Goal: Task Accomplishment & Management: Use online tool/utility

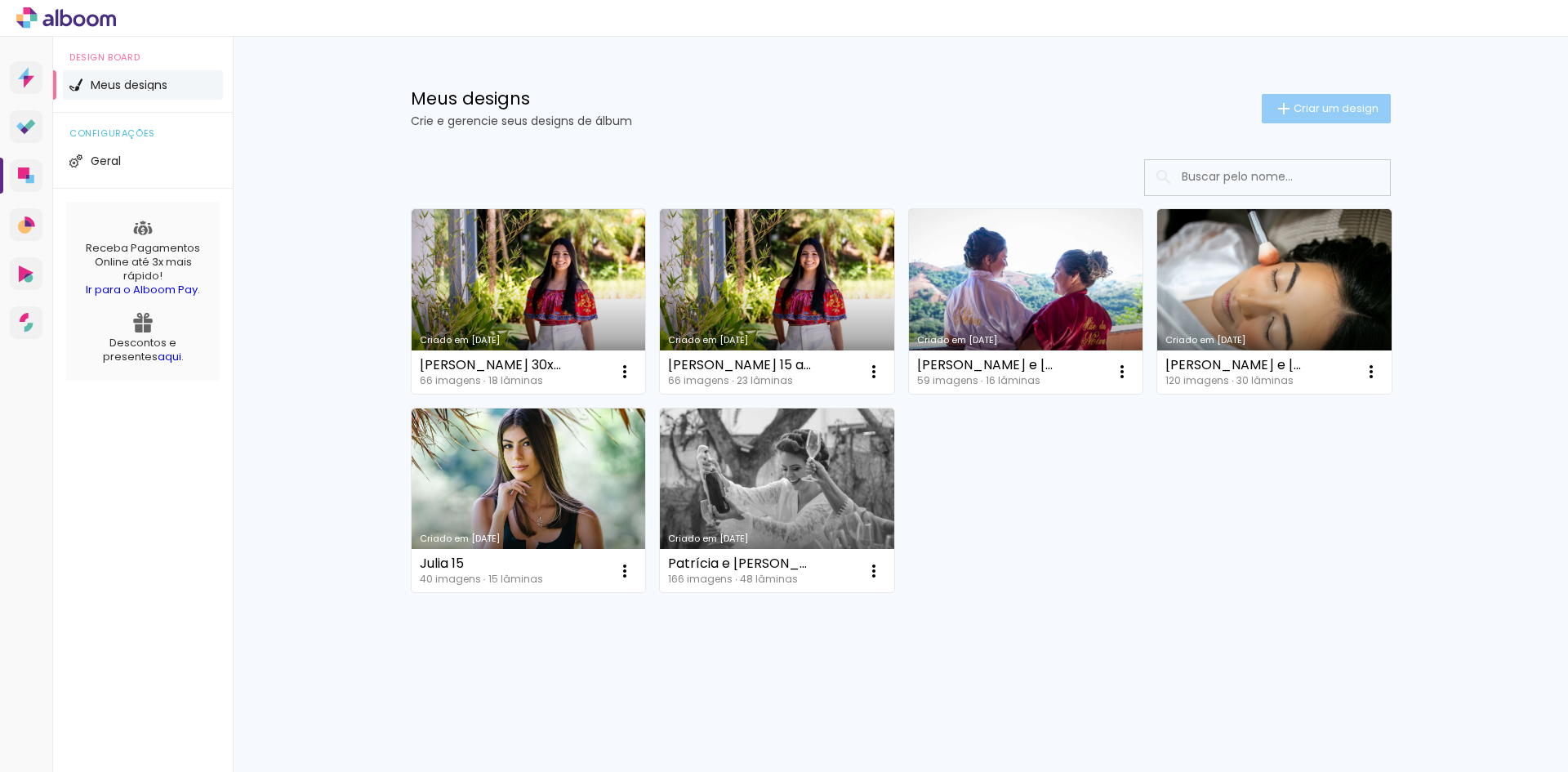
click at [1325, 106] on span "Criar um design" at bounding box center [1336, 108] width 85 height 10
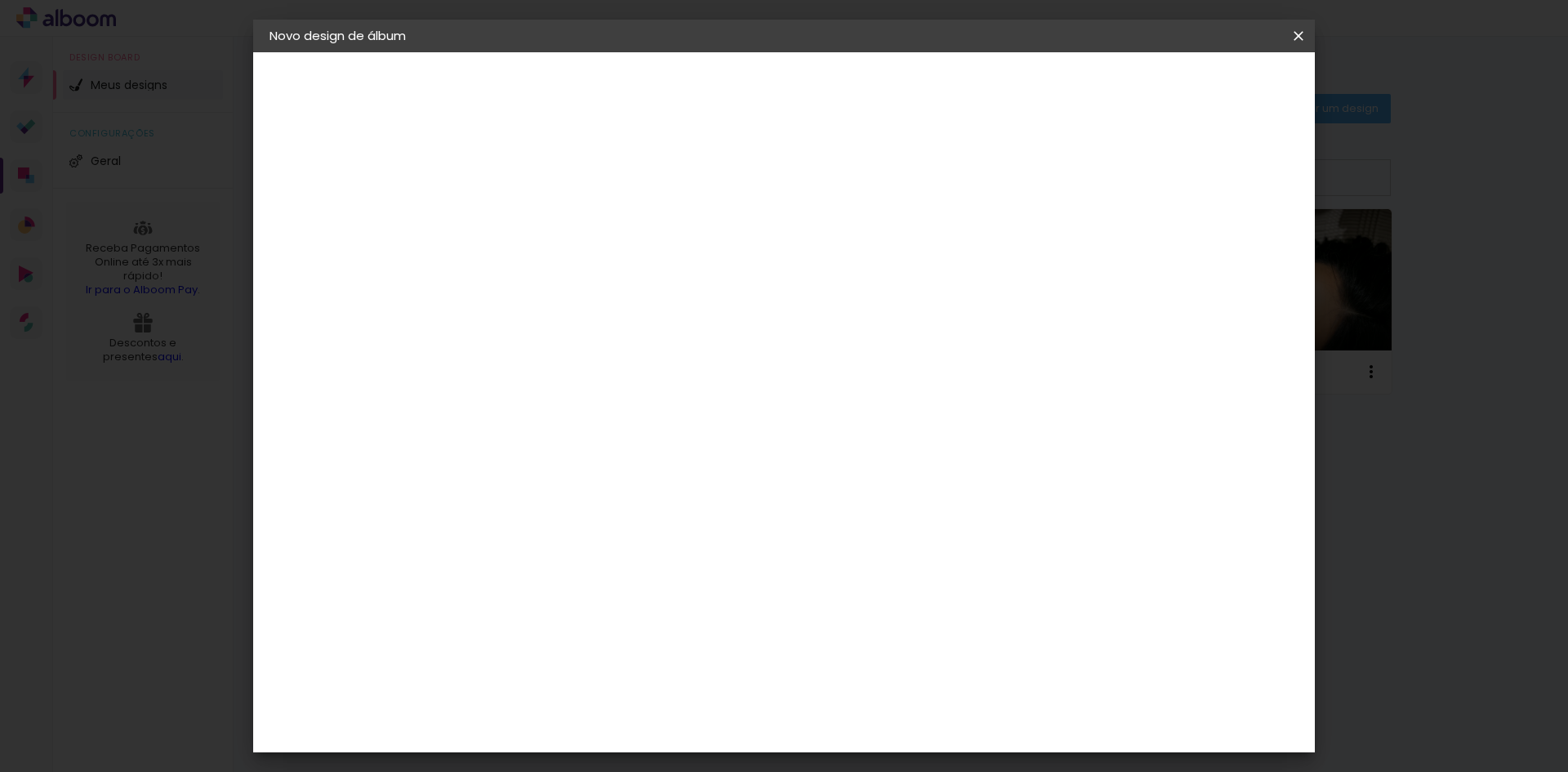
click at [537, 213] on input at bounding box center [537, 219] width 0 height 25
type input "Theo 1 aninho"
type paper-input "Theo 1 aninho"
click at [0, 0] on slot "Avançar" at bounding box center [0, 0] width 0 height 0
click at [527, 306] on input at bounding box center [578, 310] width 165 height 20
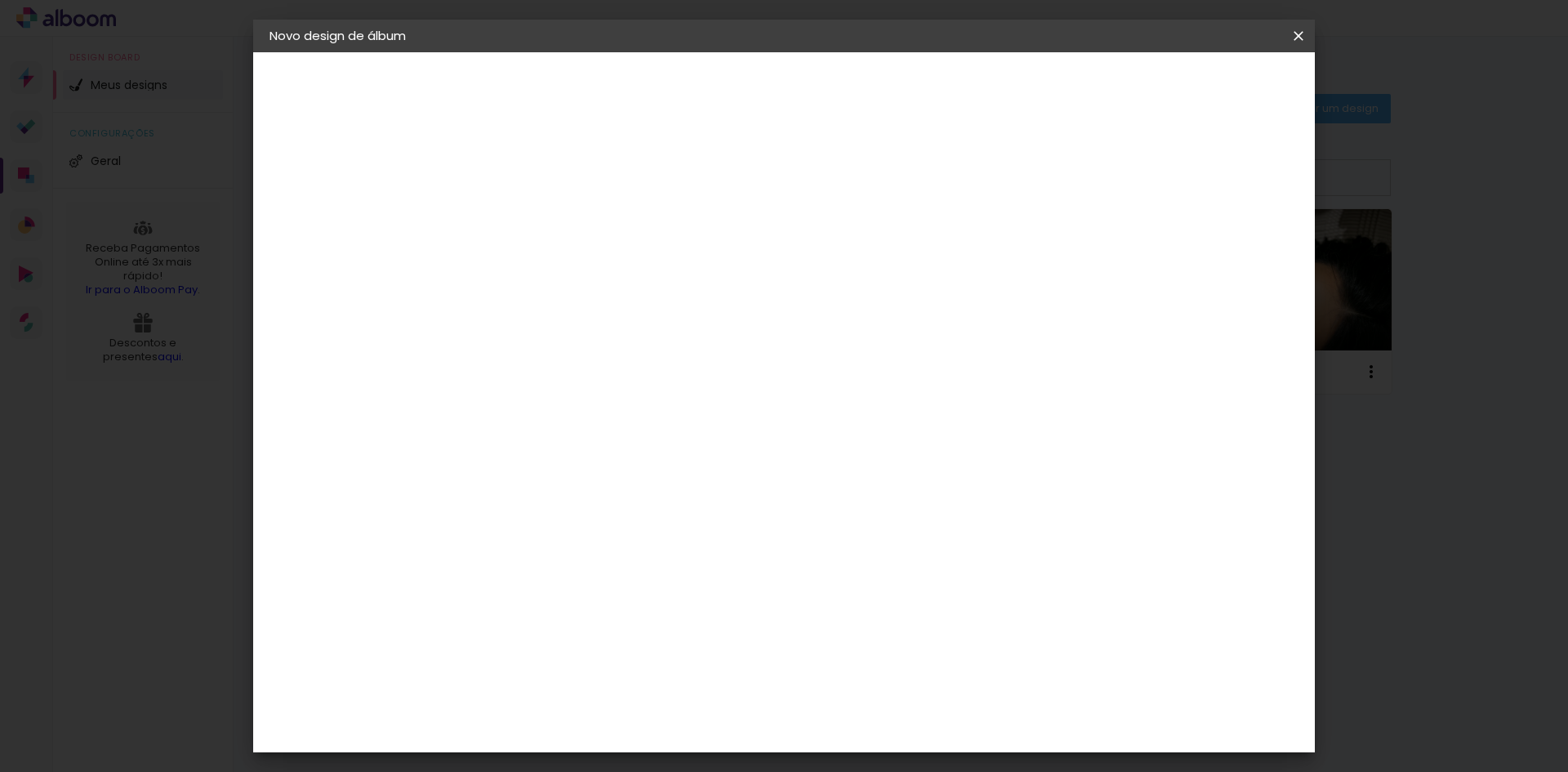
type input "luiz"
type paper-input "luiz"
click at [537, 368] on div "[PERSON_NAME]" at bounding box center [580, 369] width 108 height 13
click at [561, 370] on div "[PERSON_NAME]" at bounding box center [580, 369] width 108 height 13
click at [0, 0] on slot "Avançar" at bounding box center [0, 0] width 0 height 0
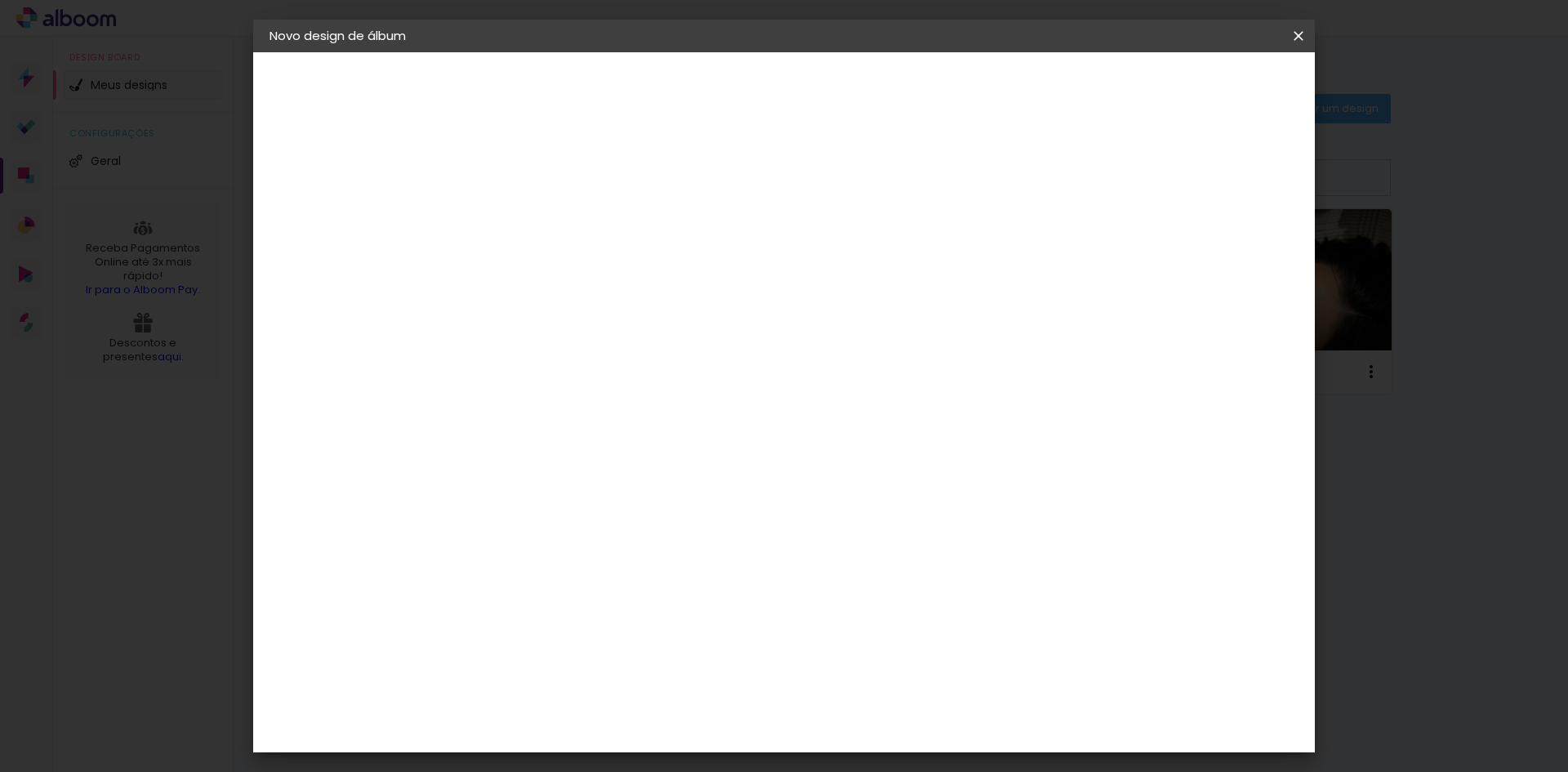
click at [600, 273] on input "text" at bounding box center [568, 284] width 64 height 25
click at [0, 0] on slot "Slim Book" at bounding box center [0, 0] width 0 height 0
type input "Slim Book"
click at [647, 416] on span "20 x 60" at bounding box center [608, 428] width 76 height 33
click at [0, 0] on slot "Avançar" at bounding box center [0, 0] width 0 height 0
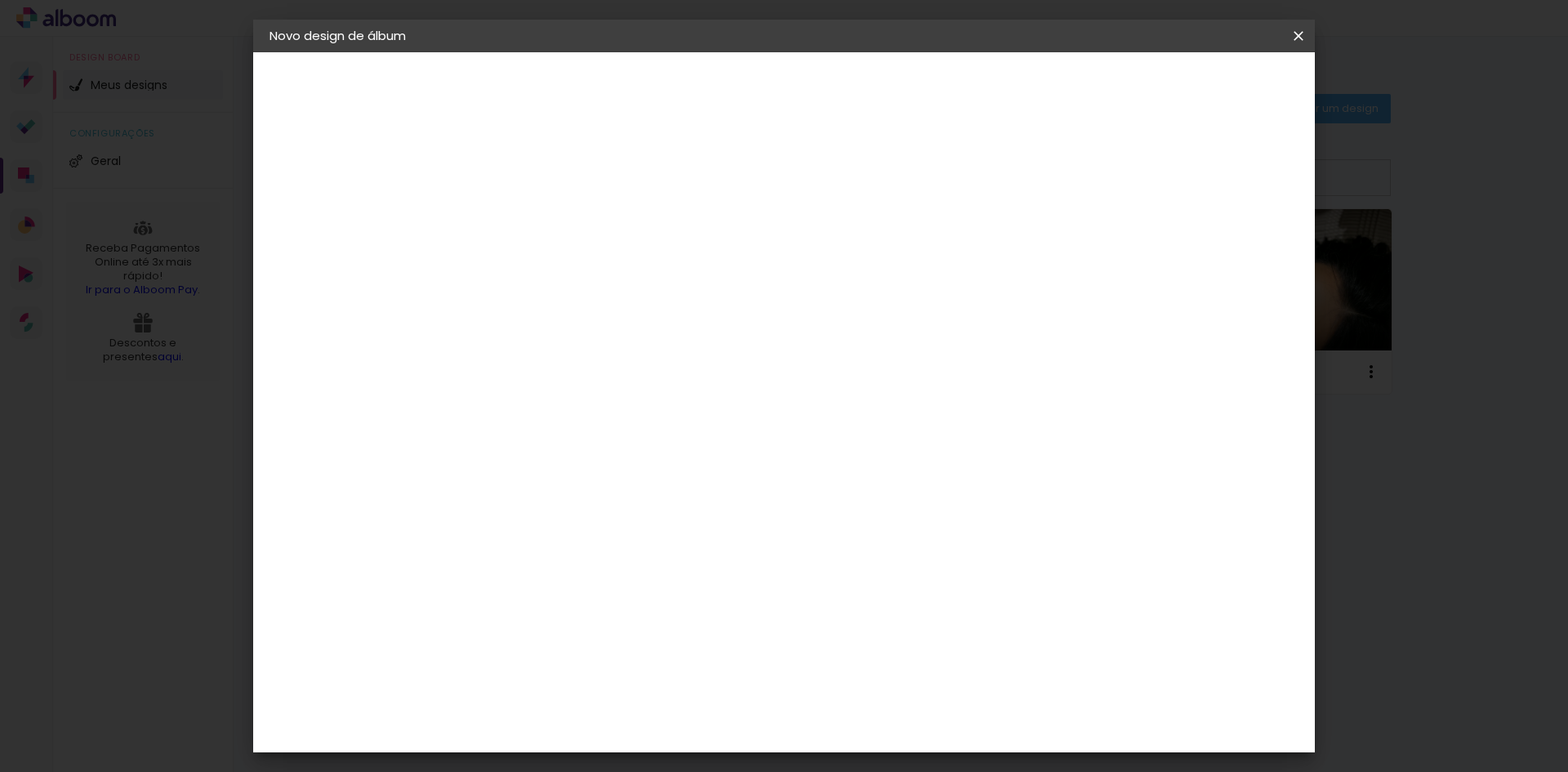
click at [1197, 84] on span "Iniciar design" at bounding box center [1159, 87] width 74 height 11
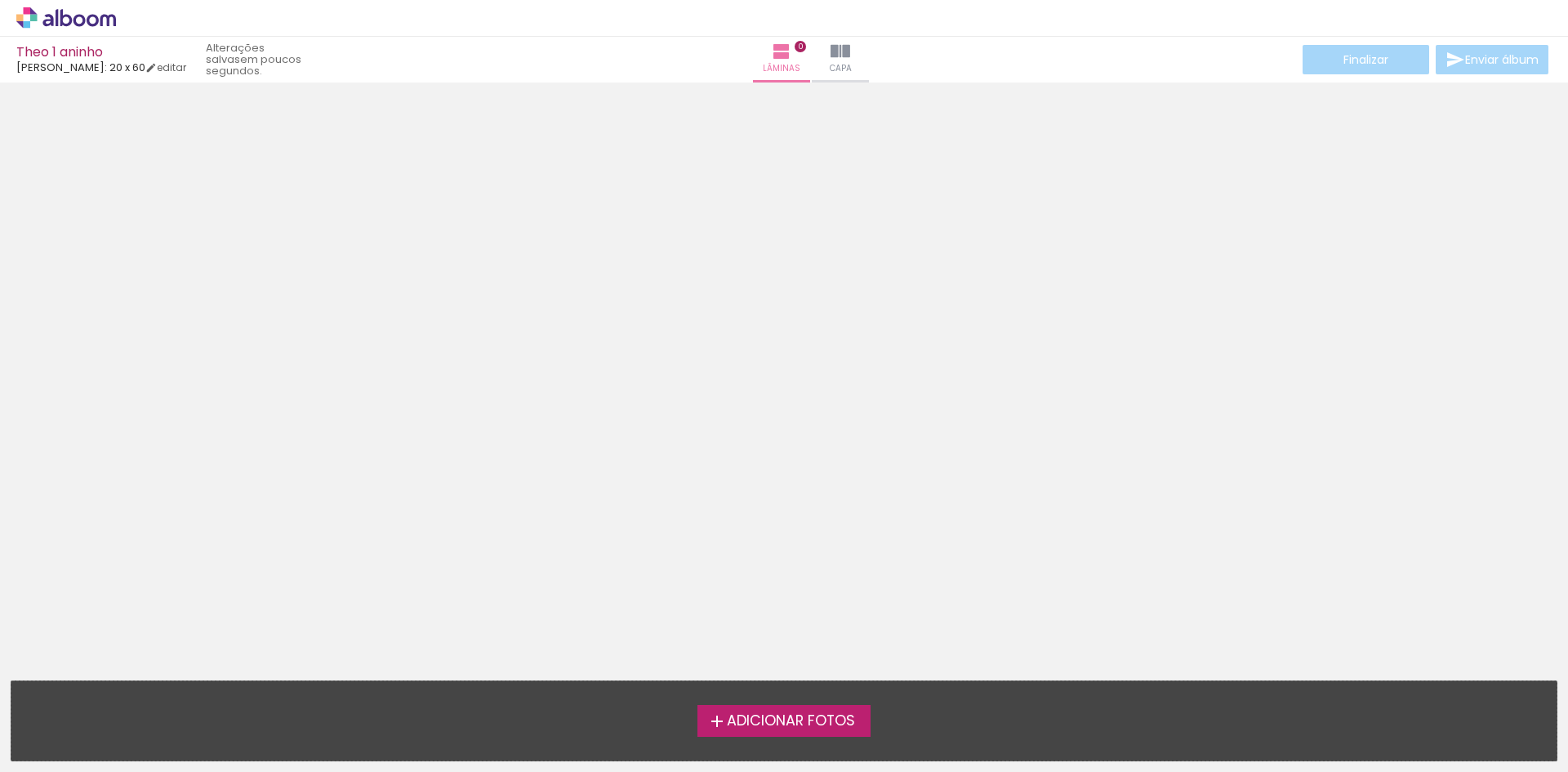
click at [803, 721] on span "Adicionar Fotos" at bounding box center [791, 721] width 128 height 15
click at [0, 0] on input "file" at bounding box center [0, 0] width 0 height 0
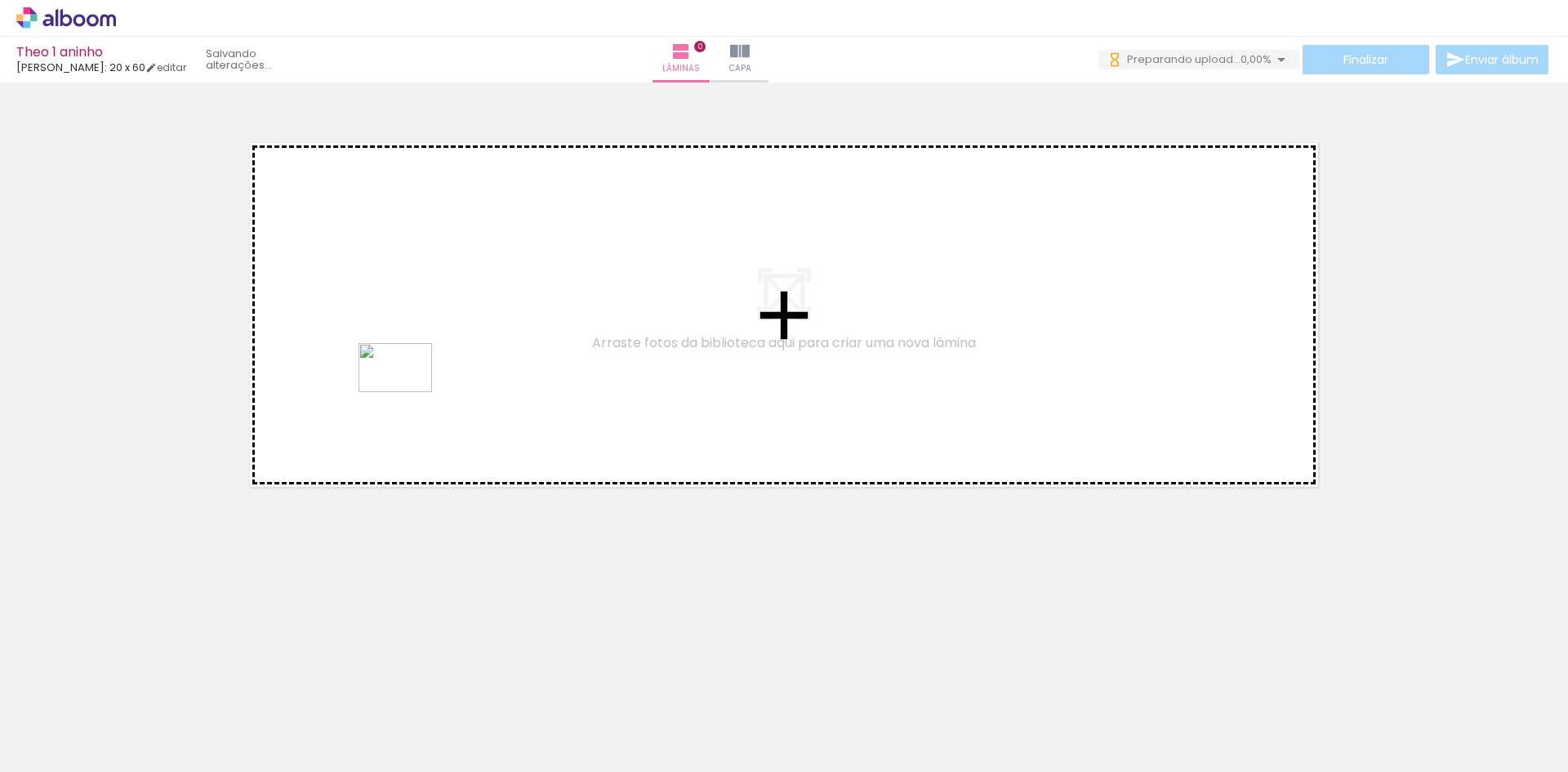
drag, startPoint x: 268, startPoint y: 721, endPoint x: 407, endPoint y: 393, distance: 356.2
click at [407, 393] on quentale-workspace at bounding box center [784, 386] width 1568 height 772
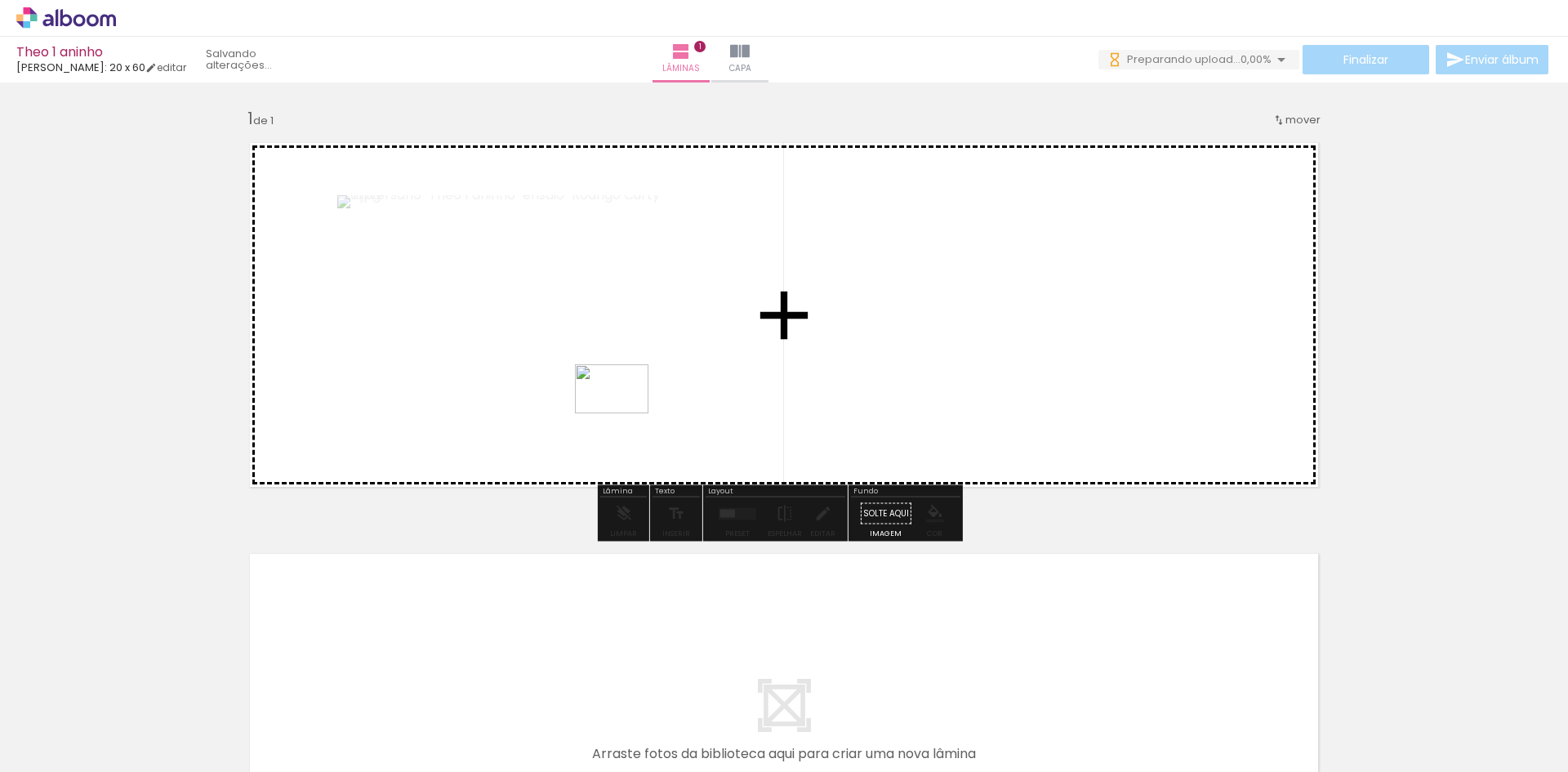
drag, startPoint x: 448, startPoint y: 719, endPoint x: 629, endPoint y: 459, distance: 316.8
click at [626, 409] on quentale-workspace at bounding box center [784, 386] width 1568 height 772
drag, startPoint x: 632, startPoint y: 720, endPoint x: 652, endPoint y: 438, distance: 282.7
click at [652, 438] on quentale-workspace at bounding box center [784, 386] width 1568 height 772
drag, startPoint x: 905, startPoint y: 726, endPoint x: 905, endPoint y: 403, distance: 323.0
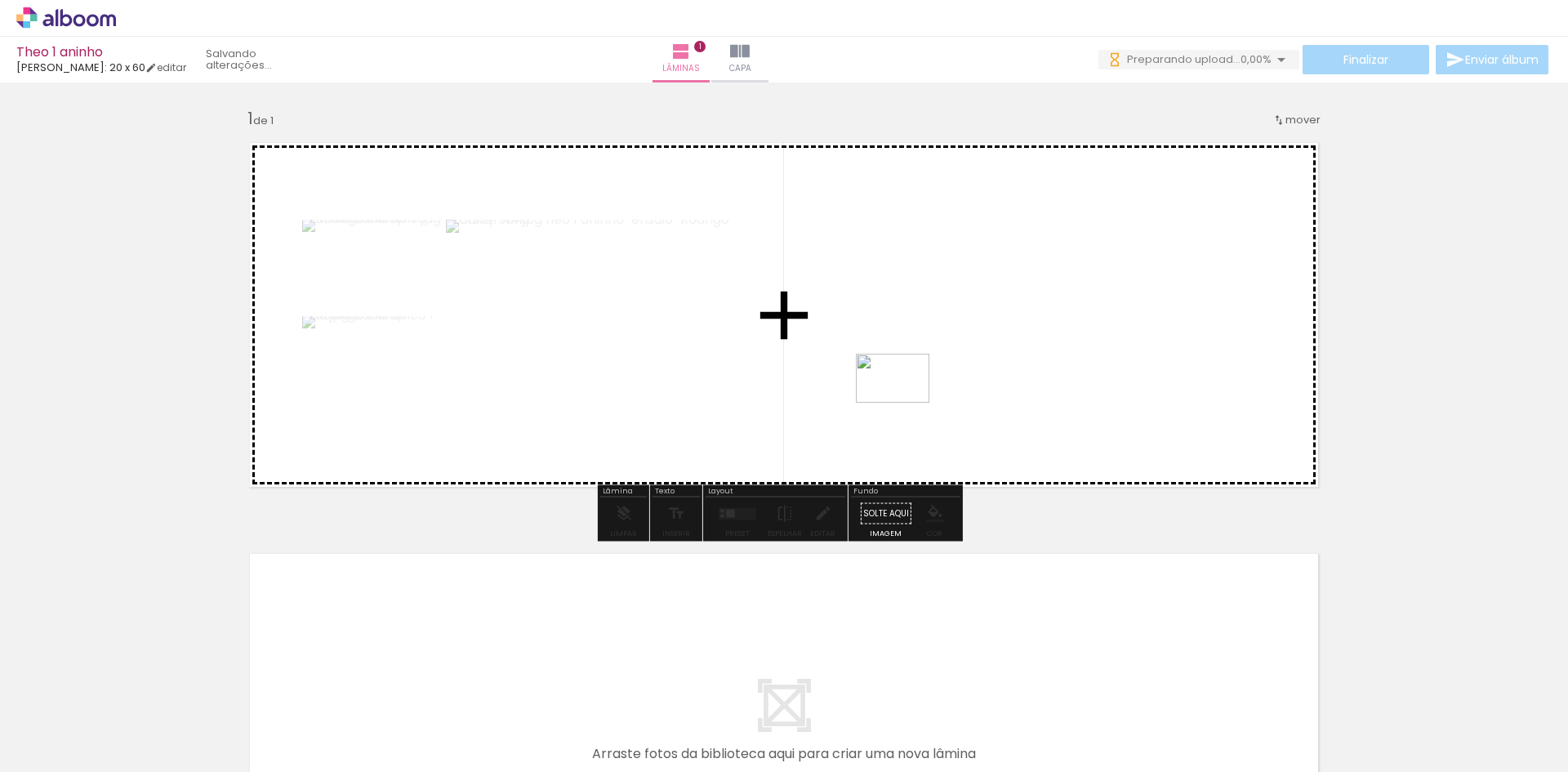
click at [905, 403] on quentale-workspace at bounding box center [784, 386] width 1568 height 772
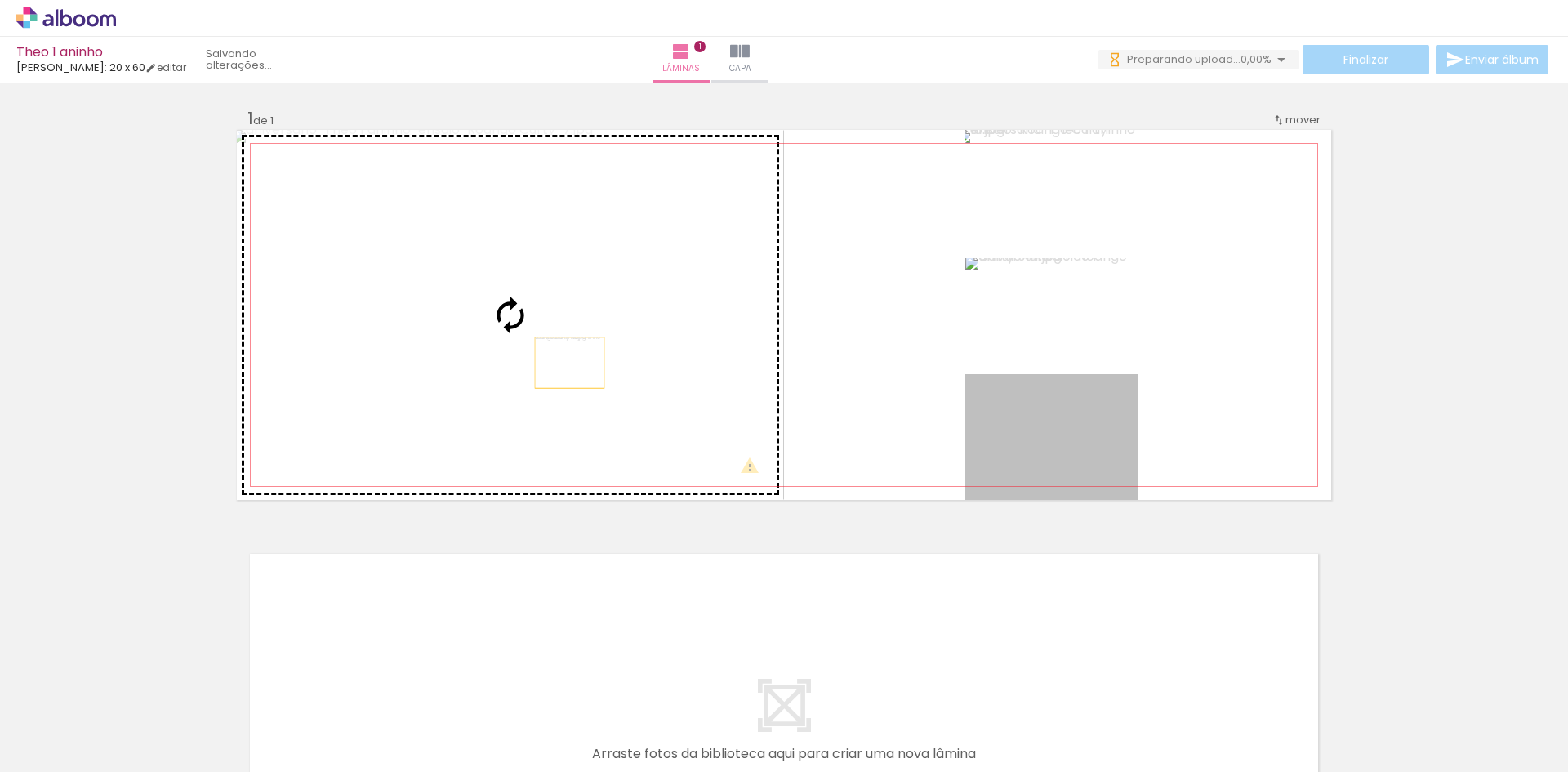
drag, startPoint x: 1044, startPoint y: 442, endPoint x: 526, endPoint y: 361, distance: 524.3
click at [0, 0] on slot at bounding box center [0, 0] width 0 height 0
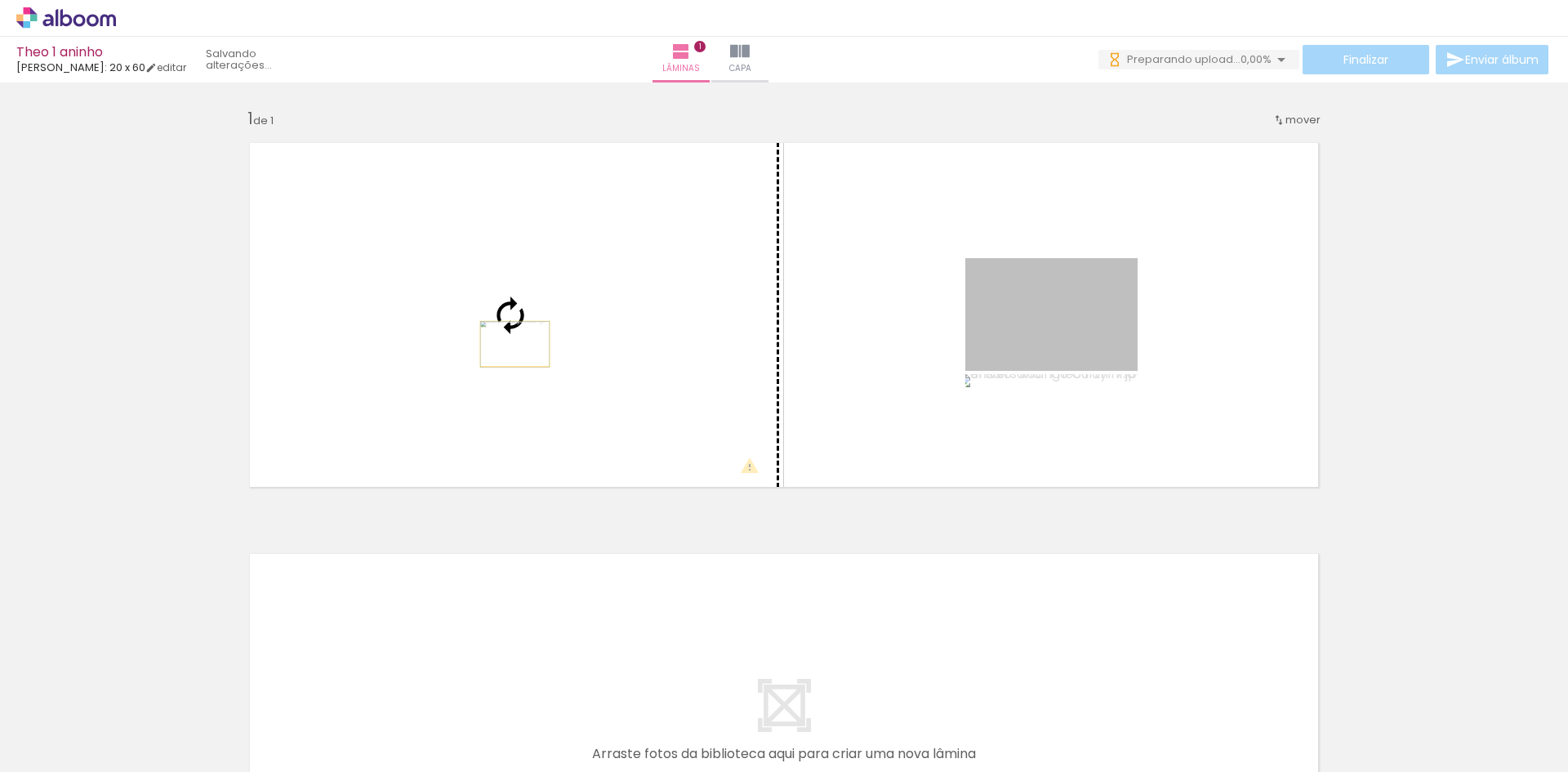
drag, startPoint x: 1061, startPoint y: 316, endPoint x: 509, endPoint y: 344, distance: 552.7
click at [0, 0] on slot at bounding box center [0, 0] width 0 height 0
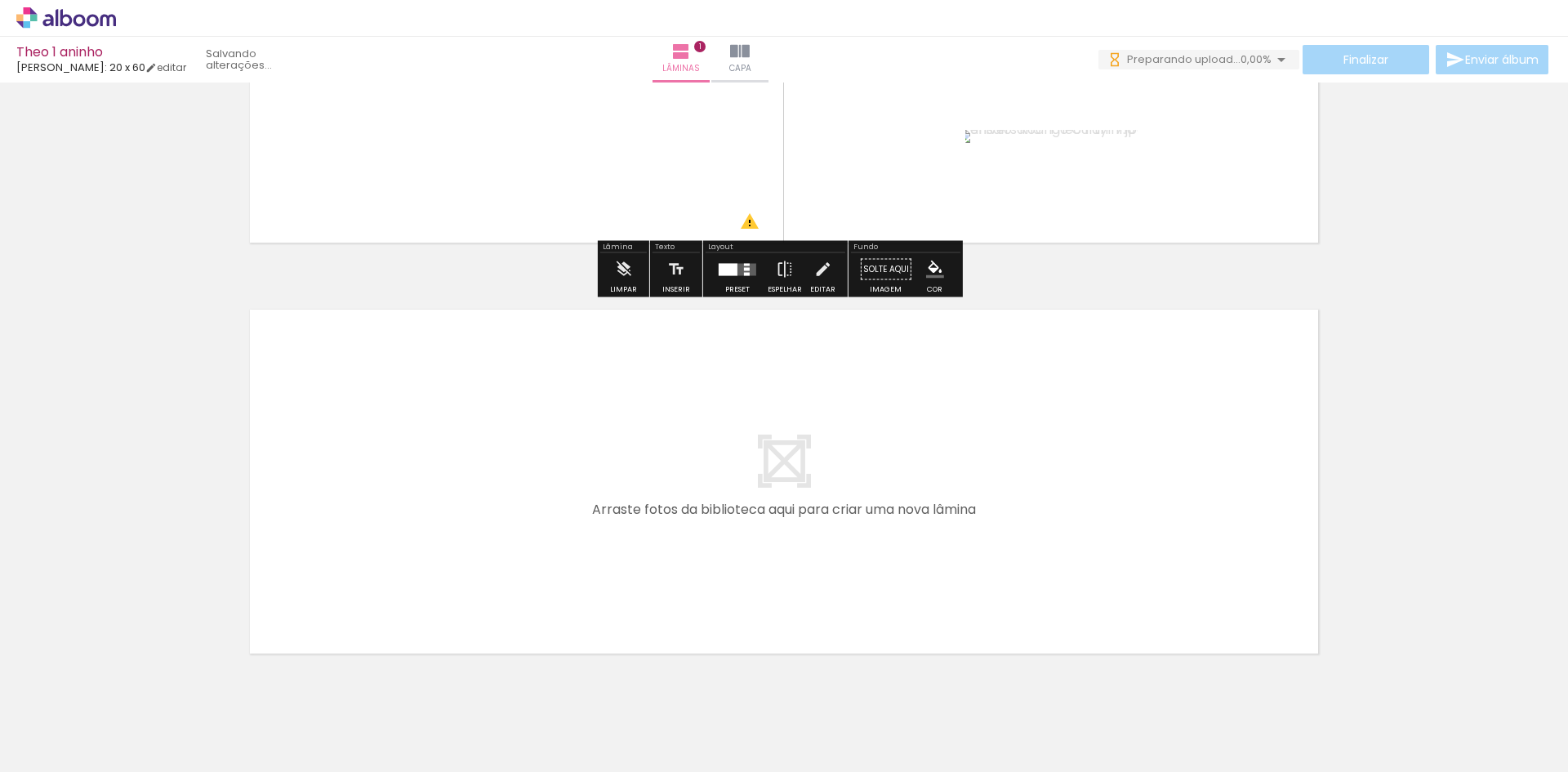
scroll to position [245, 0]
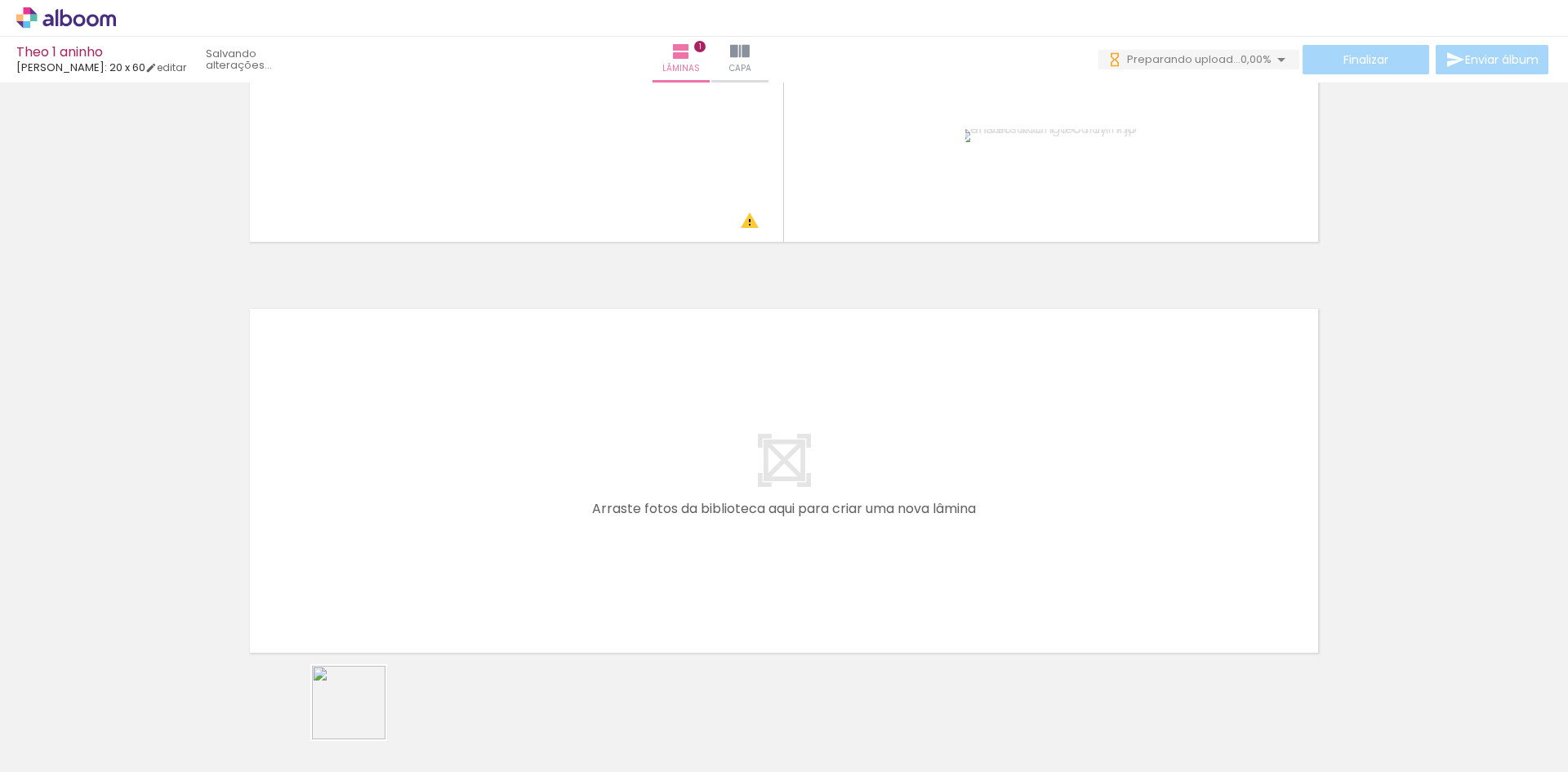
drag, startPoint x: 357, startPoint y: 719, endPoint x: 422, endPoint y: 481, distance: 246.7
click at [422, 481] on quentale-workspace at bounding box center [784, 386] width 1568 height 772
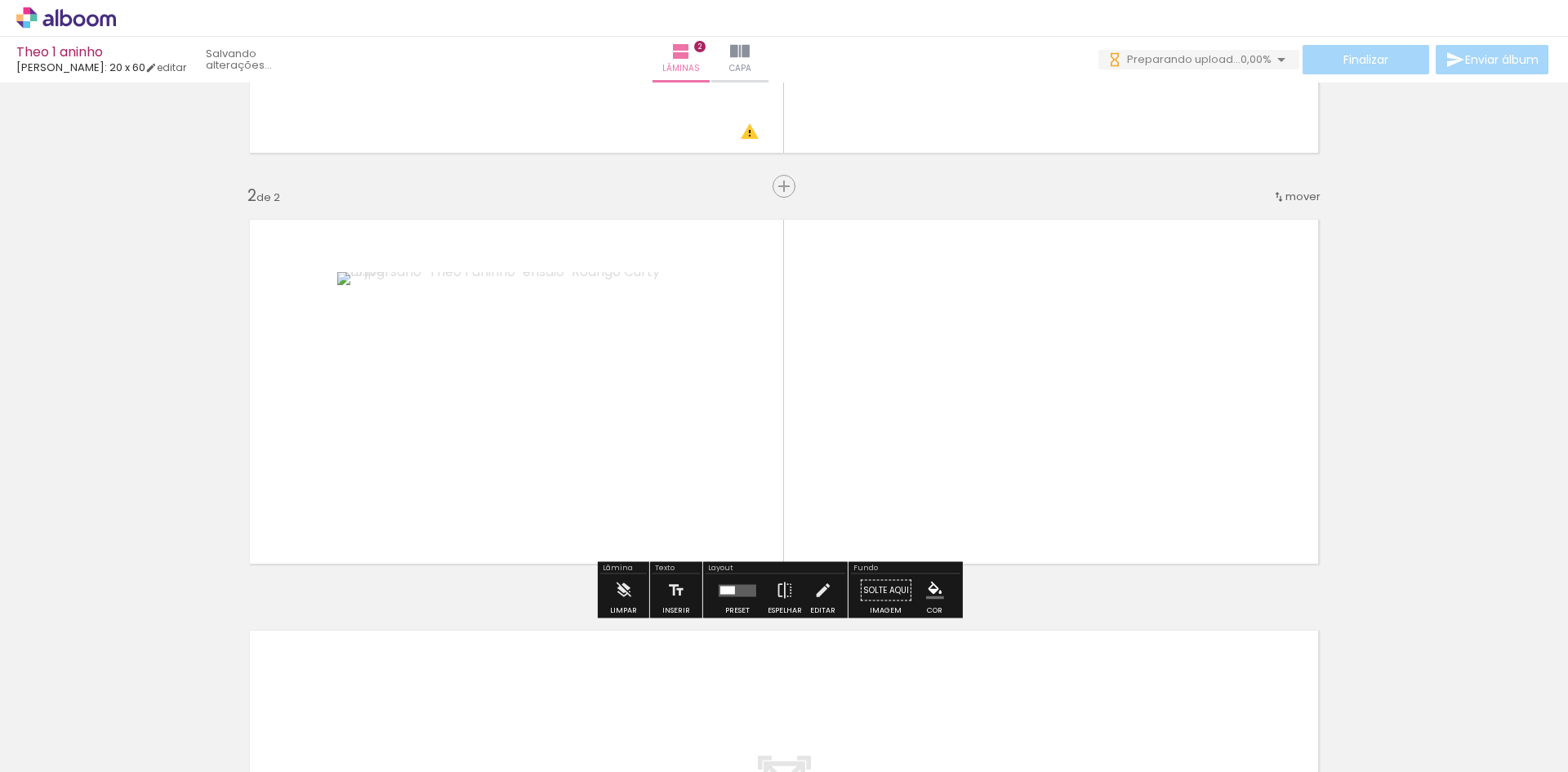
scroll to position [350, 0]
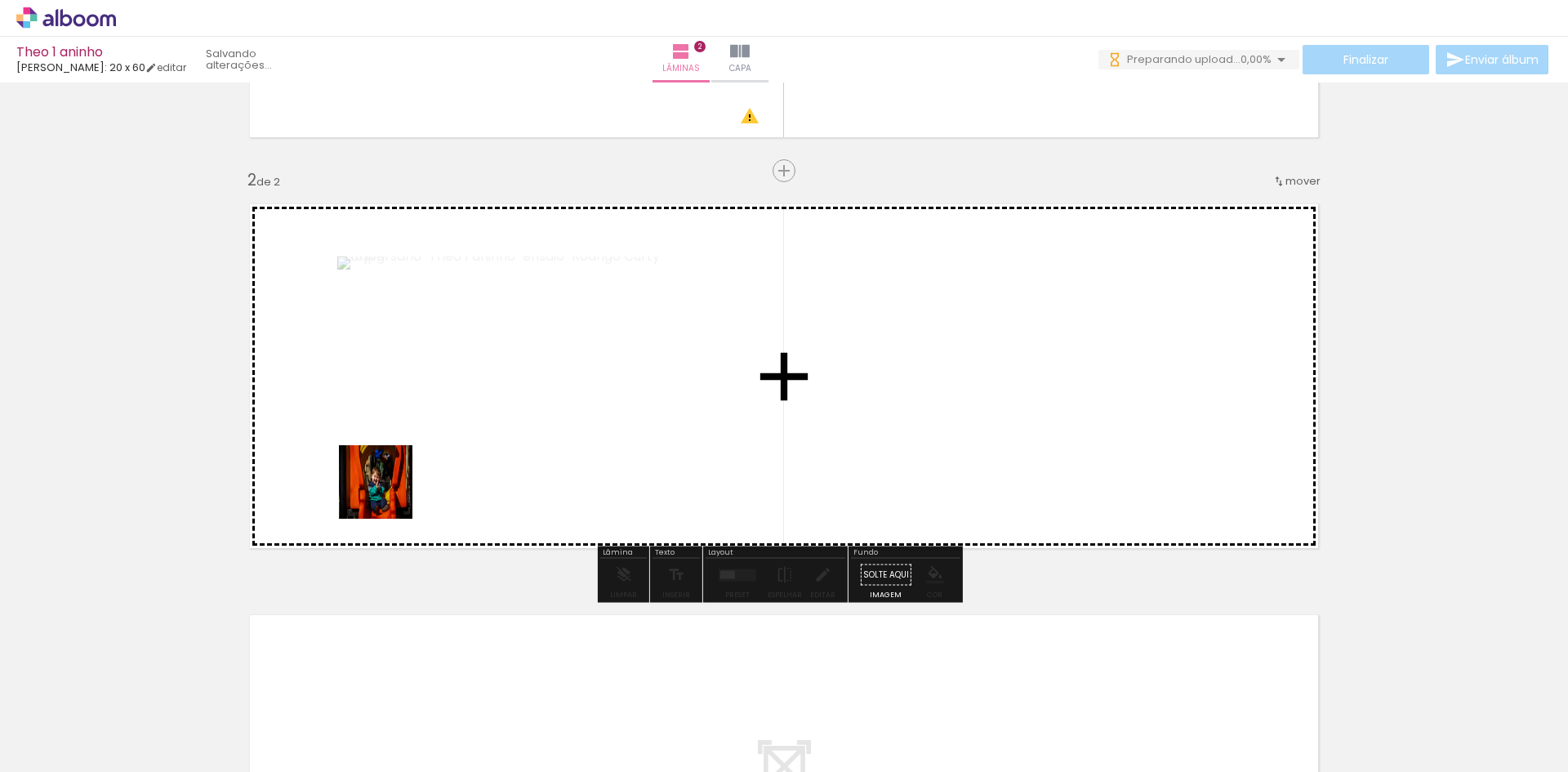
drag, startPoint x: 176, startPoint y: 716, endPoint x: 448, endPoint y: 559, distance: 314.1
click at [416, 464] on quentale-workspace at bounding box center [784, 386] width 1568 height 772
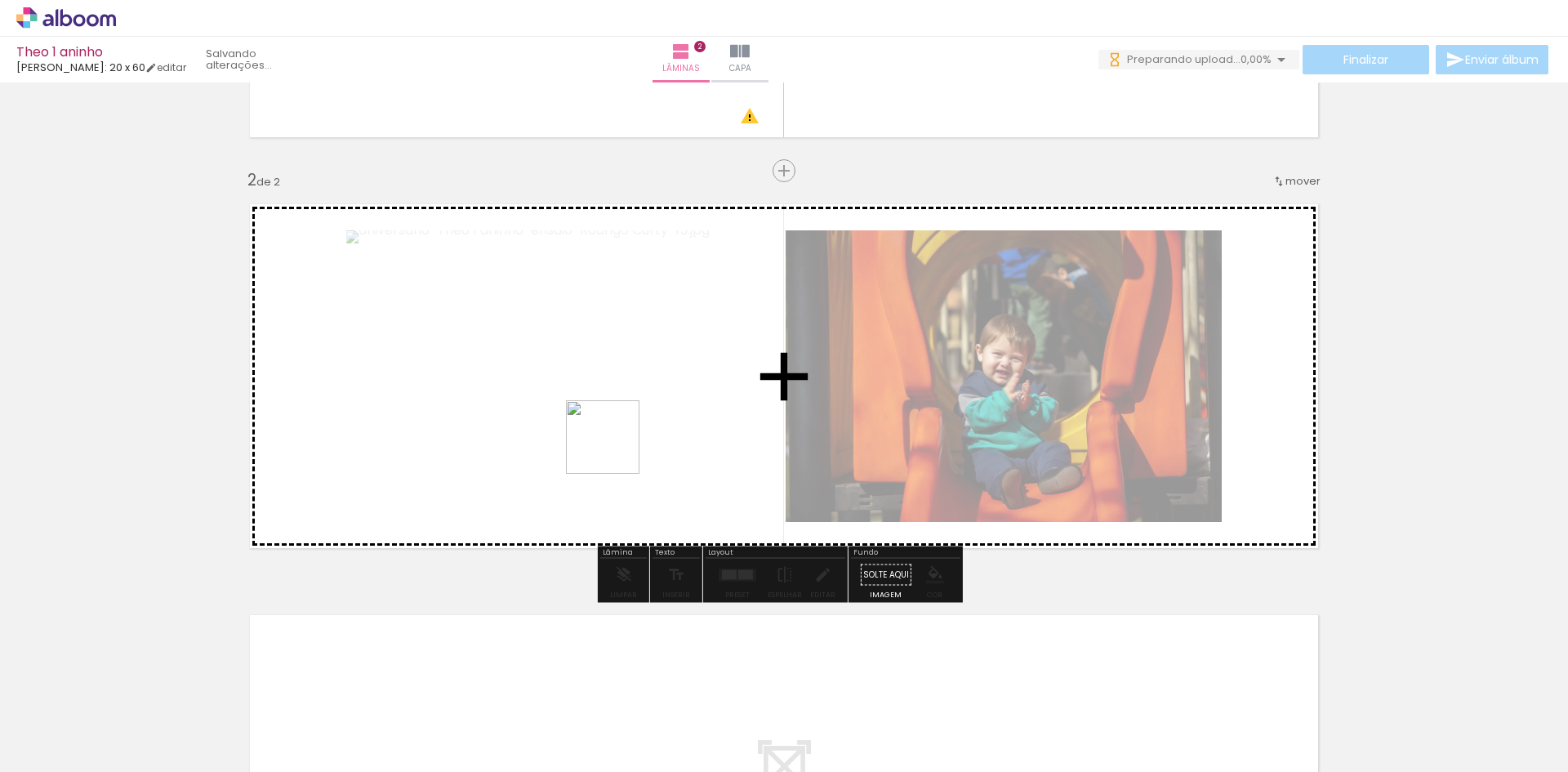
drag, startPoint x: 545, startPoint y: 737, endPoint x: 668, endPoint y: 524, distance: 246.0
click at [630, 402] on quentale-workspace at bounding box center [784, 386] width 1568 height 772
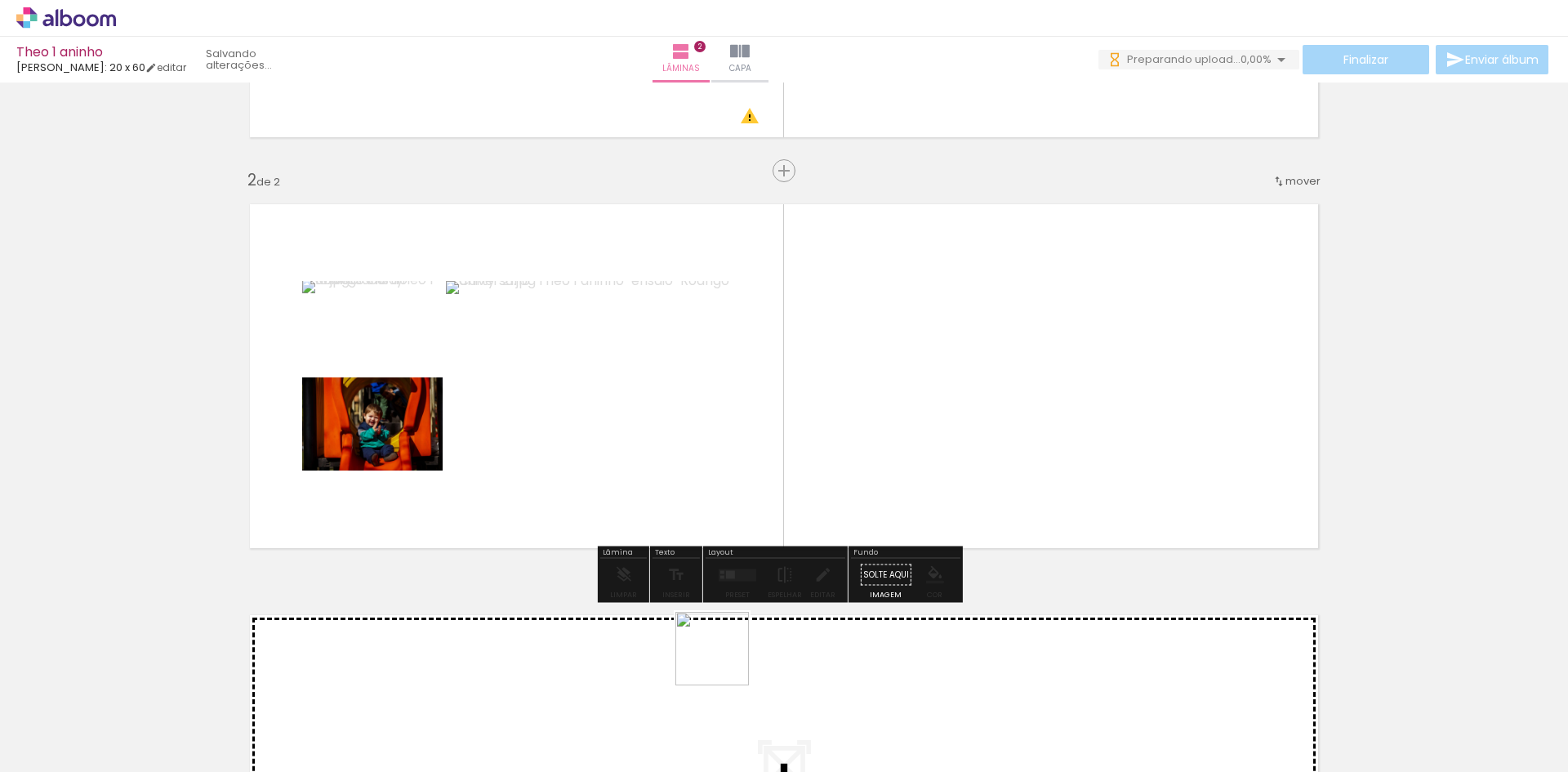
drag, startPoint x: 727, startPoint y: 723, endPoint x: 774, endPoint y: 592, distance: 139.2
click at [725, 434] on quentale-workspace at bounding box center [784, 386] width 1568 height 772
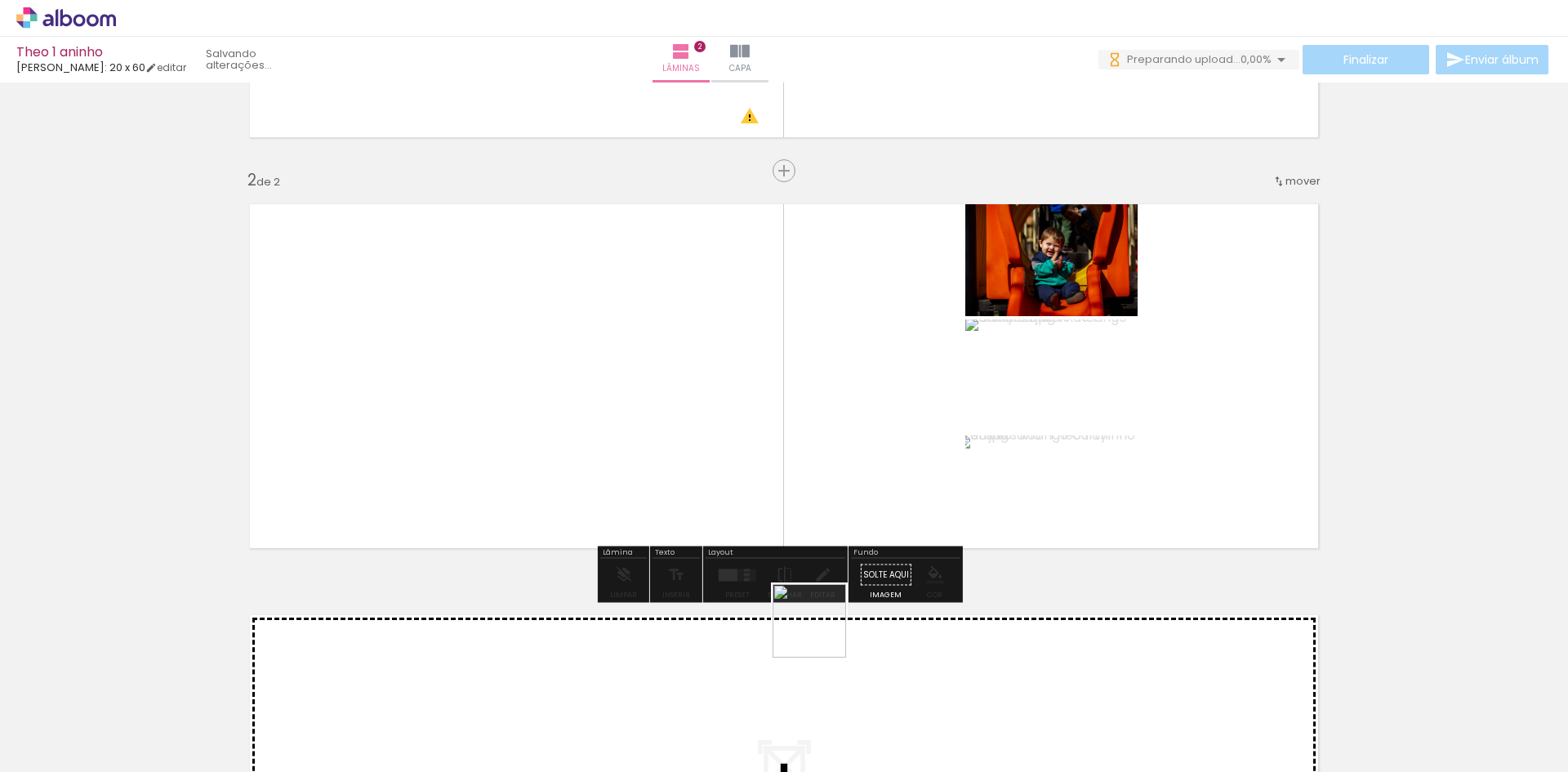
drag, startPoint x: 822, startPoint y: 734, endPoint x: 822, endPoint y: 483, distance: 251.0
click at [815, 430] on quentale-workspace at bounding box center [784, 386] width 1568 height 772
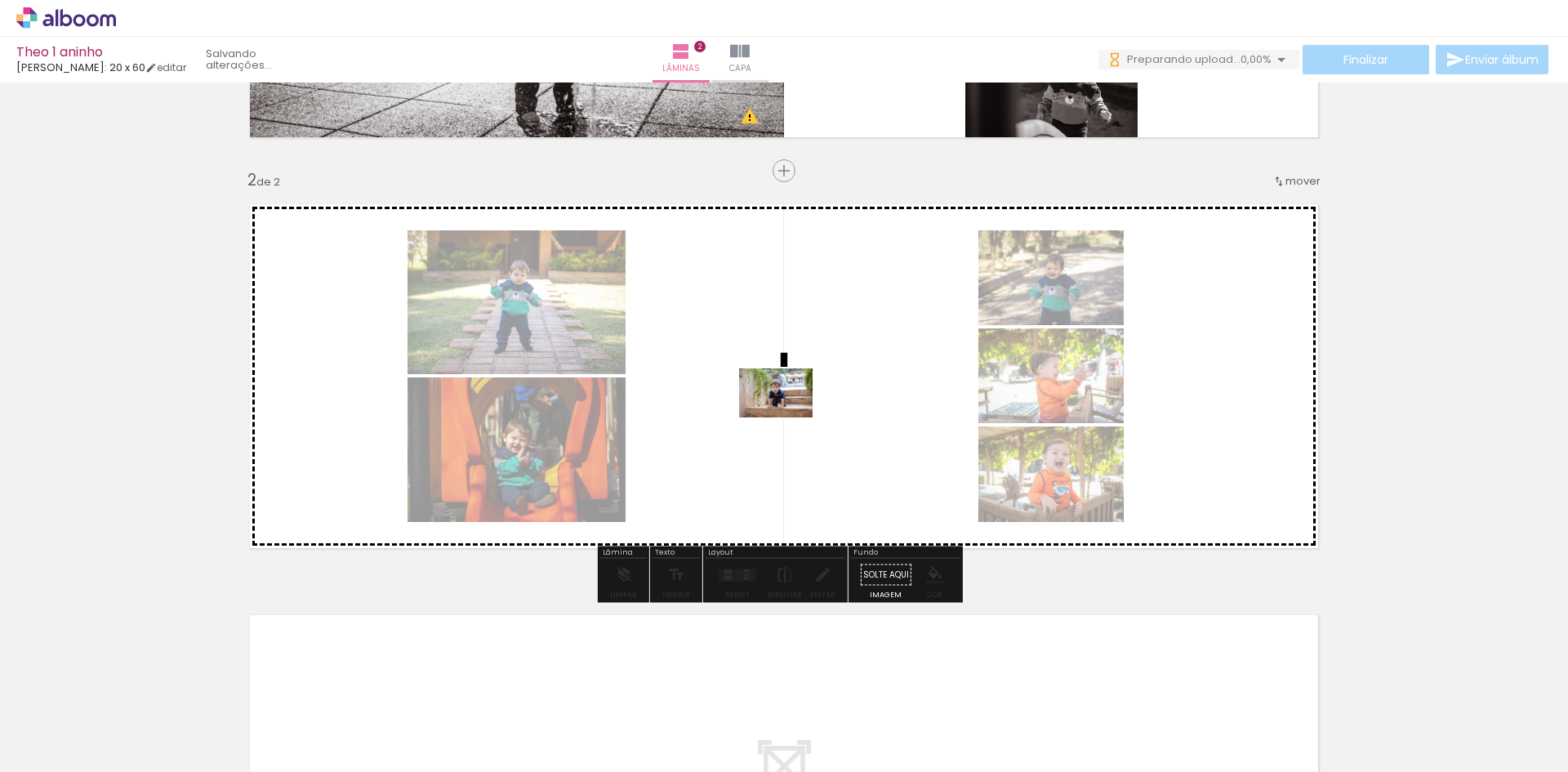
drag, startPoint x: 1004, startPoint y: 731, endPoint x: 788, endPoint y: 418, distance: 380.3
click at [788, 418] on quentale-workspace at bounding box center [784, 386] width 1568 height 772
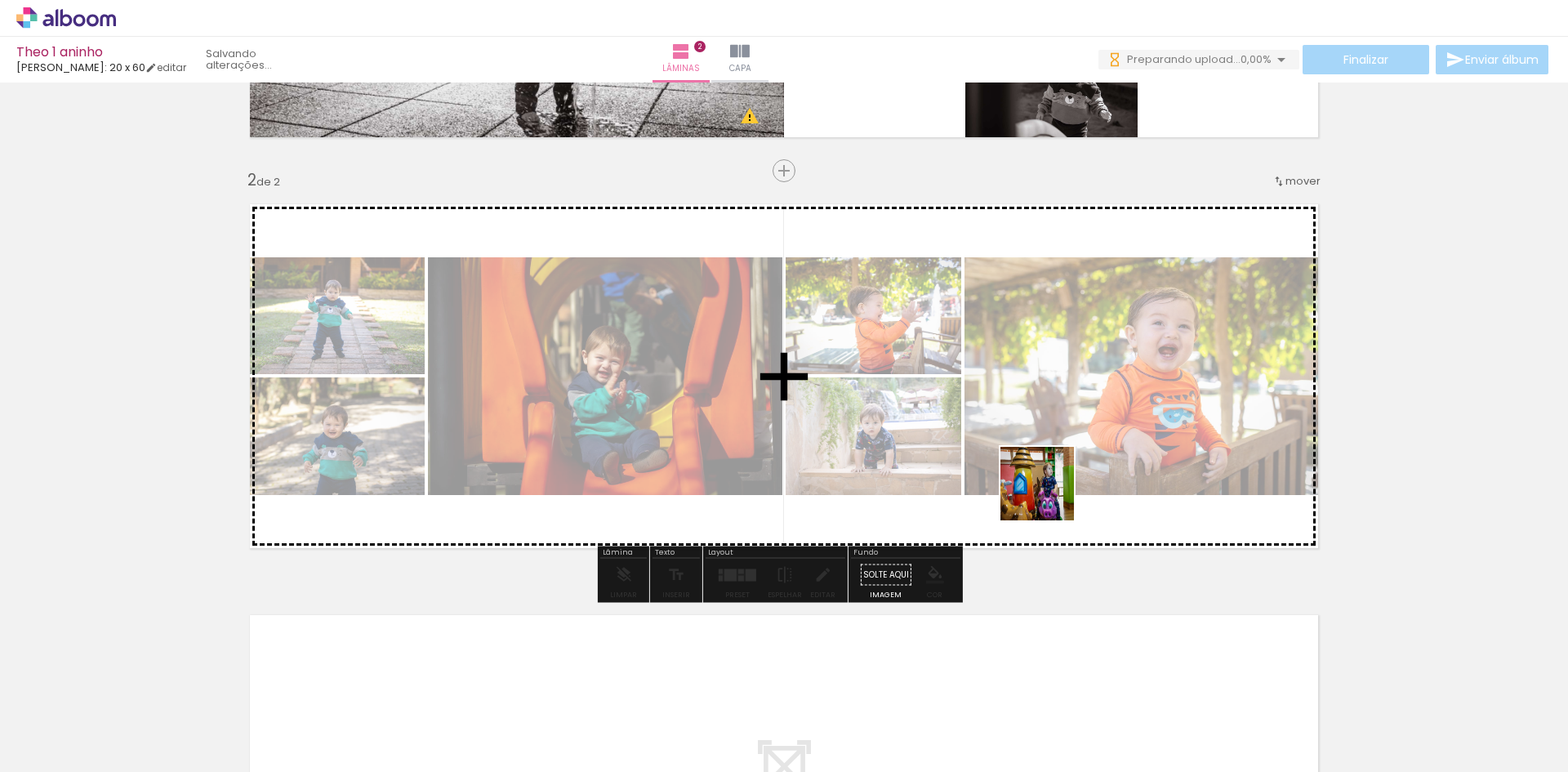
drag, startPoint x: 1067, startPoint y: 723, endPoint x: 1058, endPoint y: 426, distance: 297.1
click at [1058, 426] on quentale-workspace at bounding box center [784, 386] width 1568 height 772
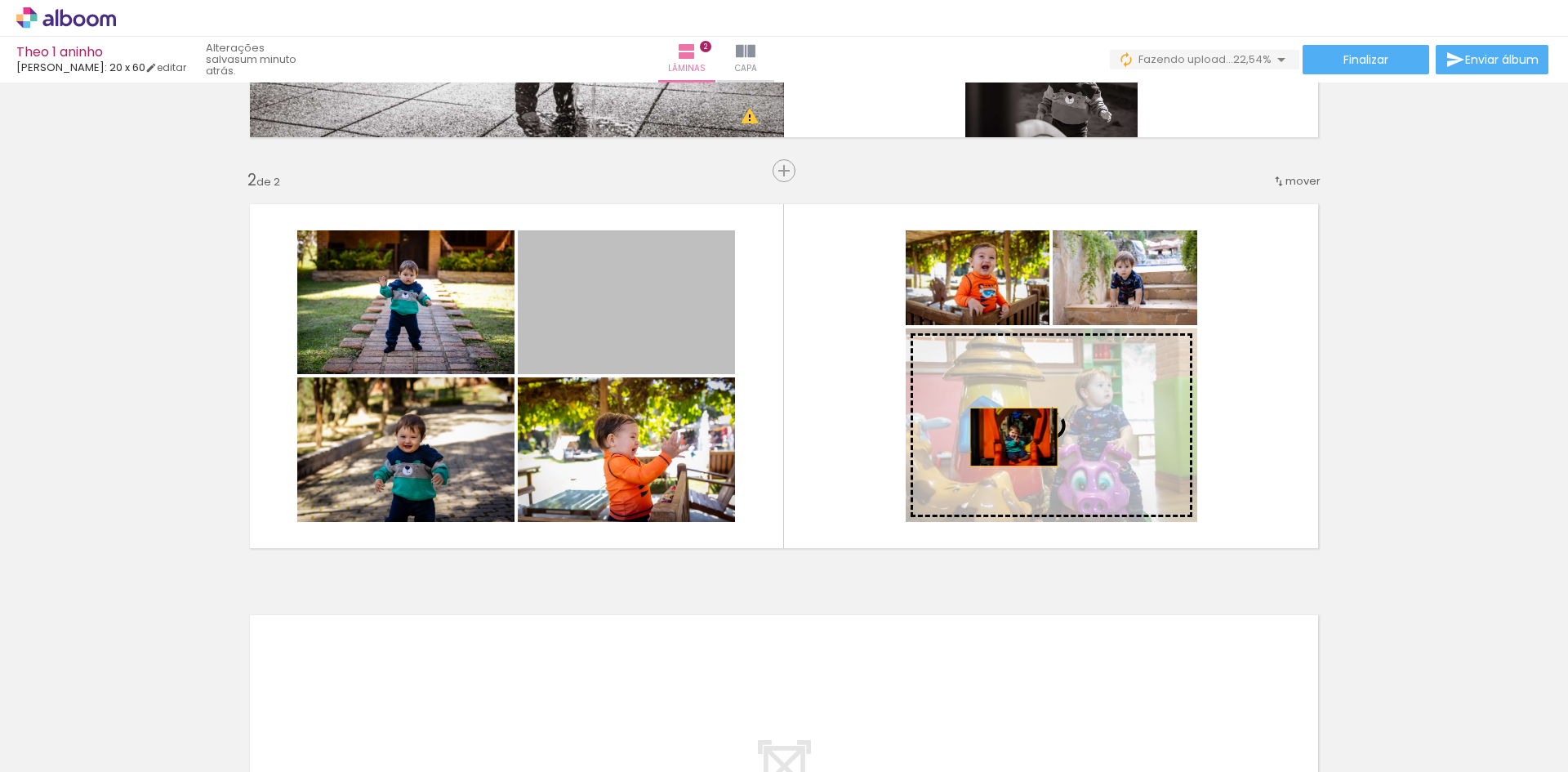
drag, startPoint x: 631, startPoint y: 304, endPoint x: 1008, endPoint y: 437, distance: 399.8
click at [0, 0] on slot at bounding box center [0, 0] width 0 height 0
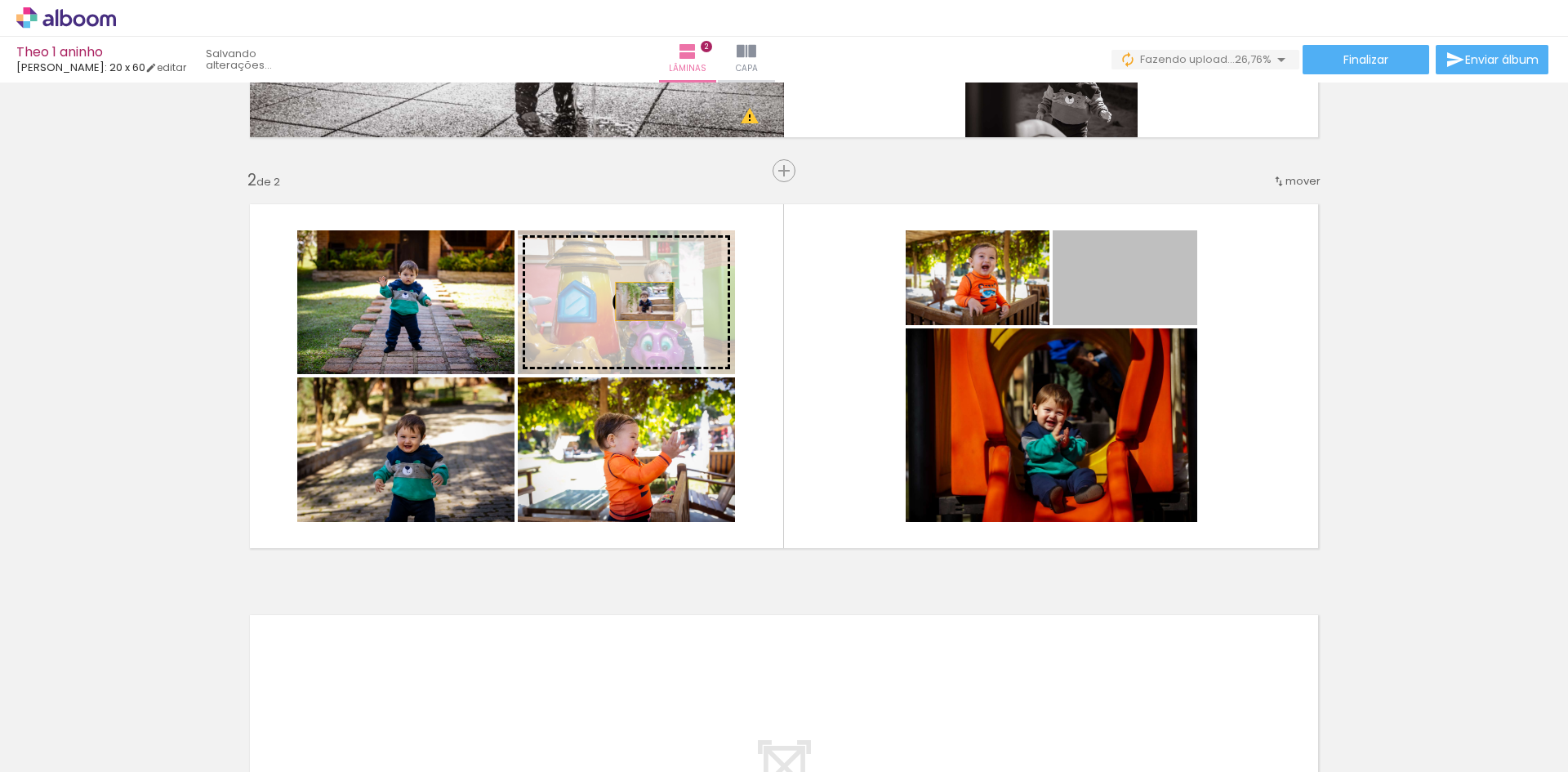
drag, startPoint x: 1131, startPoint y: 296, endPoint x: 639, endPoint y: 302, distance: 492.0
click at [0, 0] on slot at bounding box center [0, 0] width 0 height 0
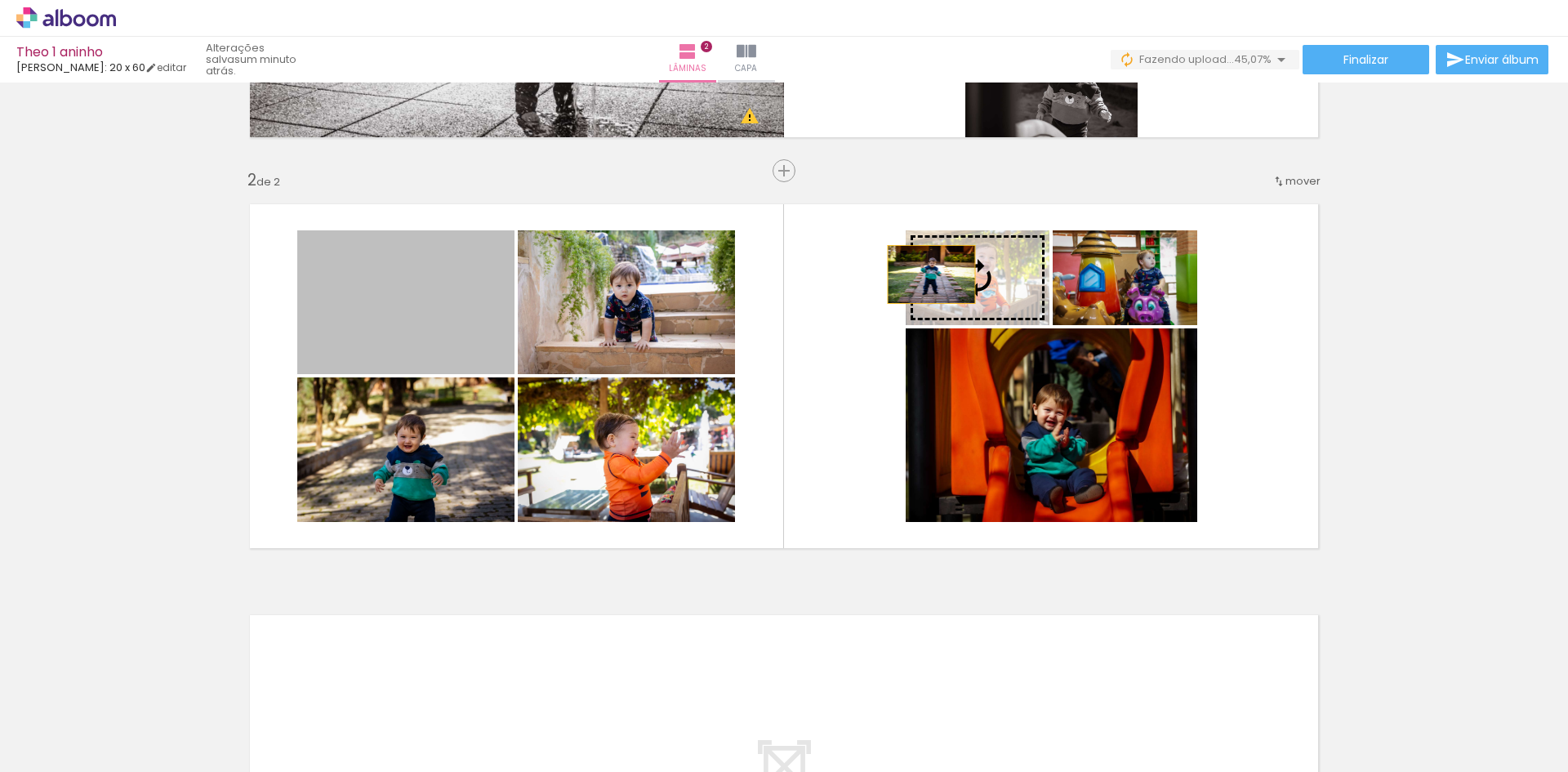
drag, startPoint x: 430, startPoint y: 293, endPoint x: 927, endPoint y: 275, distance: 497.3
click at [0, 0] on slot at bounding box center [0, 0] width 0 height 0
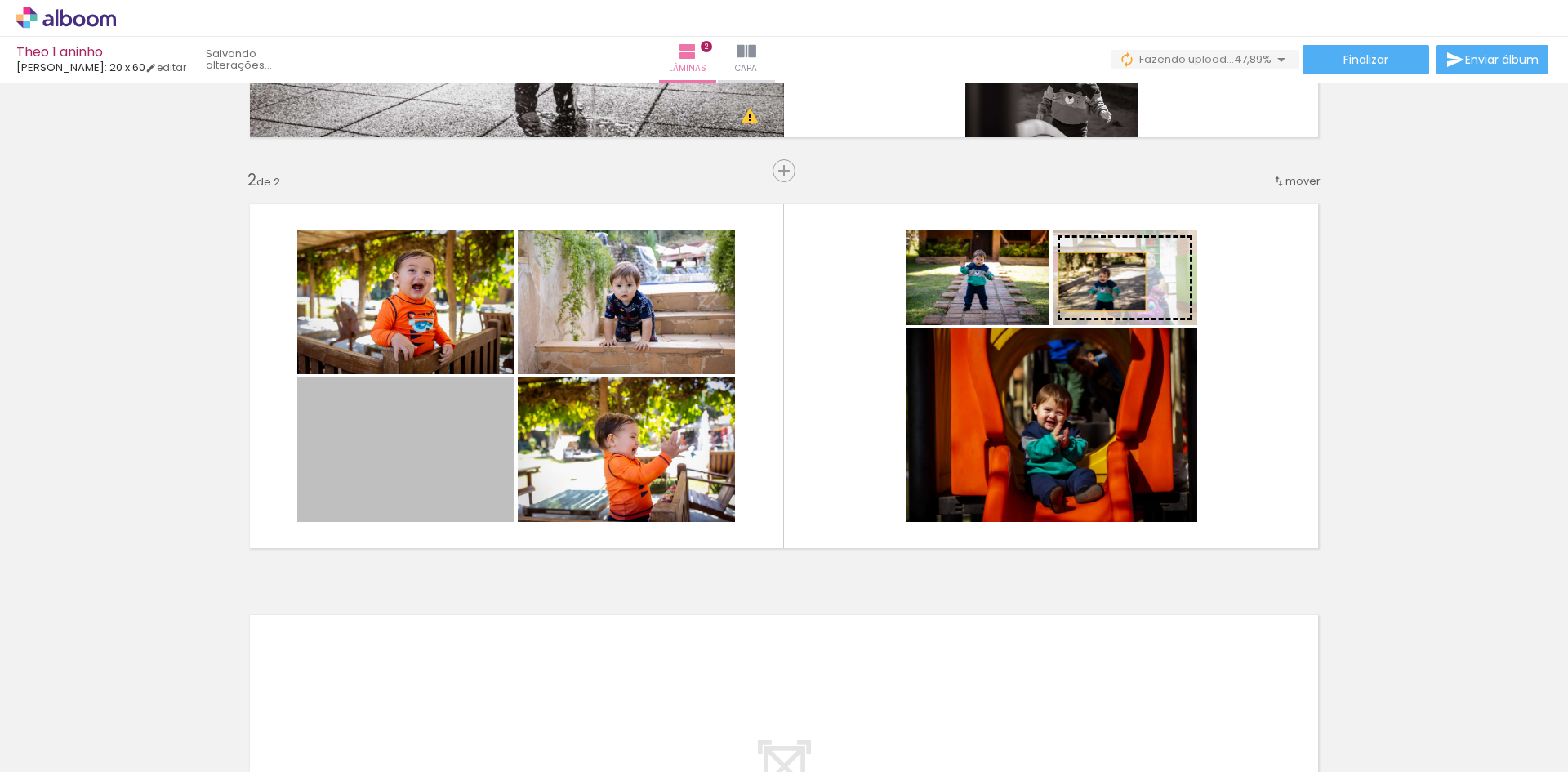
drag, startPoint x: 463, startPoint y: 442, endPoint x: 1102, endPoint y: 281, distance: 659.0
click at [0, 0] on slot at bounding box center [0, 0] width 0 height 0
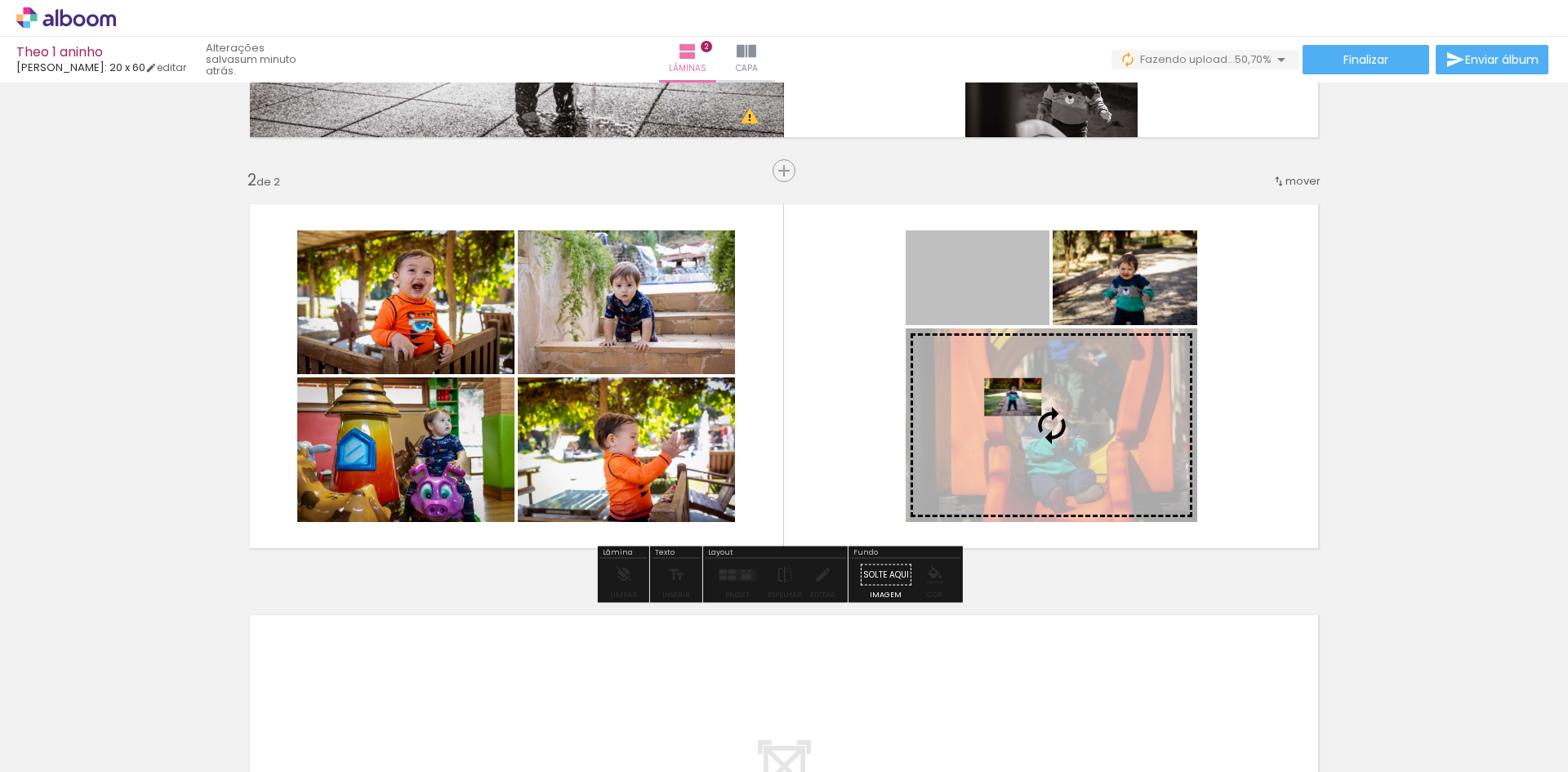
drag, startPoint x: 959, startPoint y: 268, endPoint x: 1017, endPoint y: 420, distance: 162.7
click at [0, 0] on slot at bounding box center [0, 0] width 0 height 0
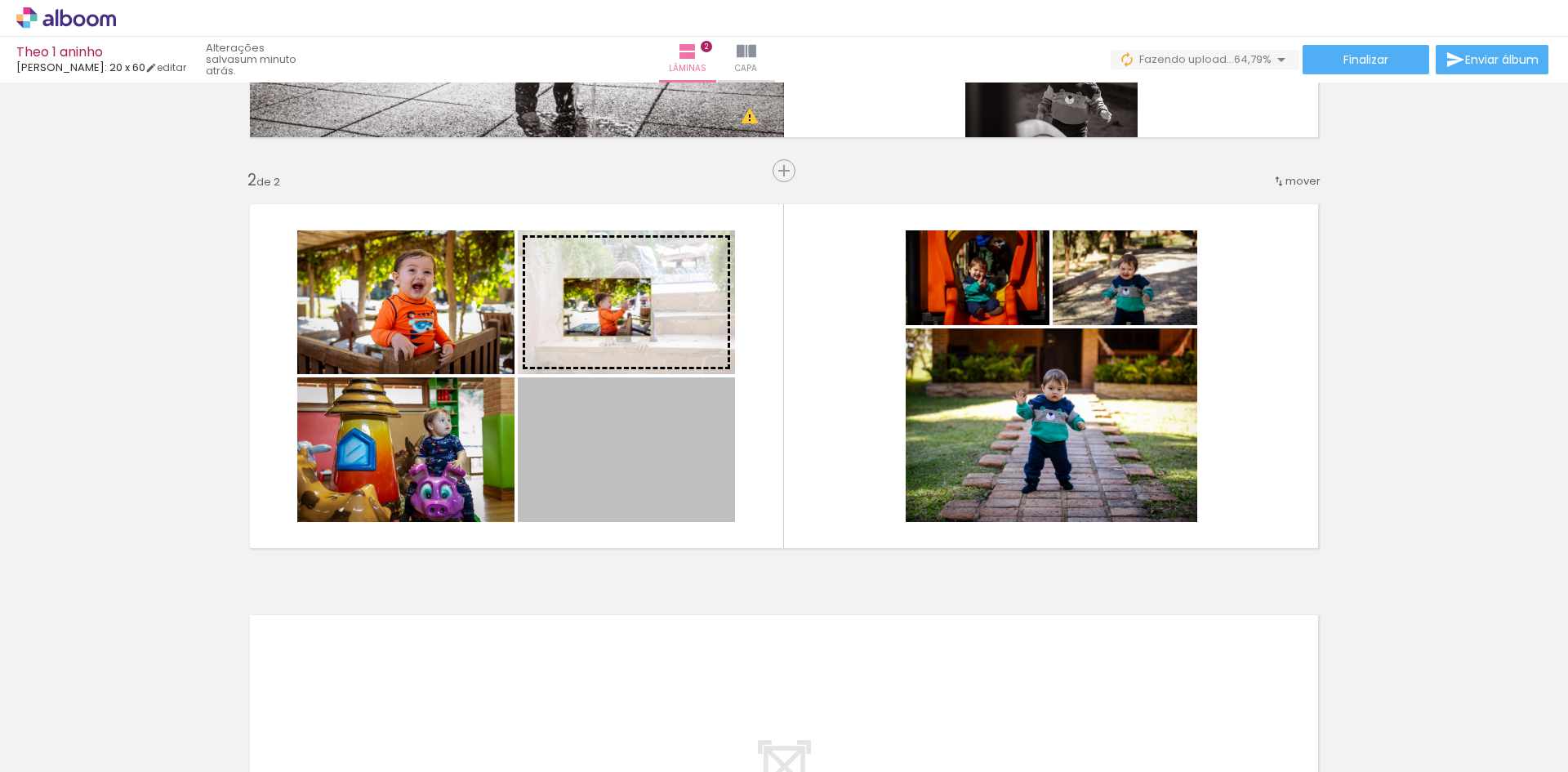
drag, startPoint x: 589, startPoint y: 472, endPoint x: 601, endPoint y: 307, distance: 165.4
click at [0, 0] on slot at bounding box center [0, 0] width 0 height 0
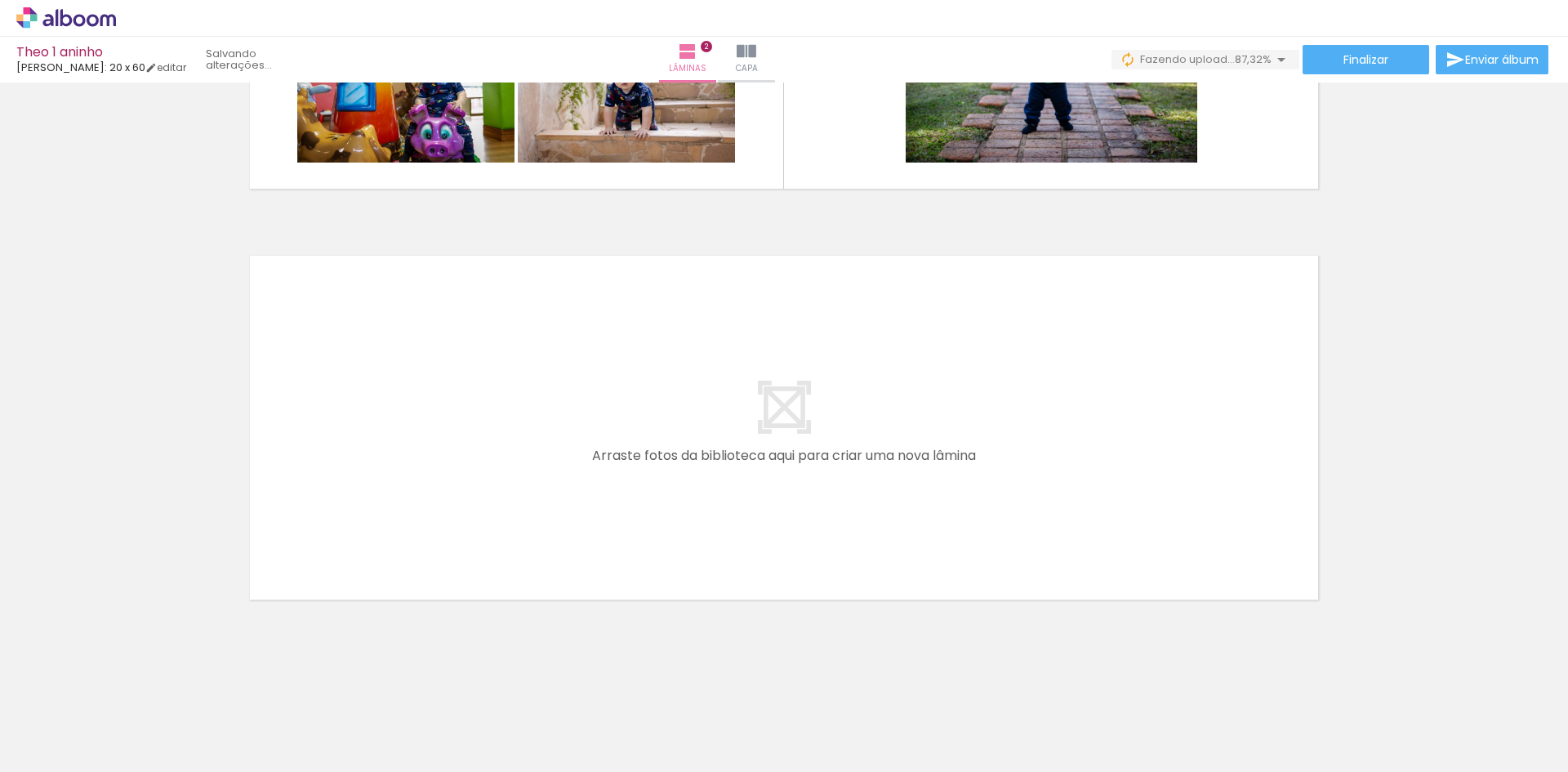
scroll to position [0, 677]
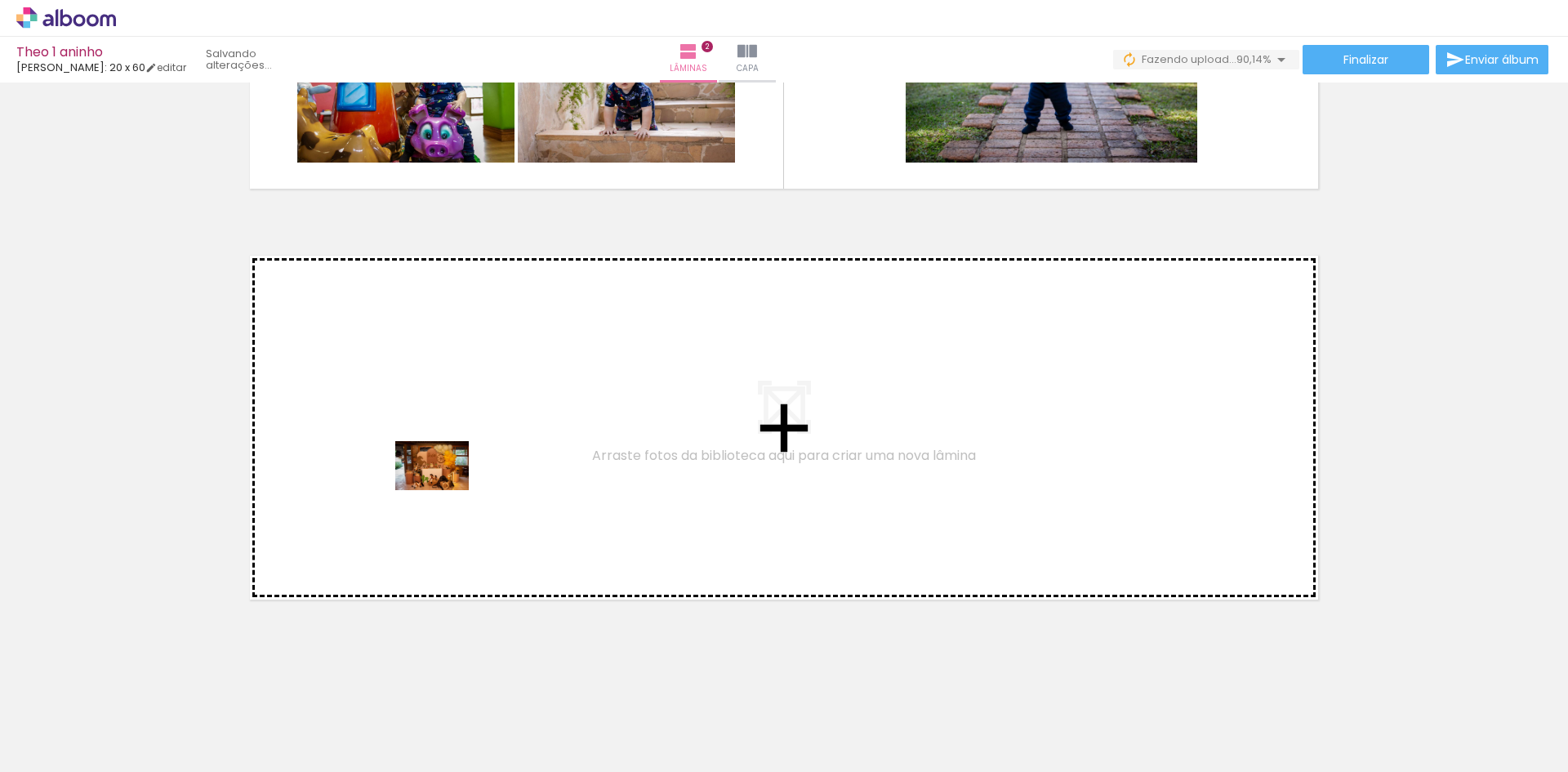
drag, startPoint x: 515, startPoint y: 727, endPoint x: 427, endPoint y: 431, distance: 308.8
click at [427, 431] on quentale-workspace at bounding box center [784, 386] width 1568 height 772
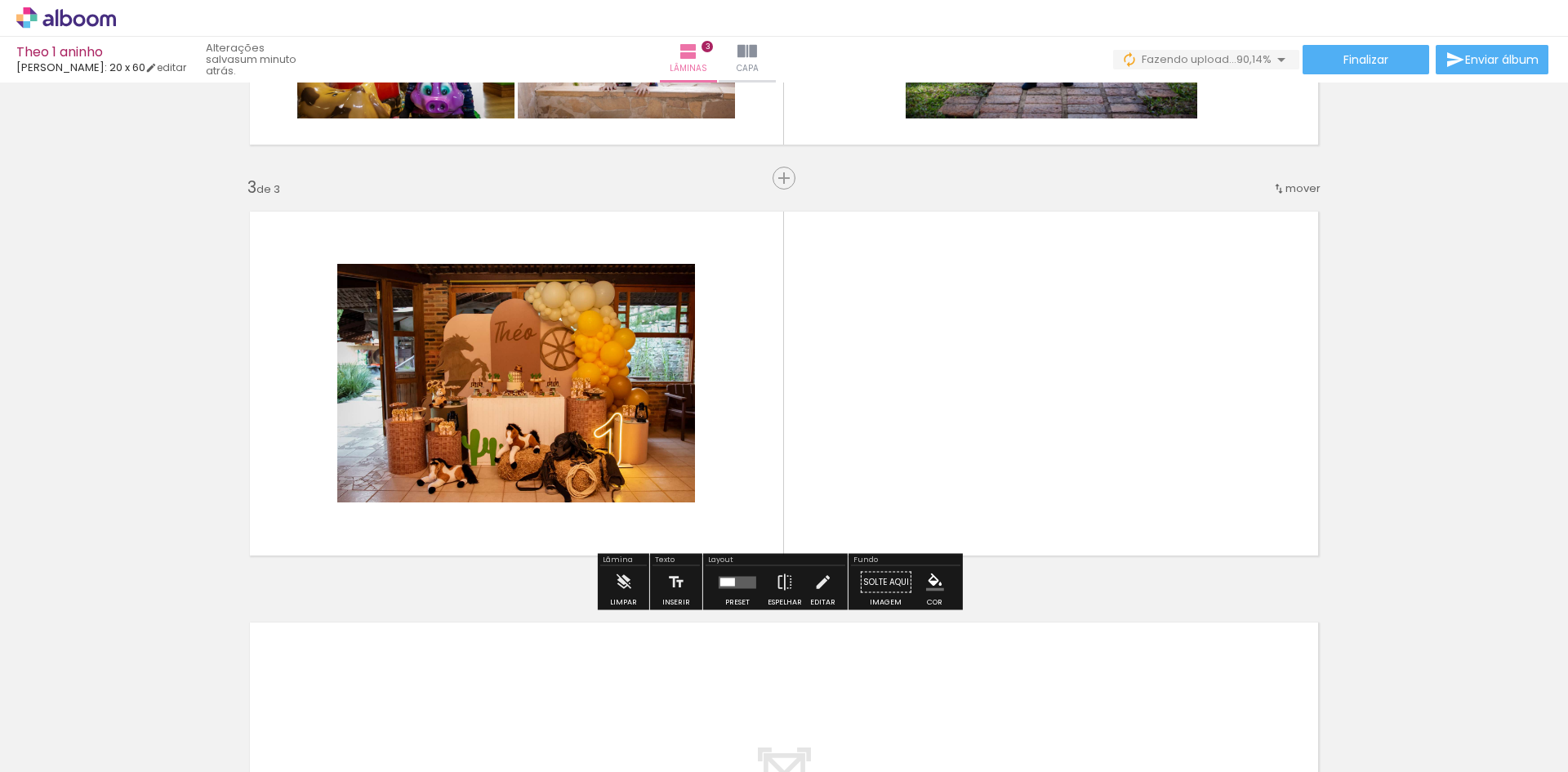
scroll to position [761, 0]
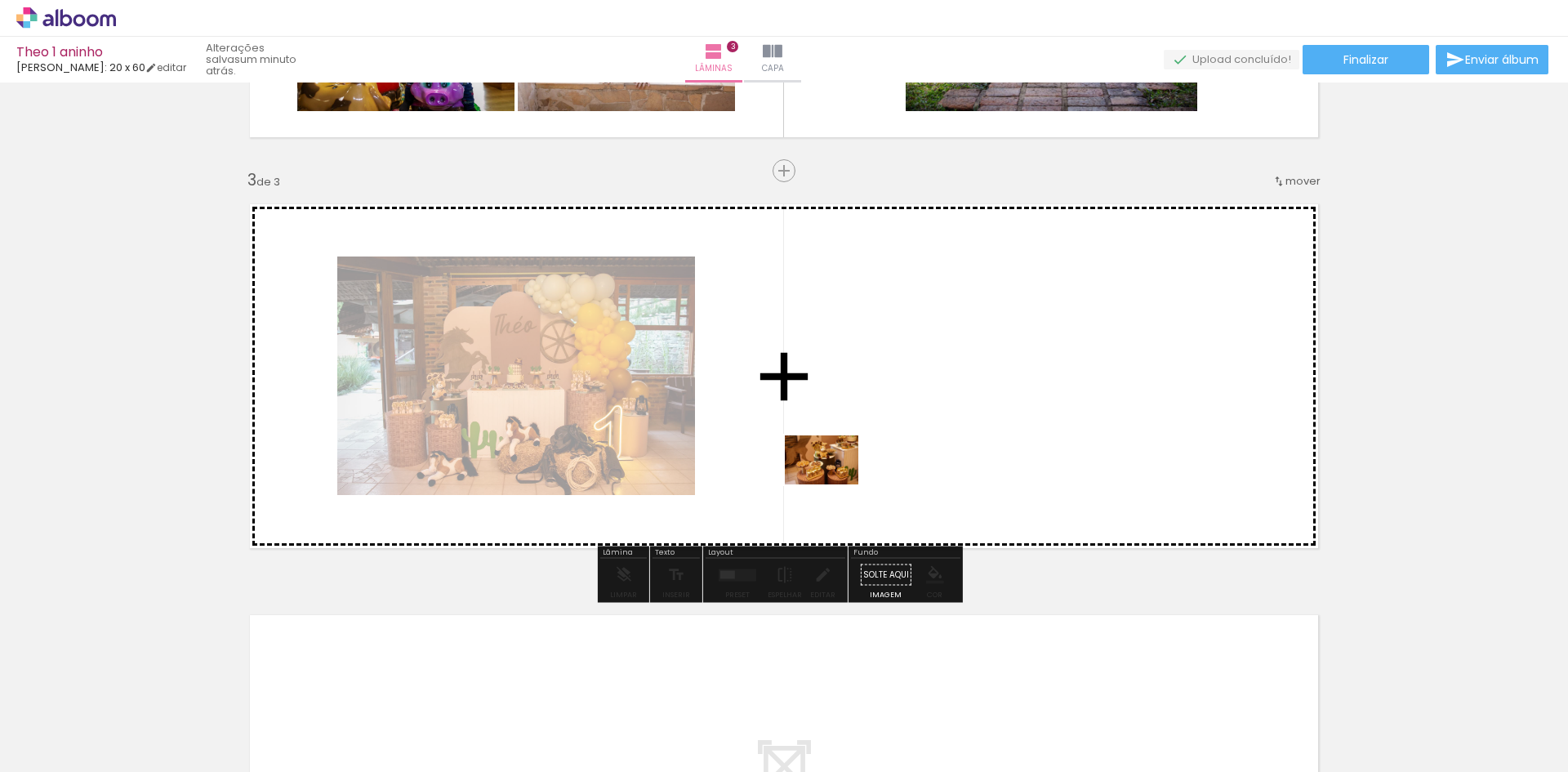
drag, startPoint x: 593, startPoint y: 729, endPoint x: 845, endPoint y: 469, distance: 362.1
click at [845, 469] on quentale-workspace at bounding box center [784, 386] width 1568 height 772
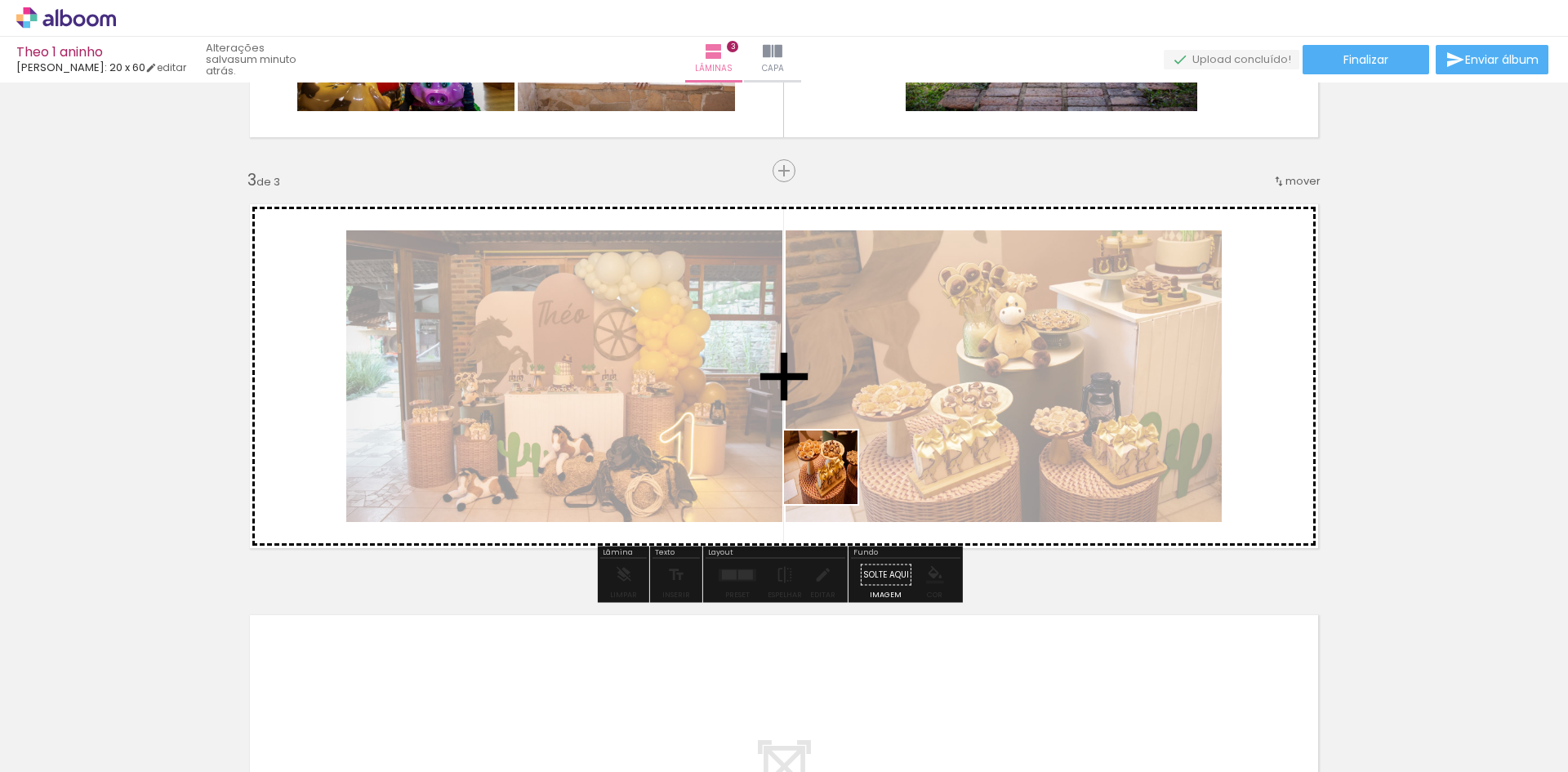
drag, startPoint x: 700, startPoint y: 721, endPoint x: 822, endPoint y: 643, distance: 144.8
click at [846, 453] on quentale-workspace at bounding box center [784, 386] width 1568 height 772
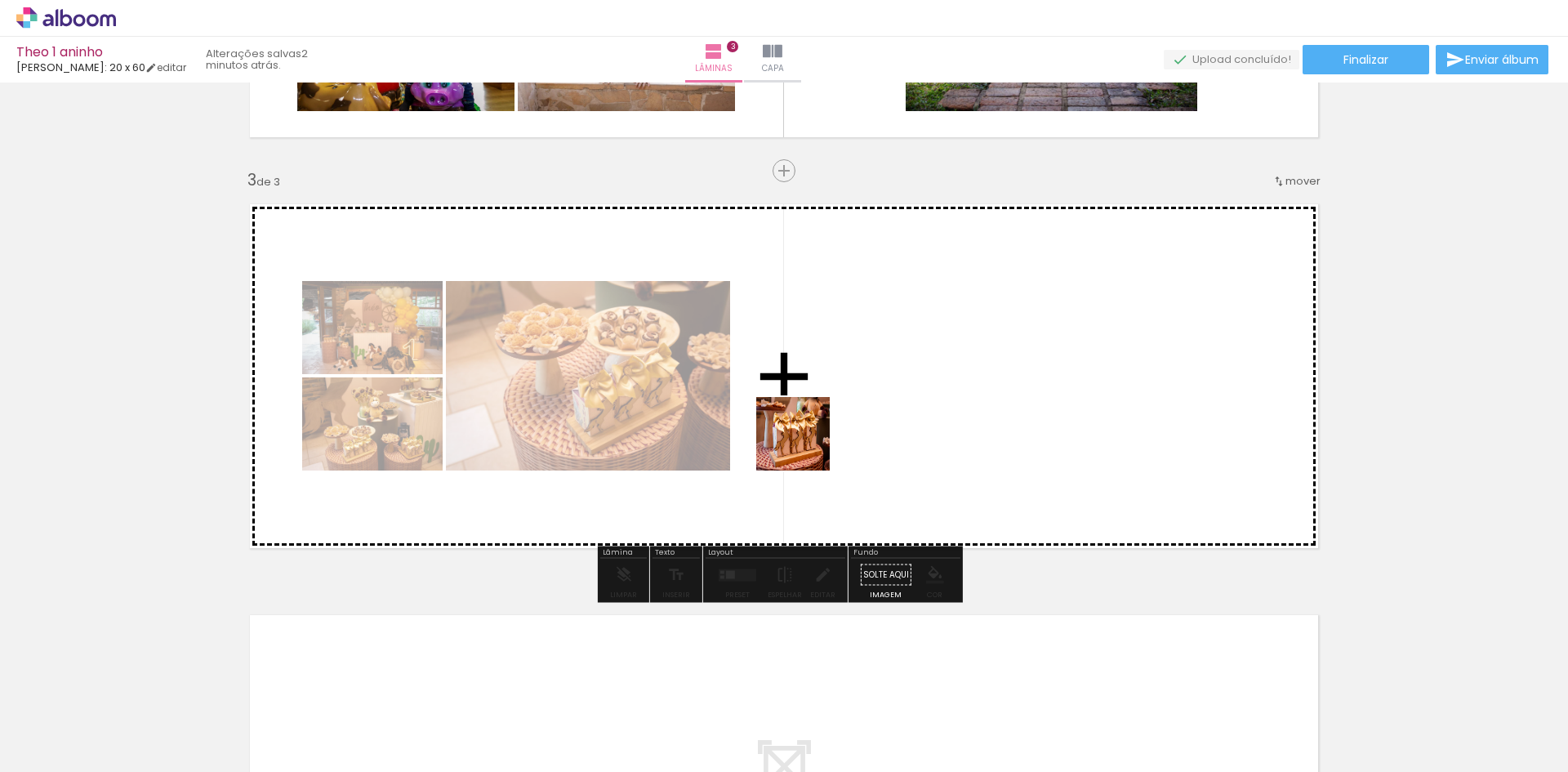
drag, startPoint x: 781, startPoint y: 725, endPoint x: 832, endPoint y: 645, distance: 94.9
click at [808, 433] on quentale-workspace at bounding box center [784, 386] width 1568 height 772
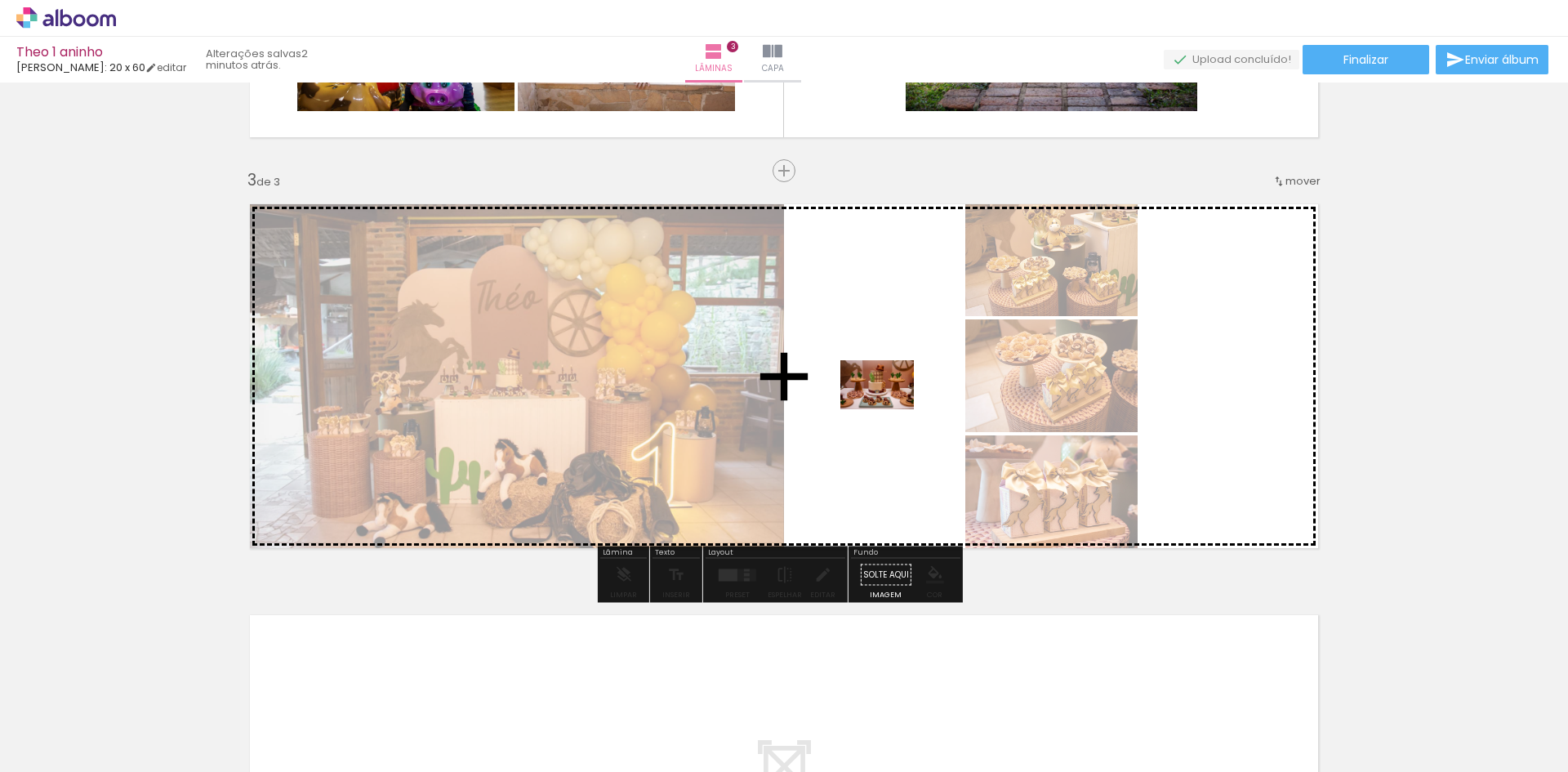
drag, startPoint x: 861, startPoint y: 739, endPoint x: 892, endPoint y: 398, distance: 342.4
click at [892, 399] on quentale-workspace at bounding box center [784, 386] width 1568 height 772
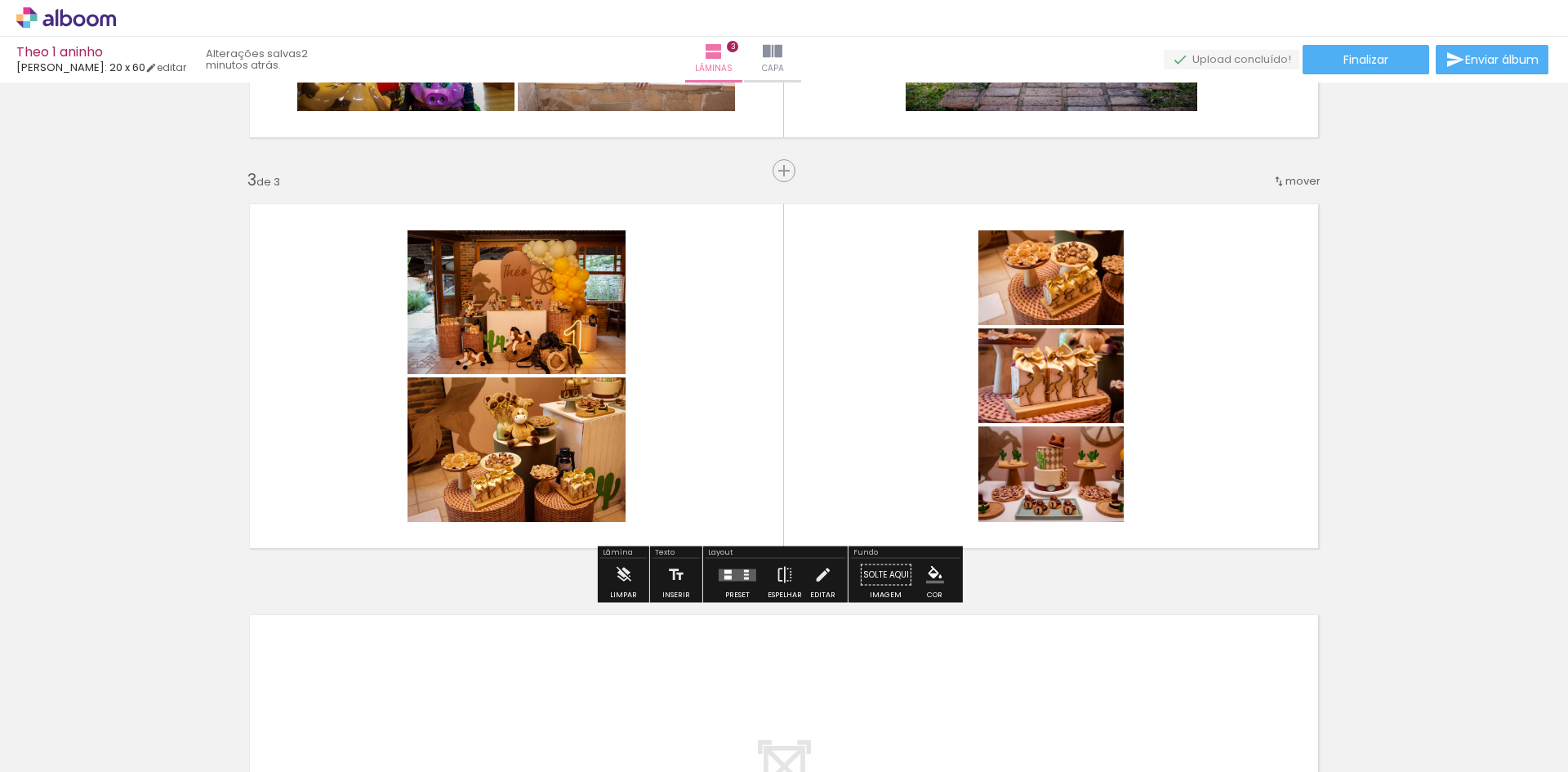
click at [744, 578] on div at bounding box center [746, 578] width 5 height 3
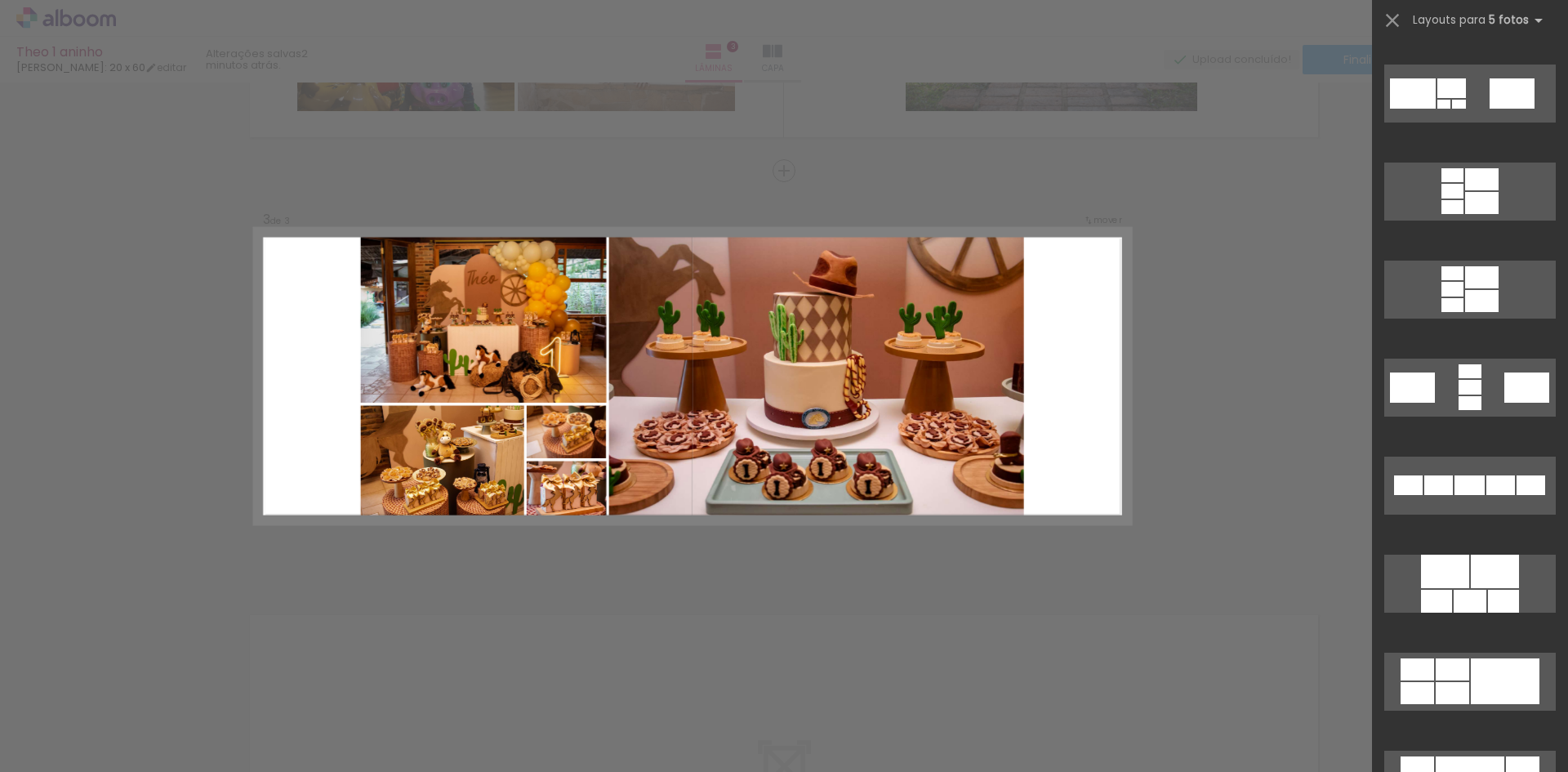
scroll to position [490, 0]
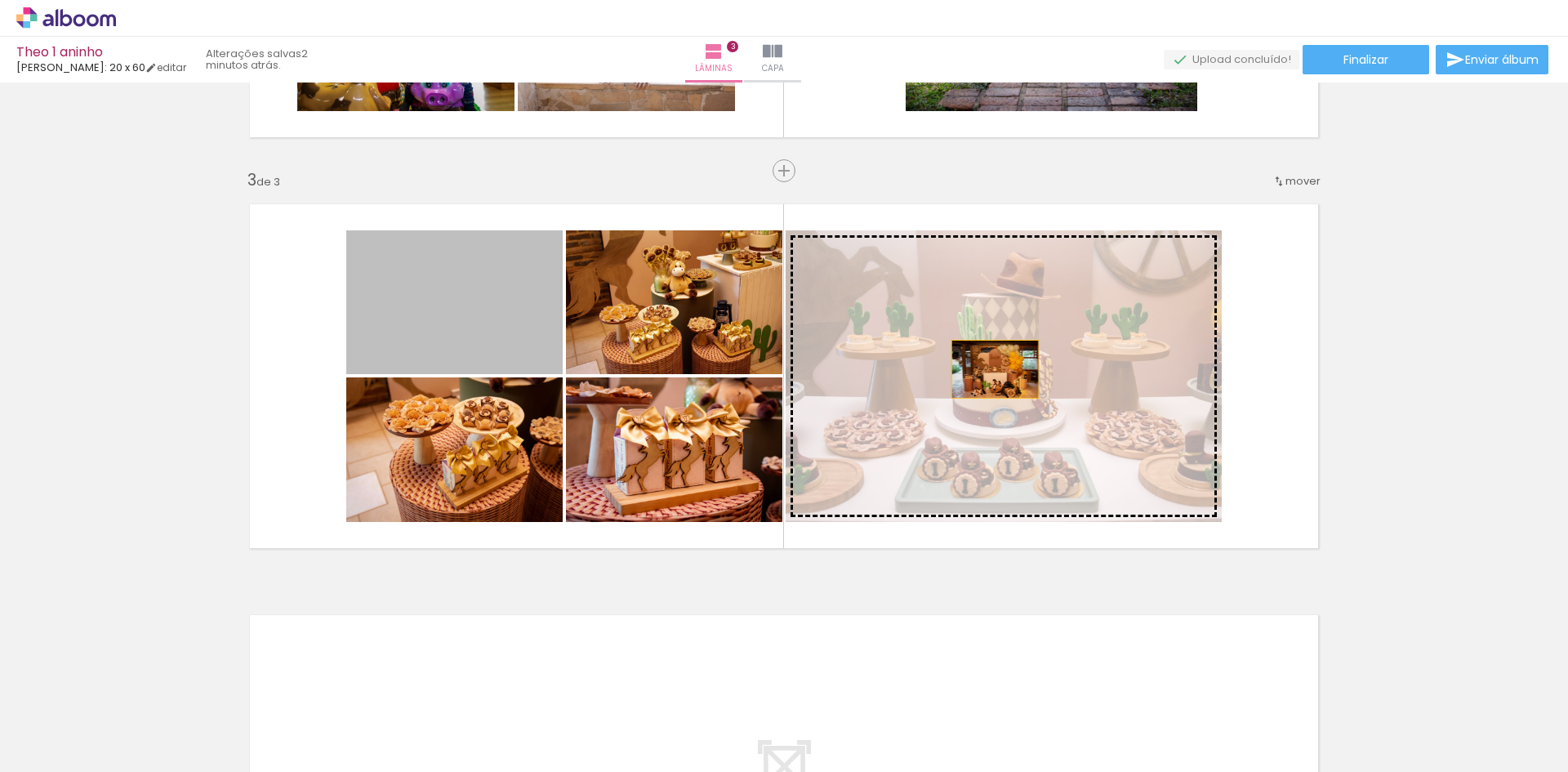
drag, startPoint x: 469, startPoint y: 318, endPoint x: 1006, endPoint y: 372, distance: 539.7
click at [0, 0] on slot at bounding box center [0, 0] width 0 height 0
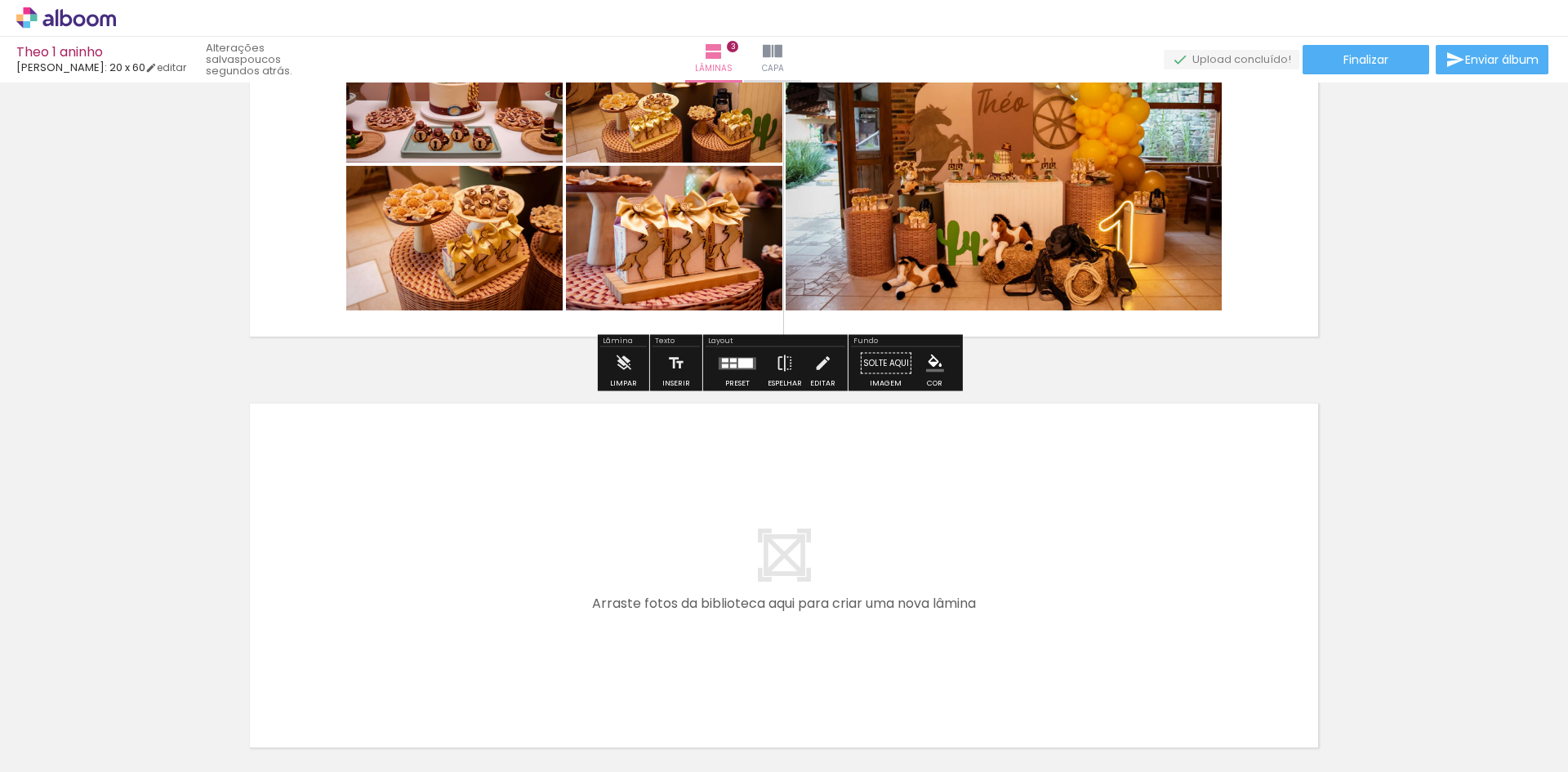
scroll to position [1120, 0]
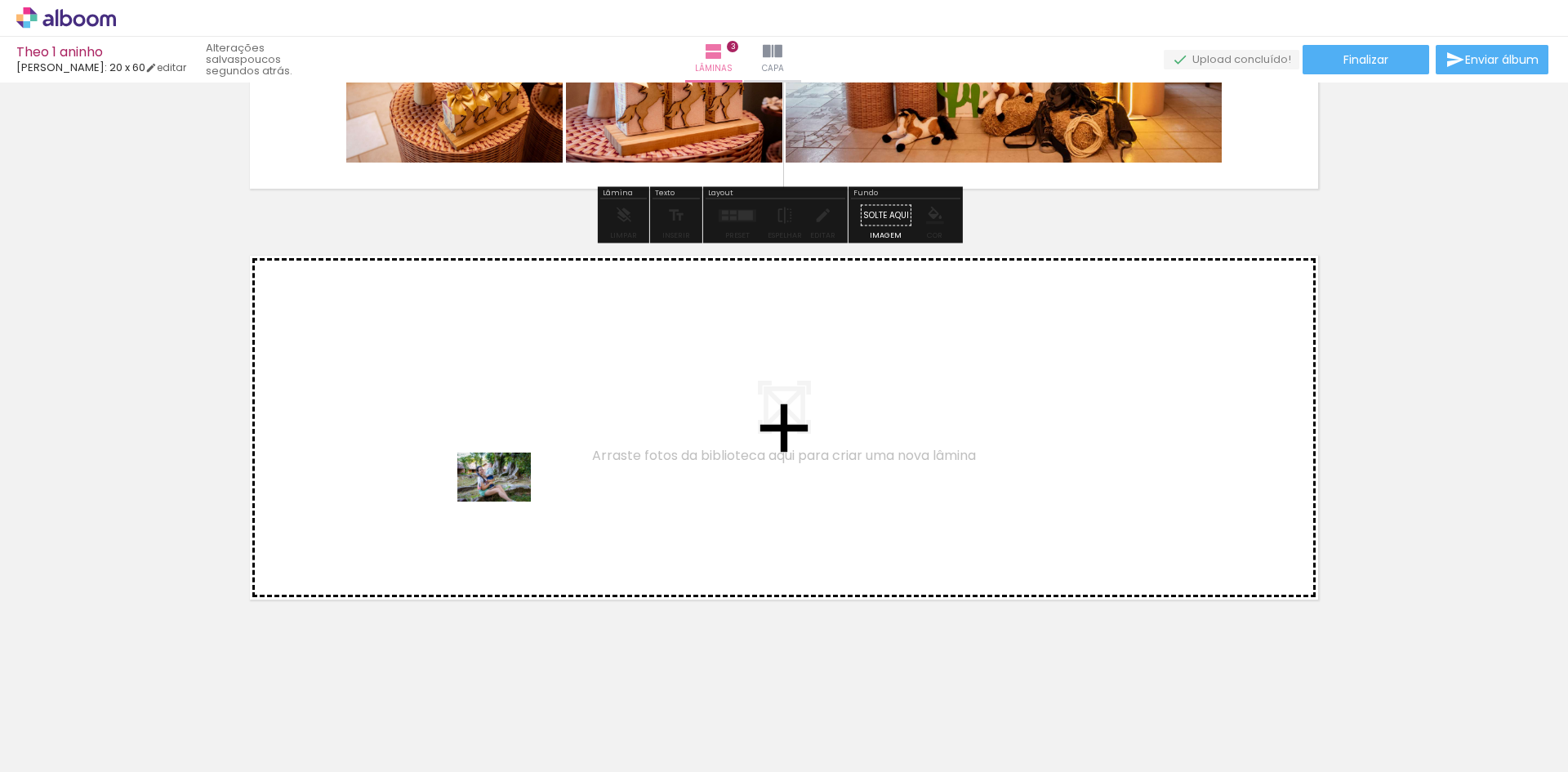
drag, startPoint x: 626, startPoint y: 730, endPoint x: 505, endPoint y: 500, distance: 259.9
click at [505, 500] on quentale-workspace at bounding box center [784, 386] width 1568 height 772
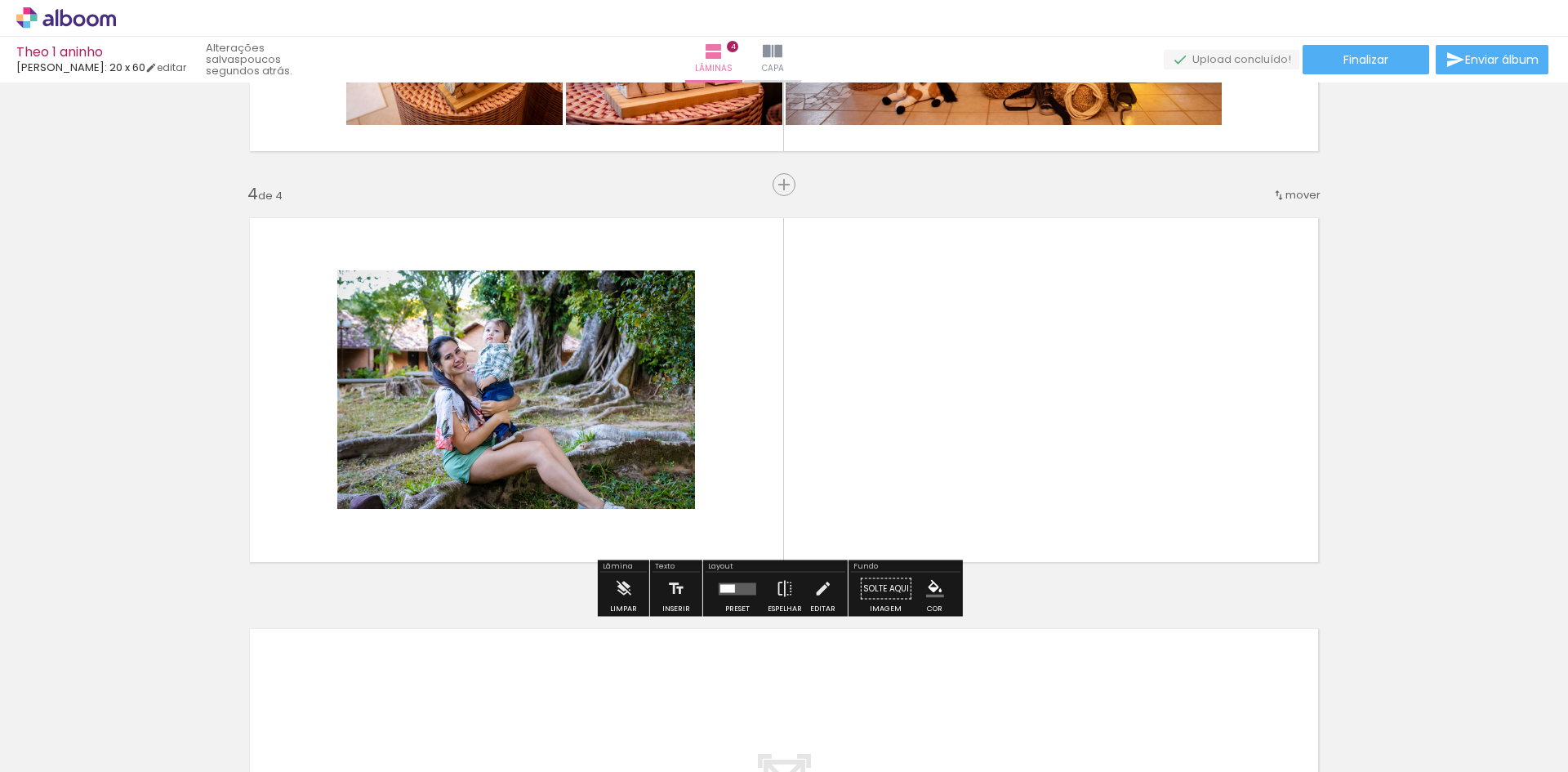
scroll to position [1172, 0]
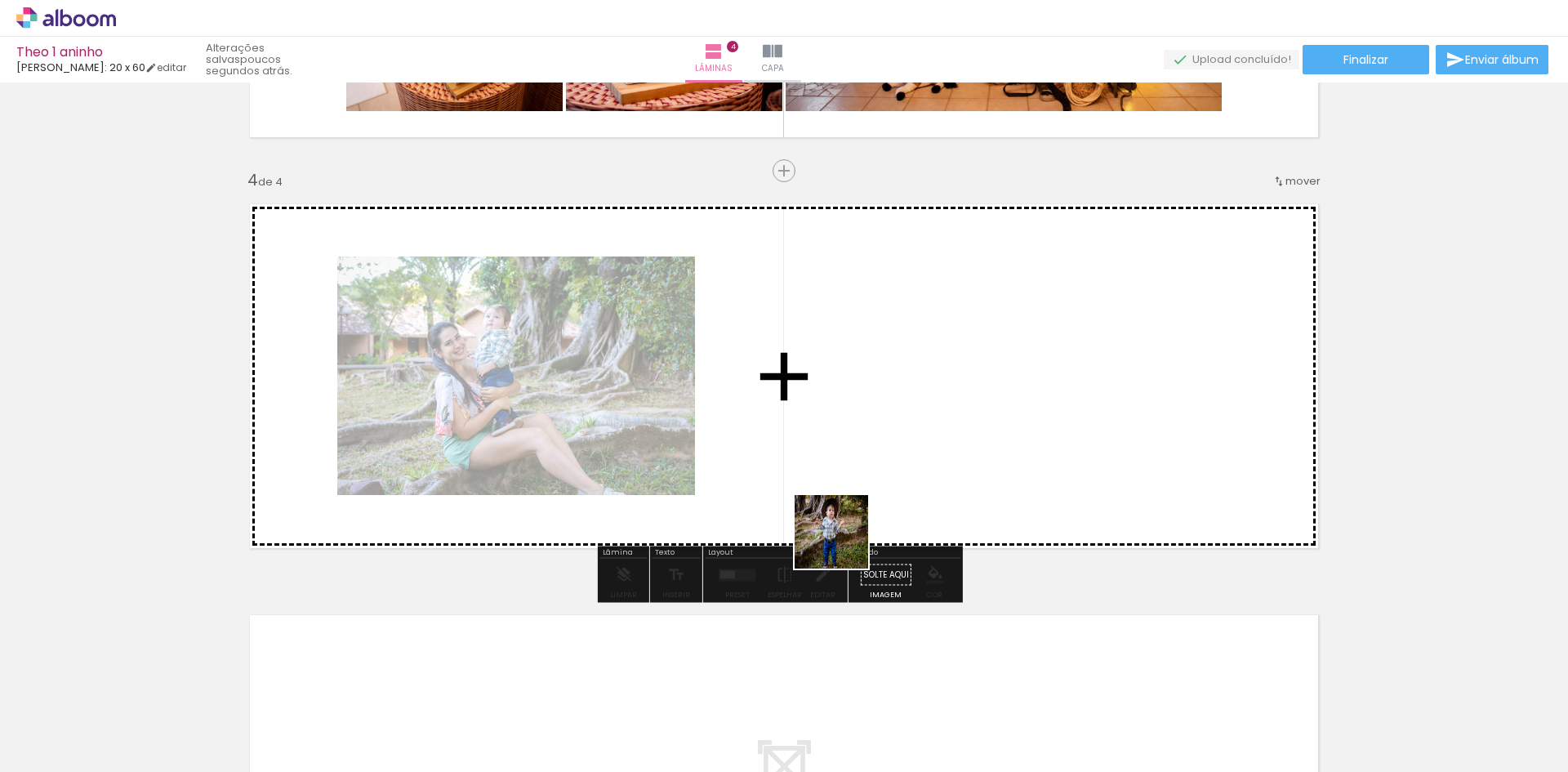
drag, startPoint x: 813, startPoint y: 728, endPoint x: 885, endPoint y: 533, distance: 207.9
click at [881, 433] on quentale-workspace at bounding box center [784, 386] width 1568 height 772
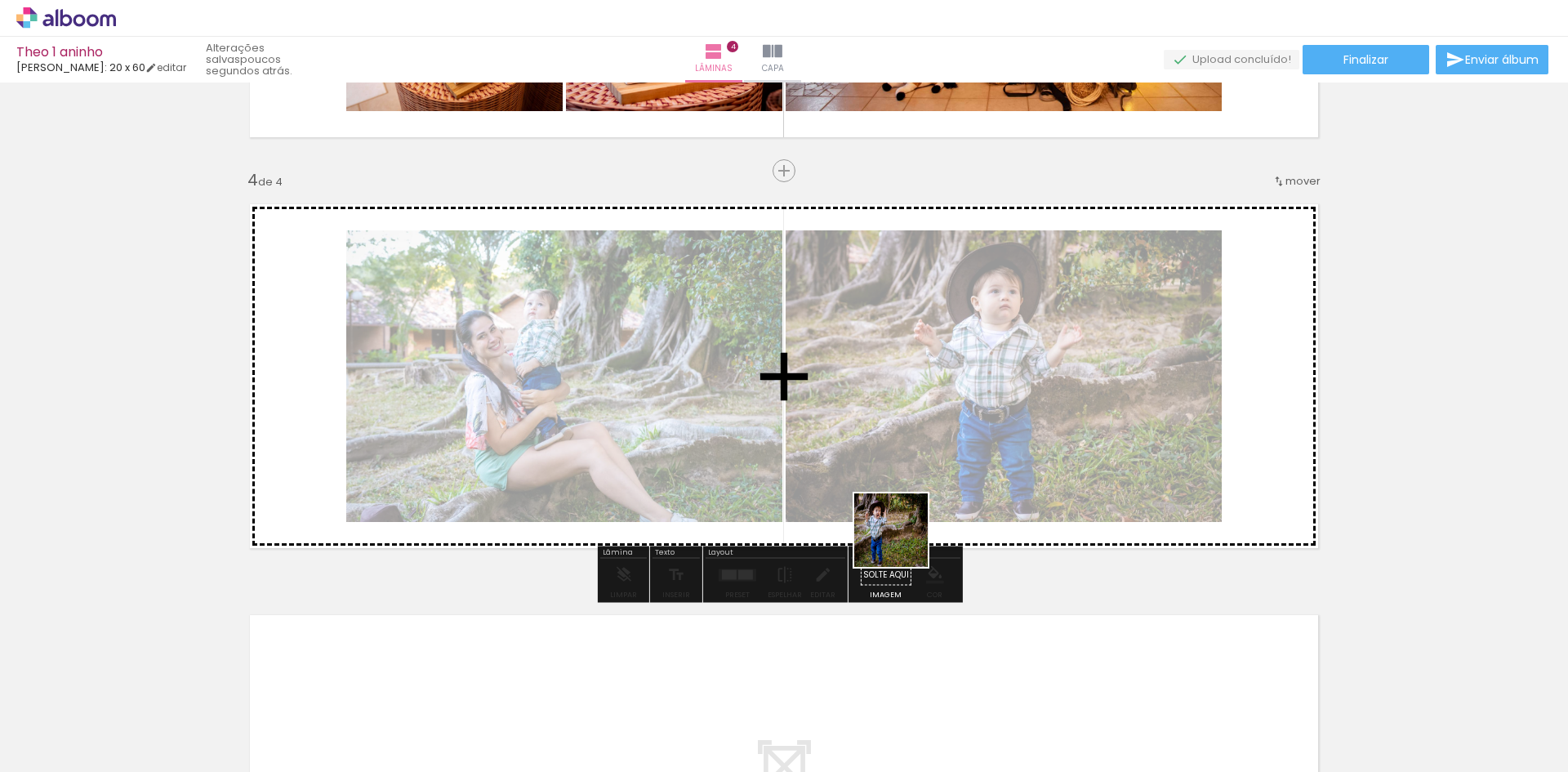
drag, startPoint x: 904, startPoint y: 734, endPoint x: 940, endPoint y: 588, distance: 150.4
click at [915, 442] on quentale-workspace at bounding box center [784, 386] width 1568 height 772
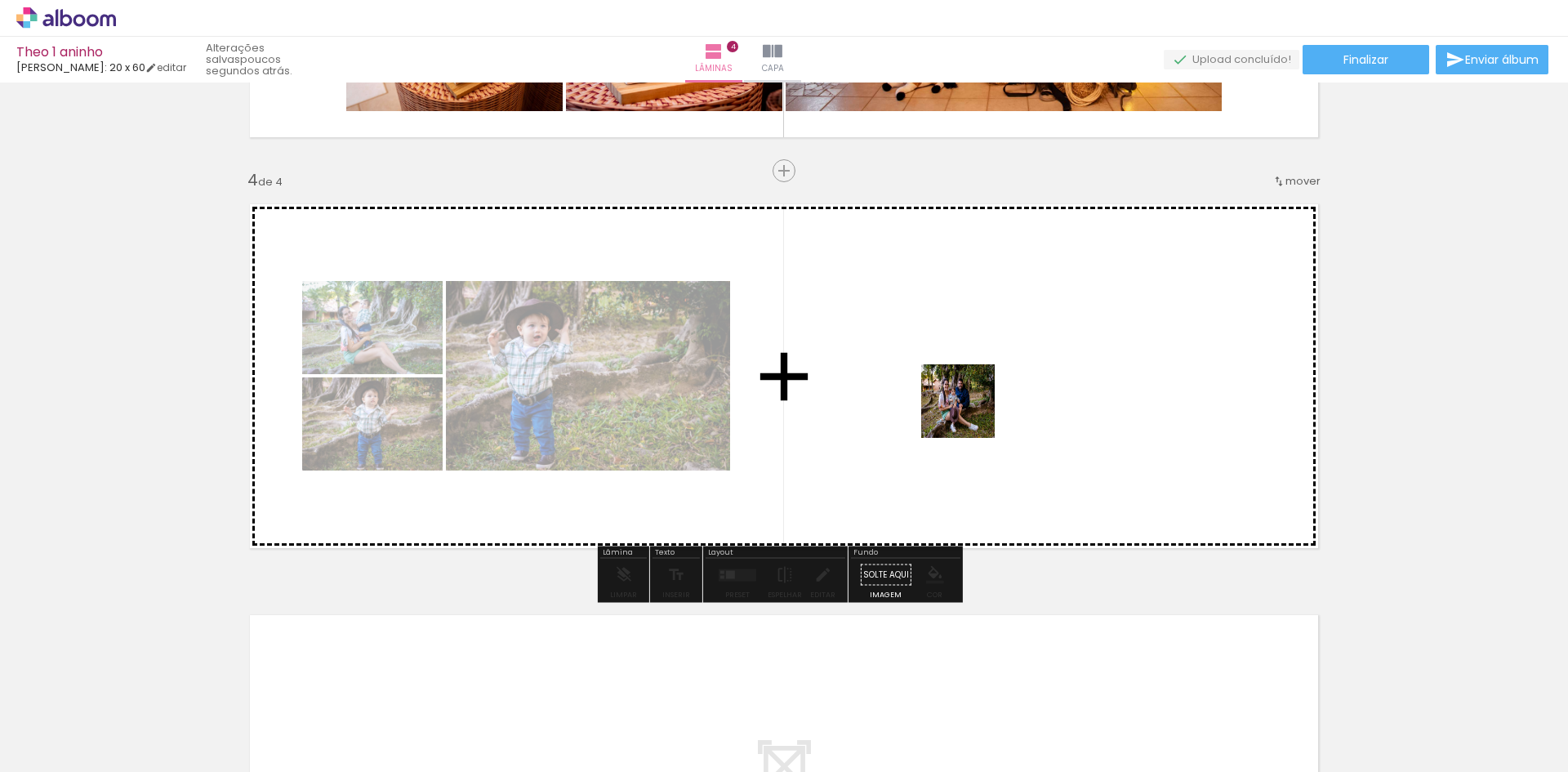
drag, startPoint x: 996, startPoint y: 742, endPoint x: 1077, endPoint y: 593, distance: 169.6
click at [970, 396] on quentale-workspace at bounding box center [784, 386] width 1568 height 772
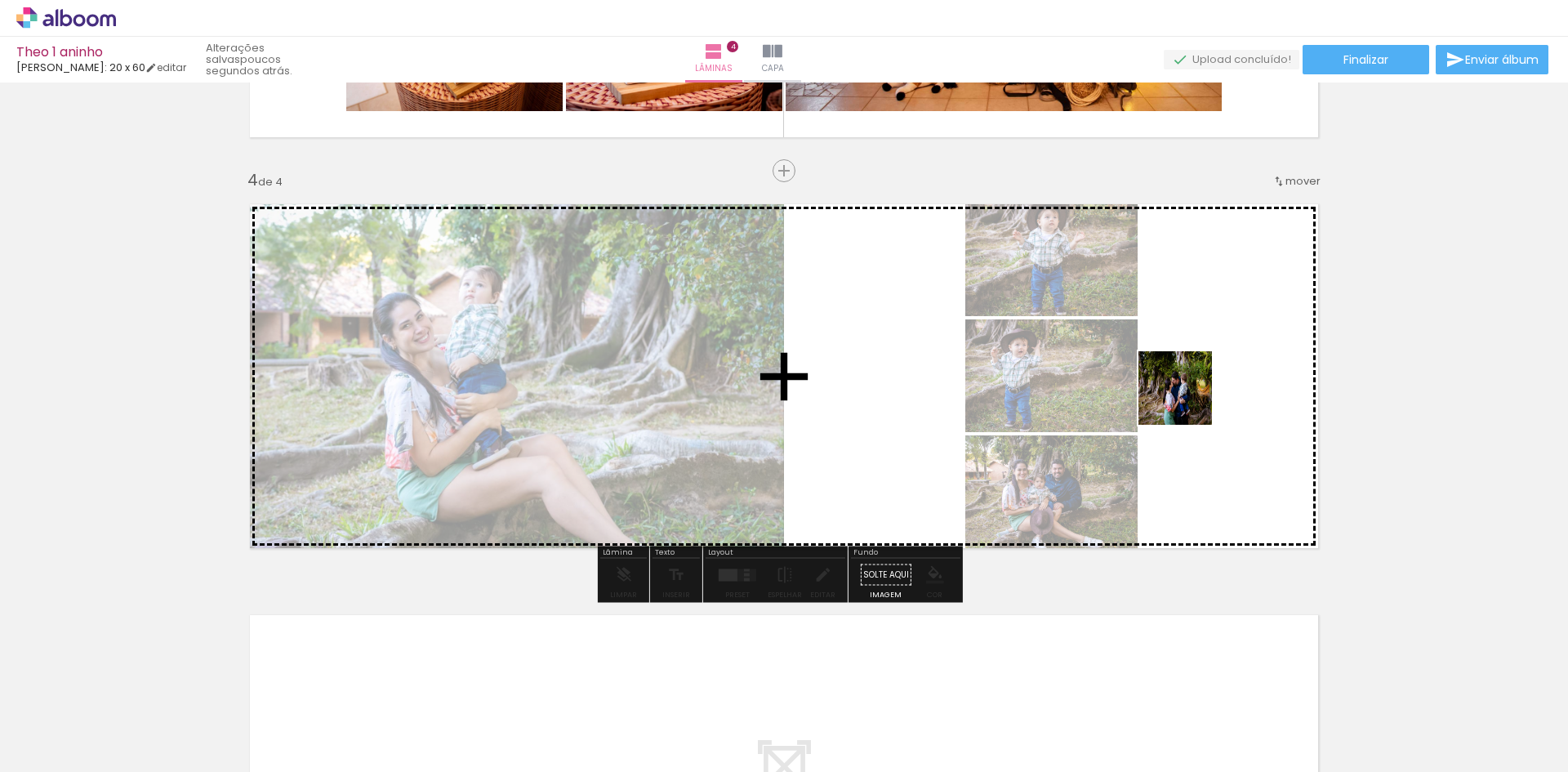
drag, startPoint x: 1271, startPoint y: 729, endPoint x: 1263, endPoint y: 562, distance: 167.2
click at [1179, 377] on quentale-workspace at bounding box center [784, 386] width 1568 height 772
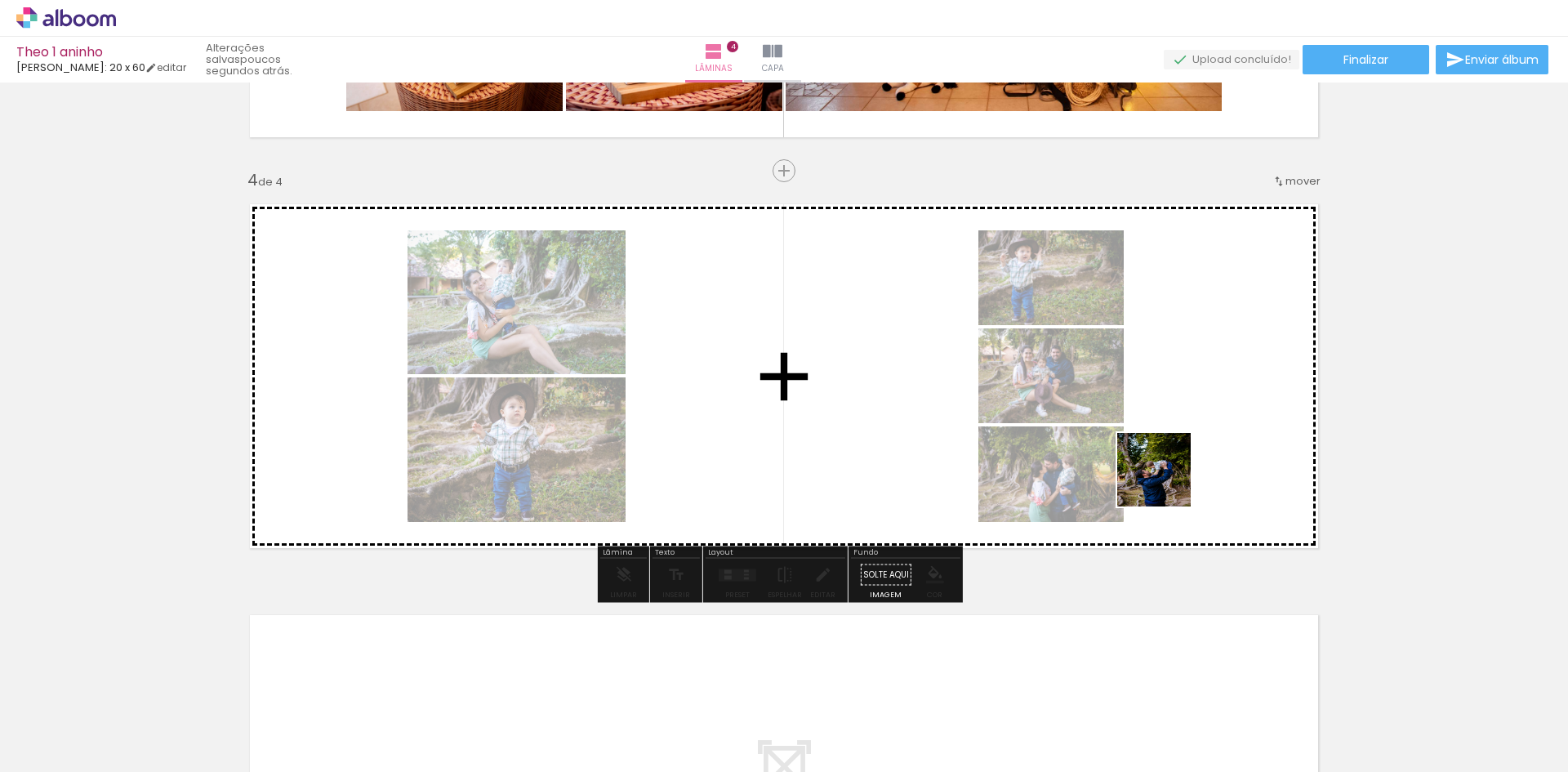
drag, startPoint x: 1344, startPoint y: 713, endPoint x: 1120, endPoint y: 427, distance: 363.3
click at [1120, 427] on quentale-workspace at bounding box center [784, 386] width 1568 height 772
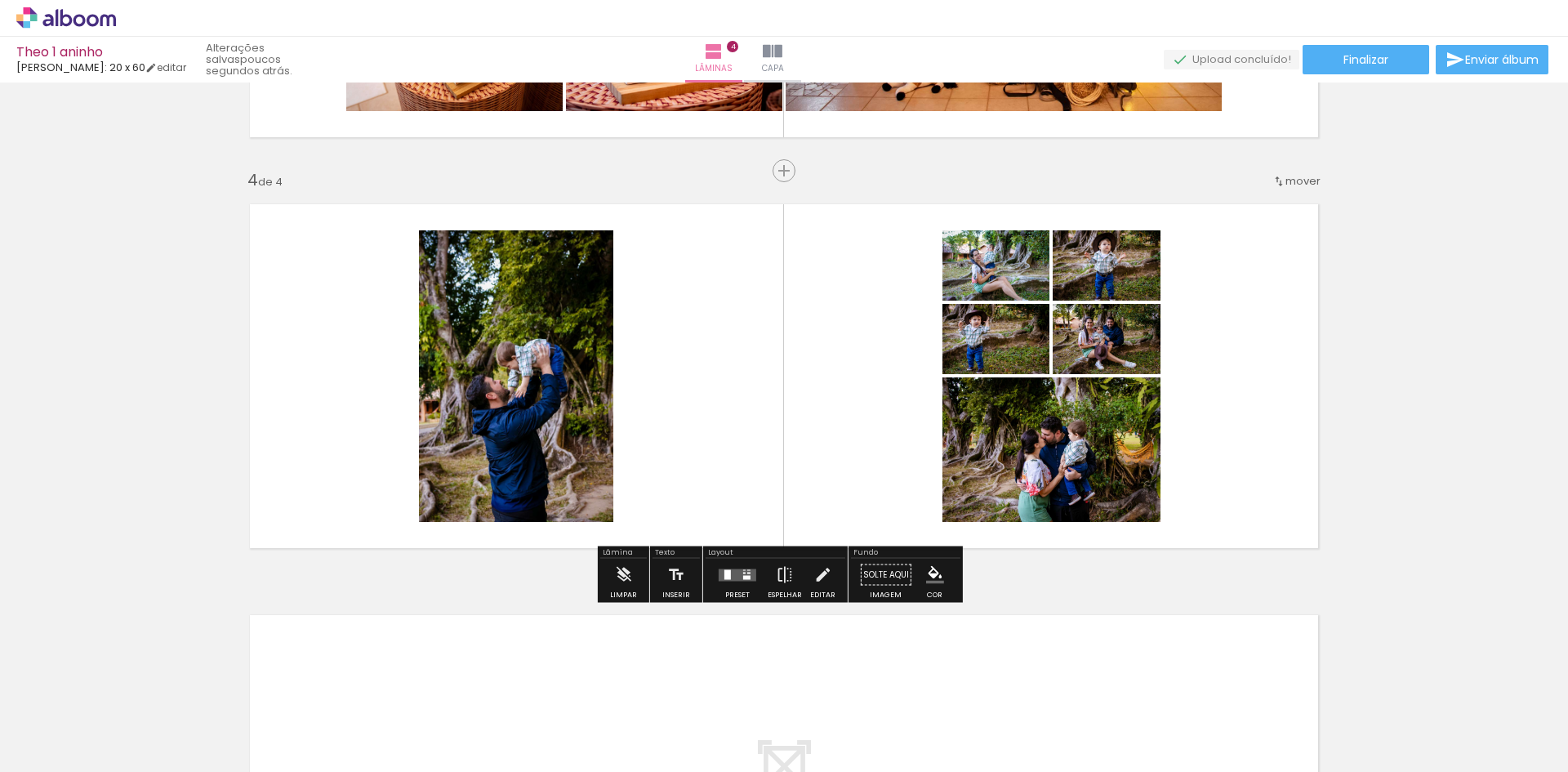
click at [733, 579] on quentale-layouter at bounding box center [737, 574] width 38 height 12
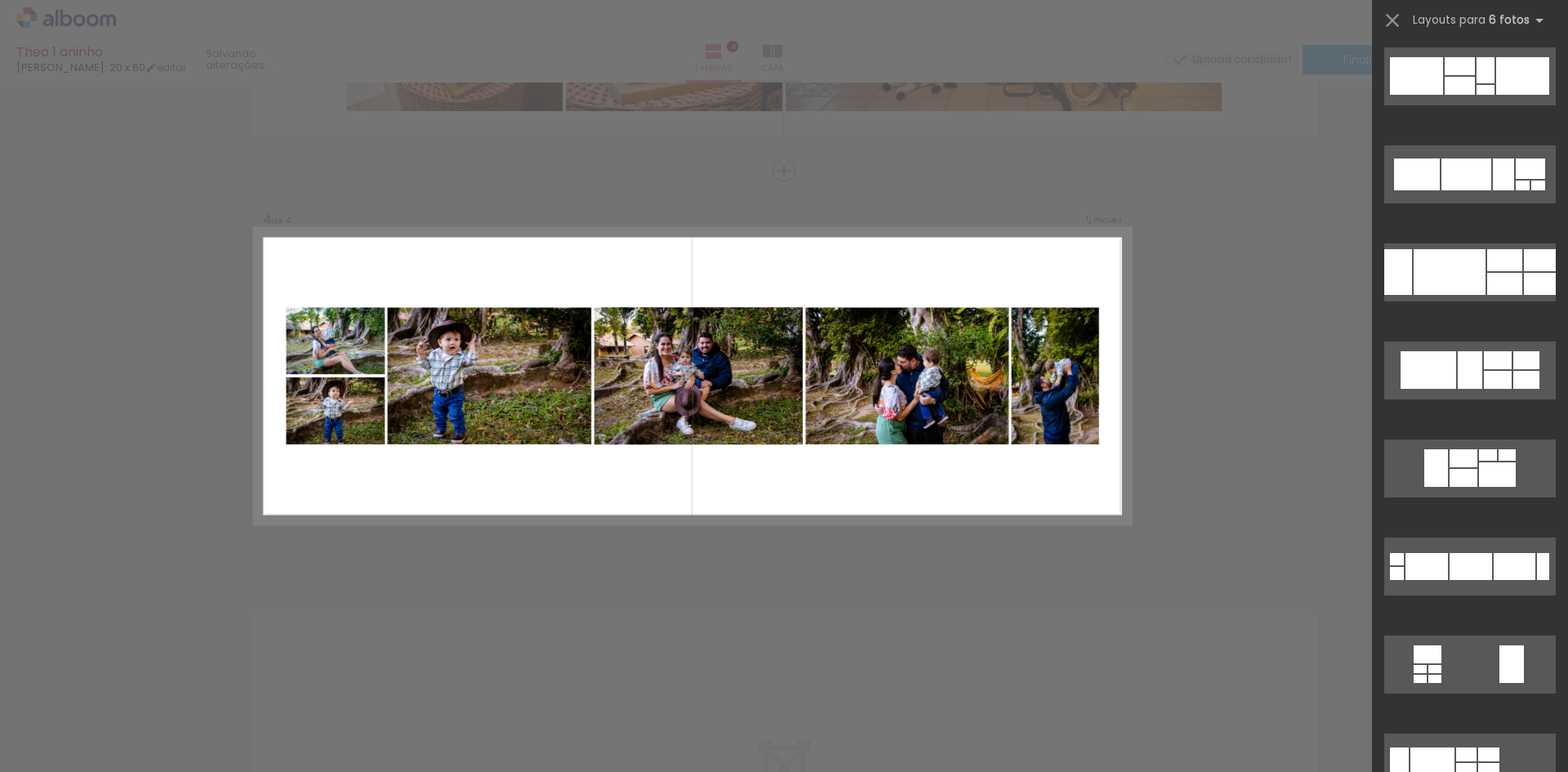
scroll to position [327, 0]
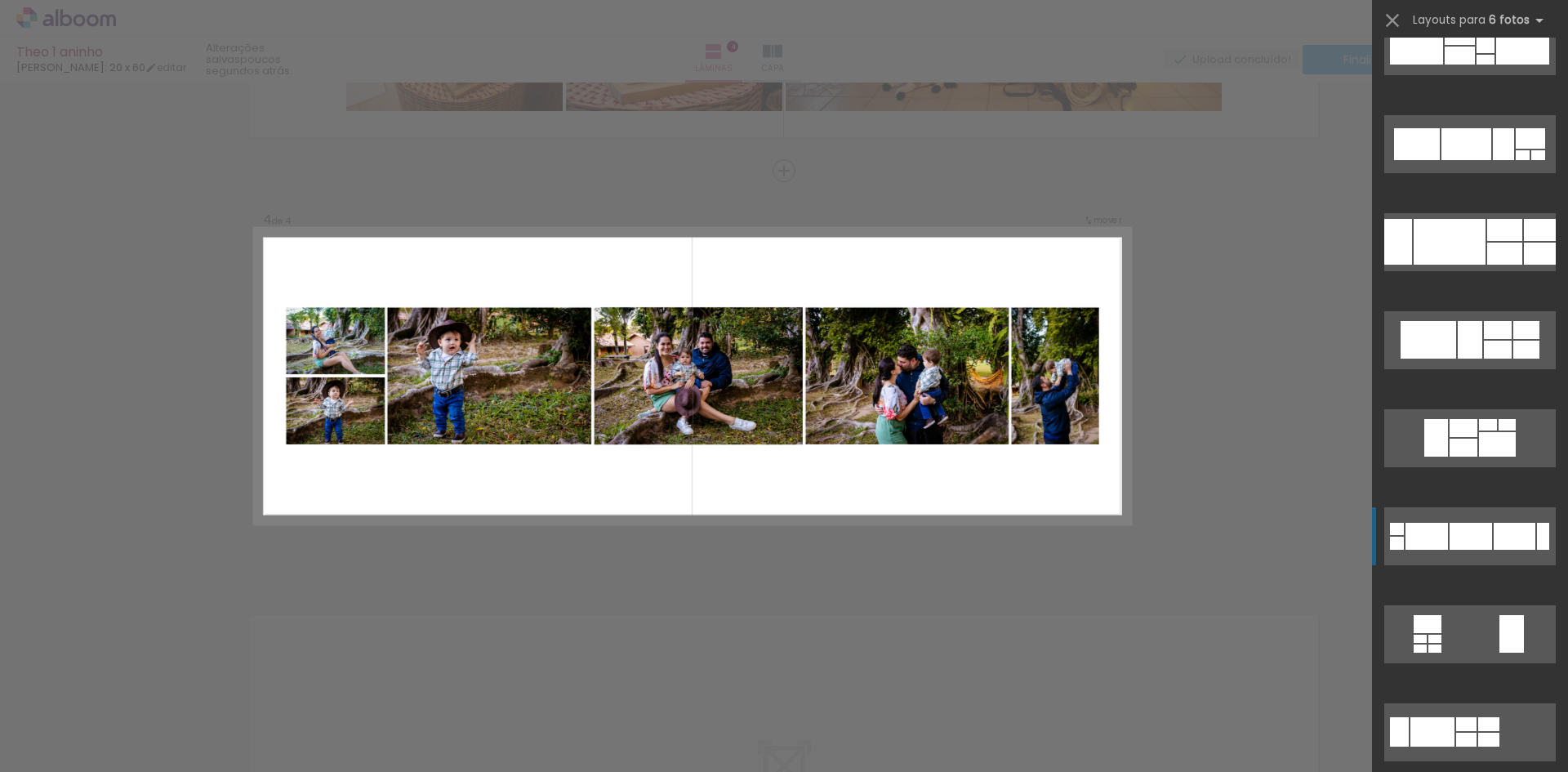
click at [1460, 532] on div at bounding box center [1471, 536] width 43 height 27
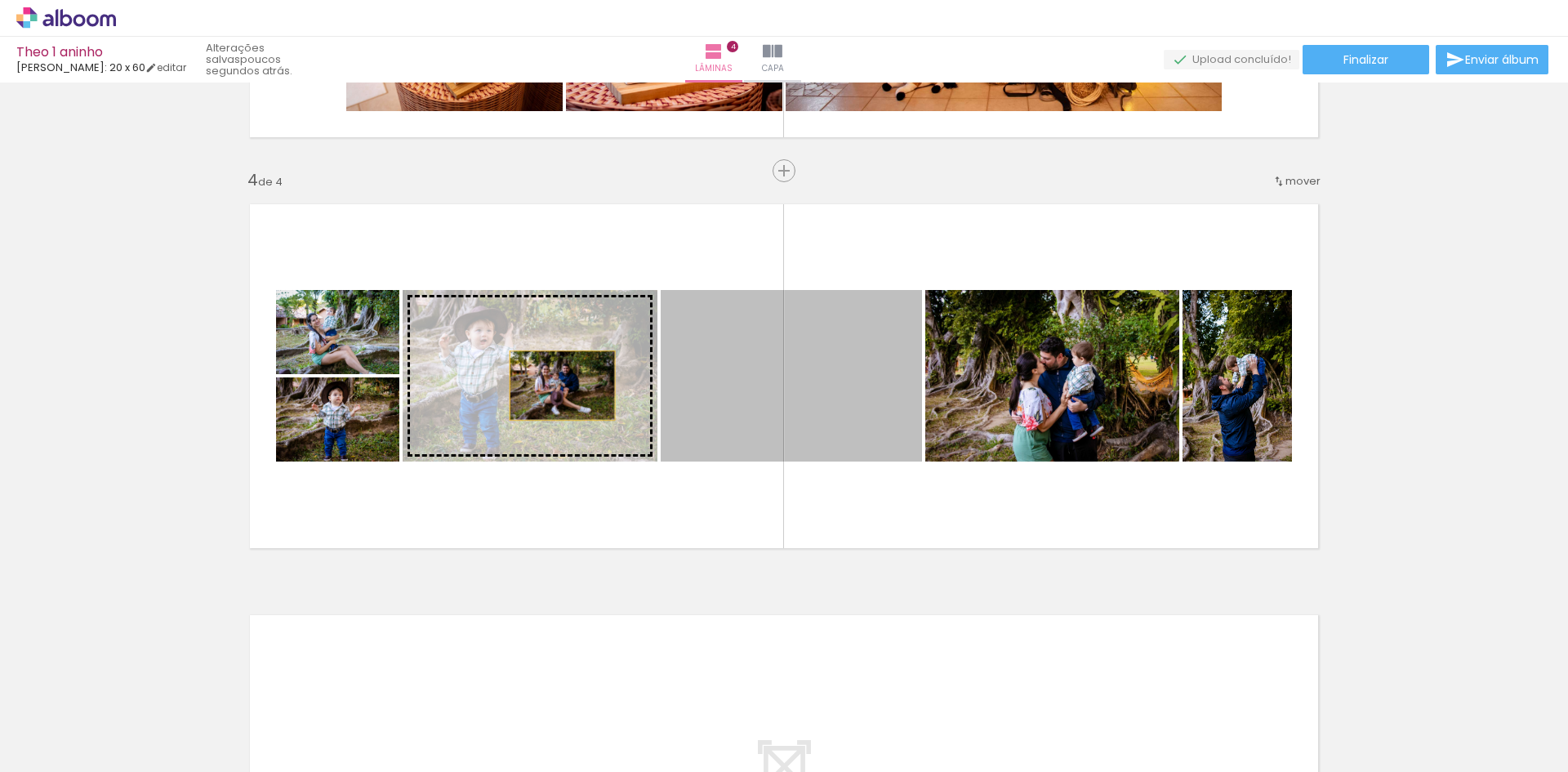
drag, startPoint x: 742, startPoint y: 393, endPoint x: 555, endPoint y: 386, distance: 187.1
click at [0, 0] on slot at bounding box center [0, 0] width 0 height 0
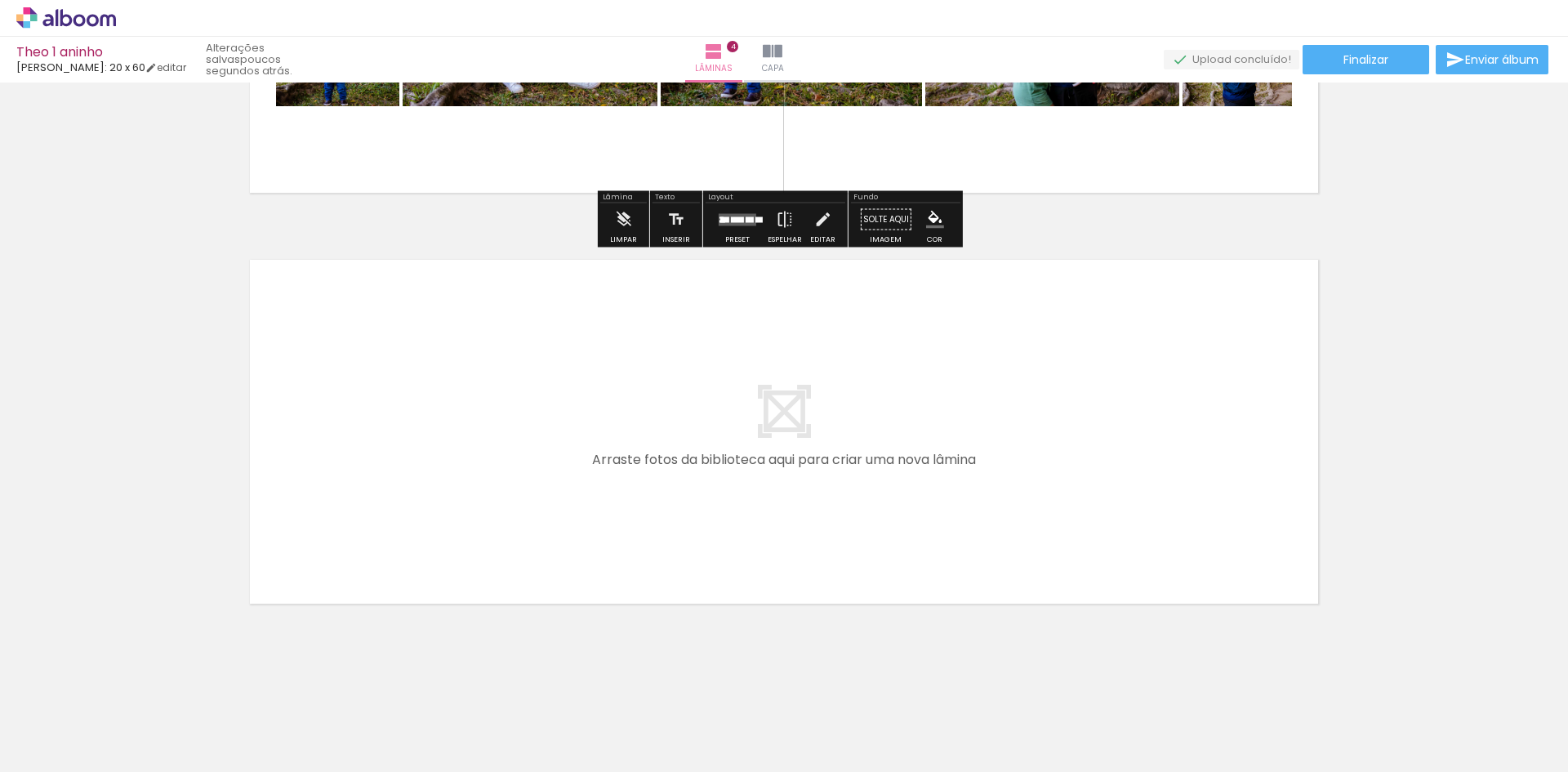
scroll to position [1531, 0]
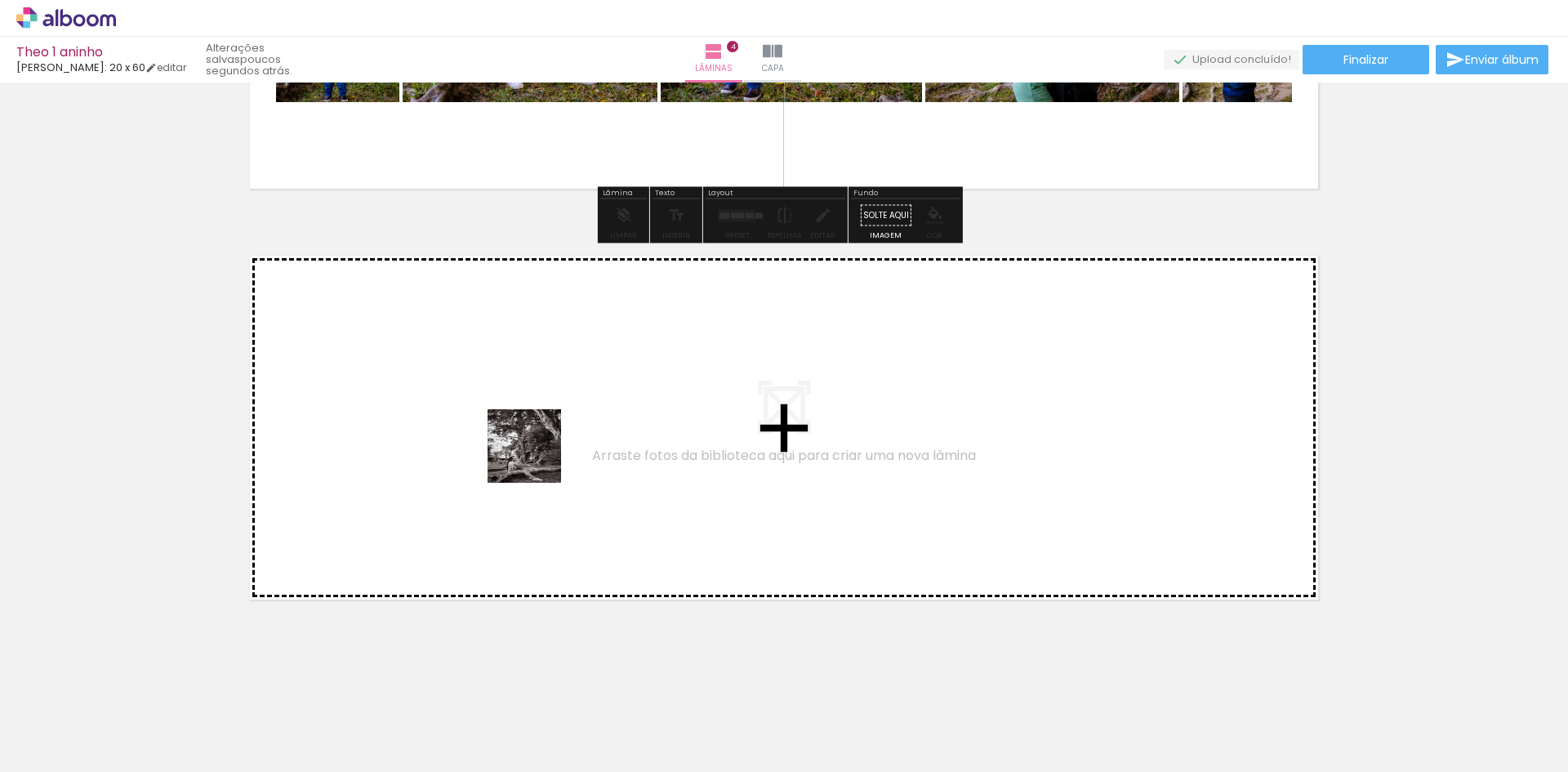
drag, startPoint x: 717, startPoint y: 741, endPoint x: 869, endPoint y: 641, distance: 181.9
click at [527, 442] on quentale-workspace at bounding box center [784, 386] width 1568 height 772
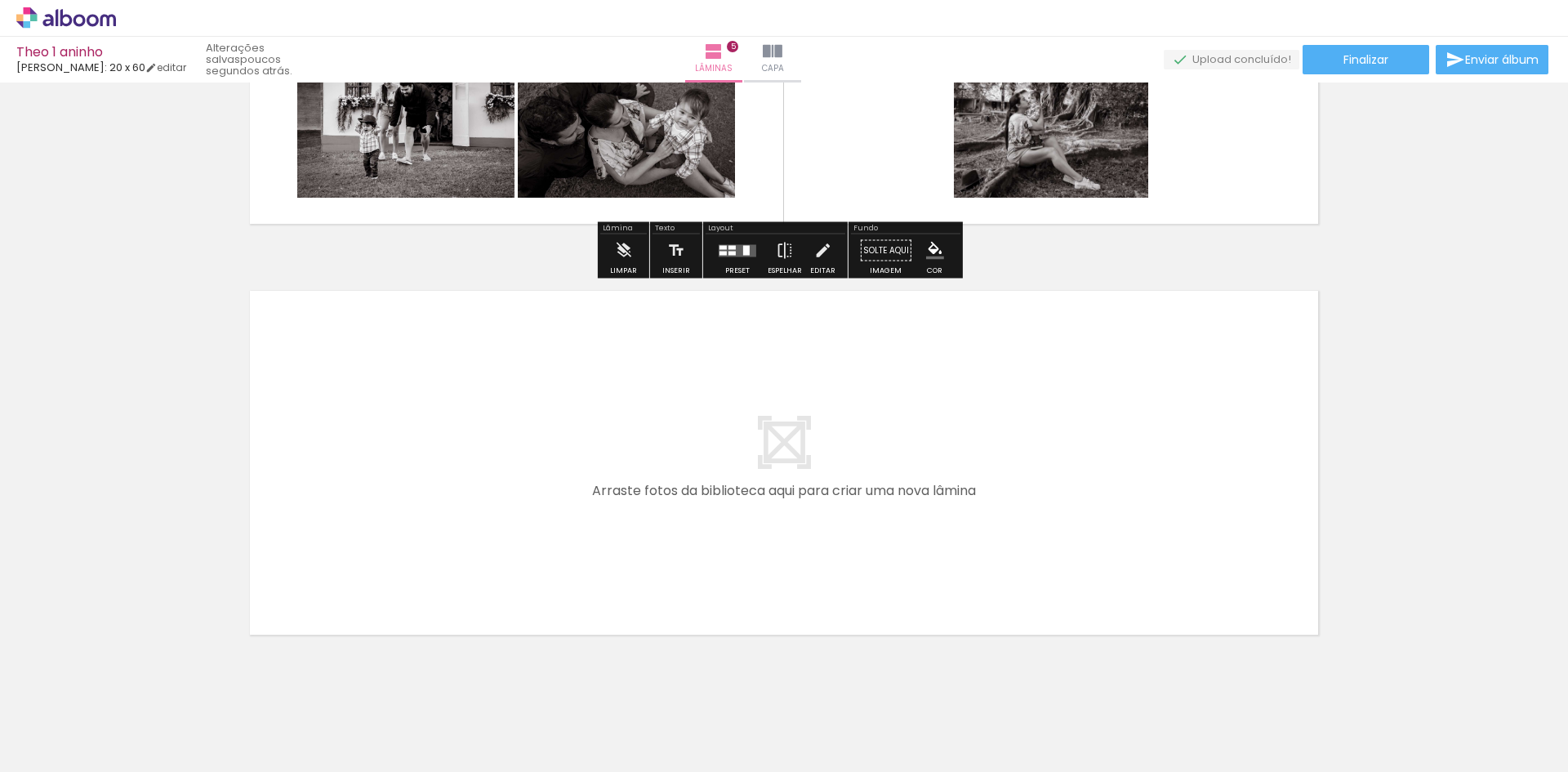
scroll to position [1942, 0]
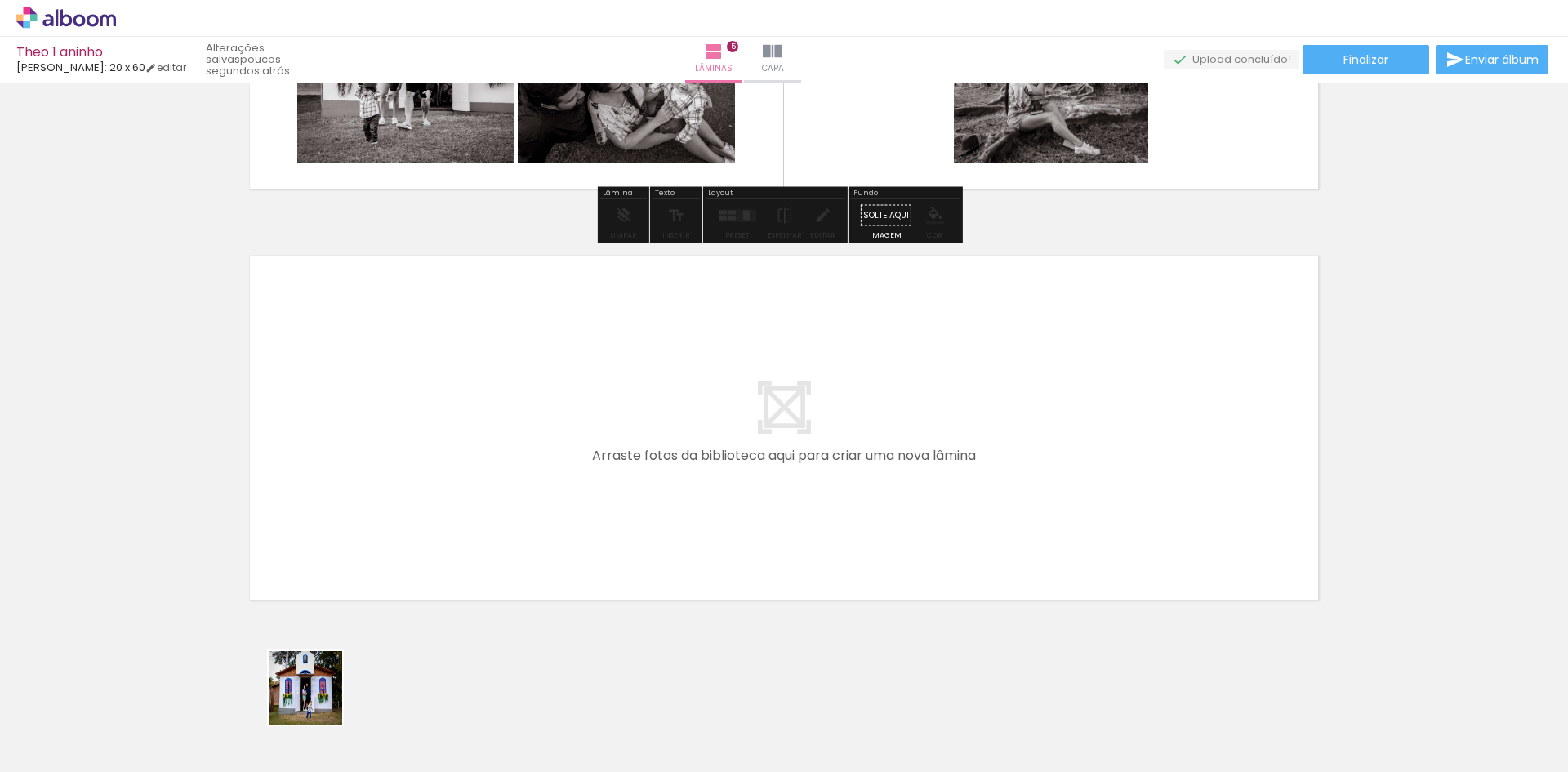
drag, startPoint x: 312, startPoint y: 727, endPoint x: 434, endPoint y: 637, distance: 151.6
click at [372, 445] on quentale-workspace at bounding box center [784, 386] width 1568 height 772
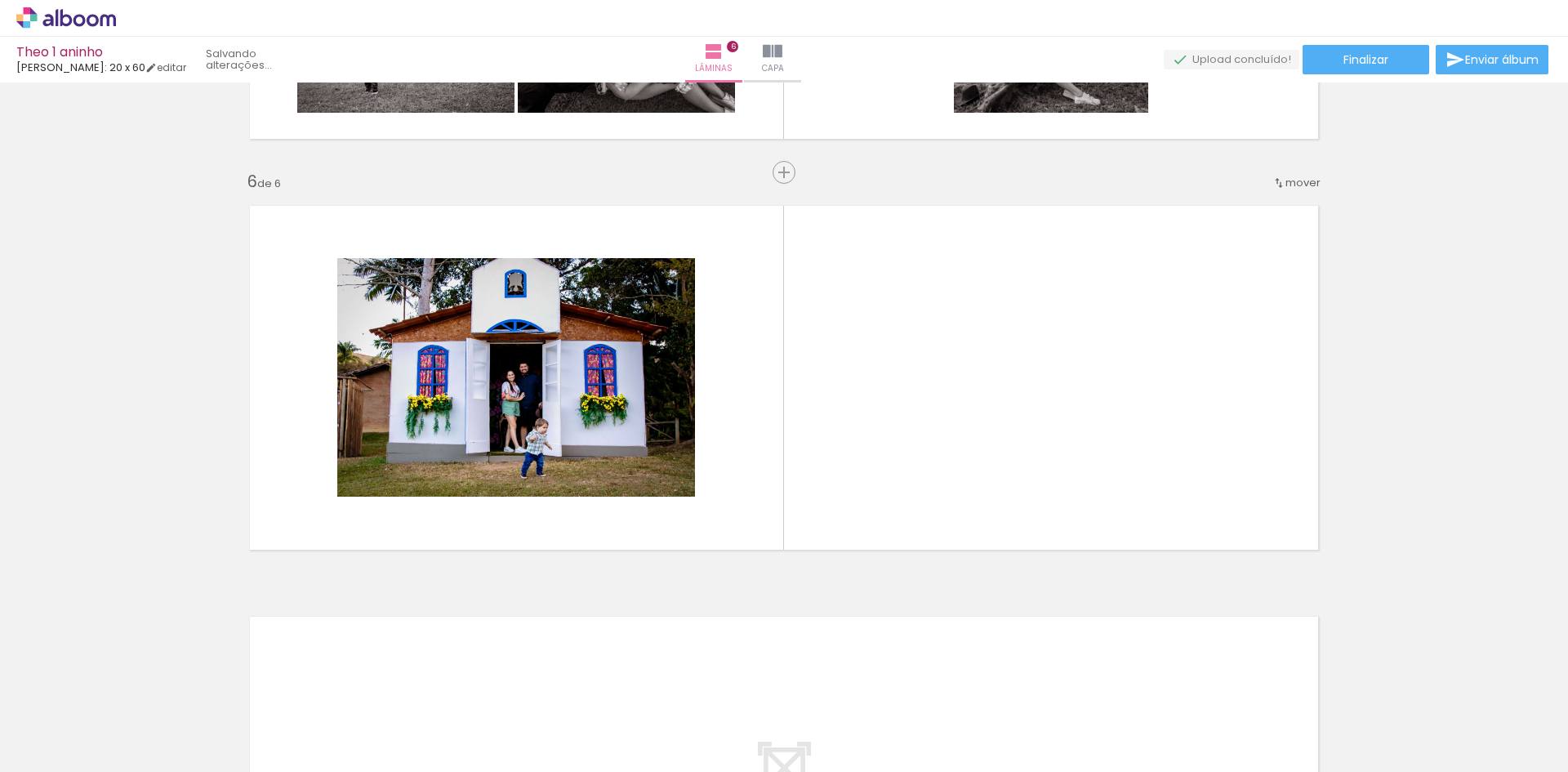
scroll to position [1993, 0]
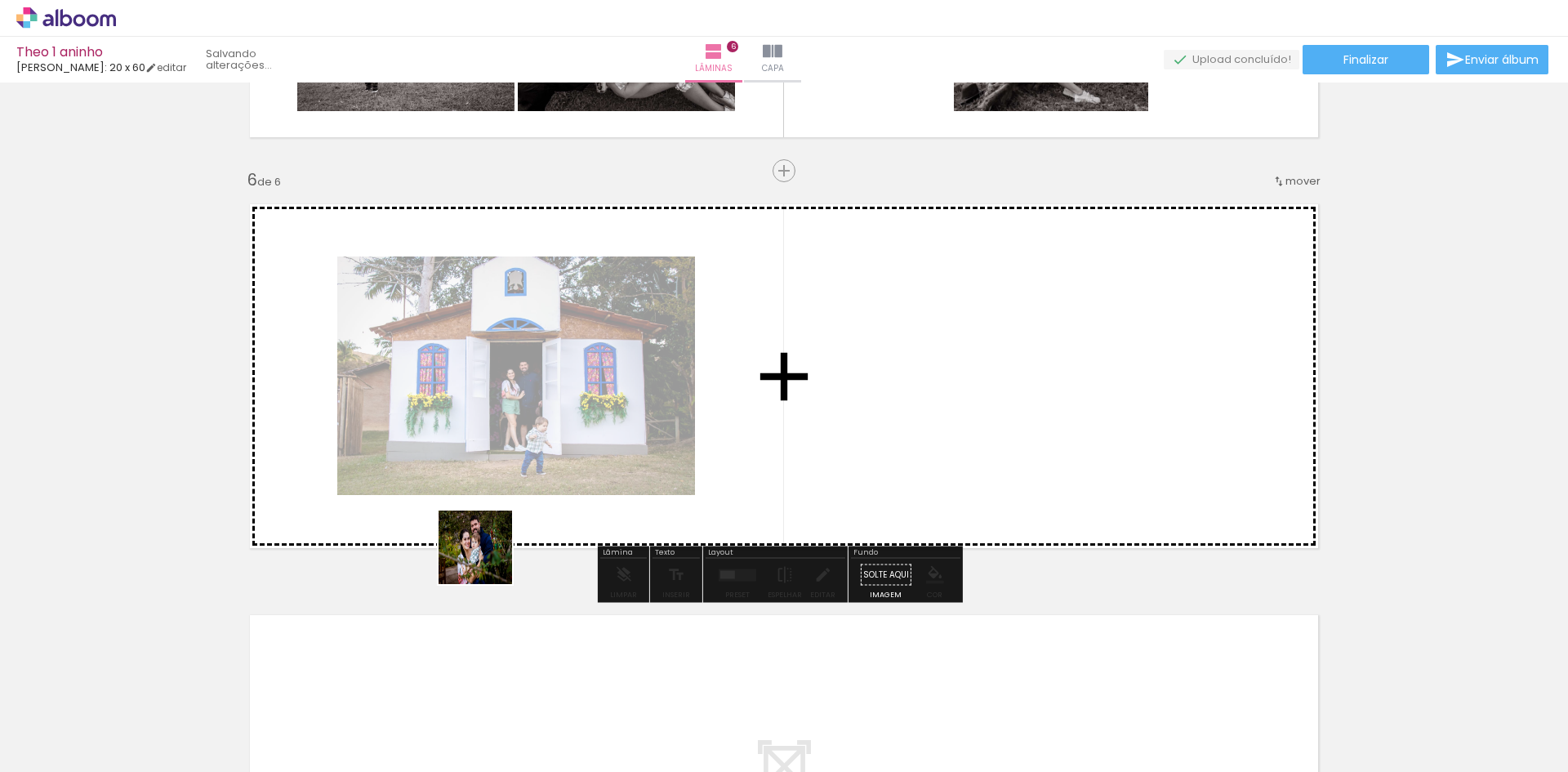
drag, startPoint x: 494, startPoint y: 731, endPoint x: 498, endPoint y: 474, distance: 257.0
click at [498, 474] on quentale-workspace at bounding box center [784, 386] width 1568 height 772
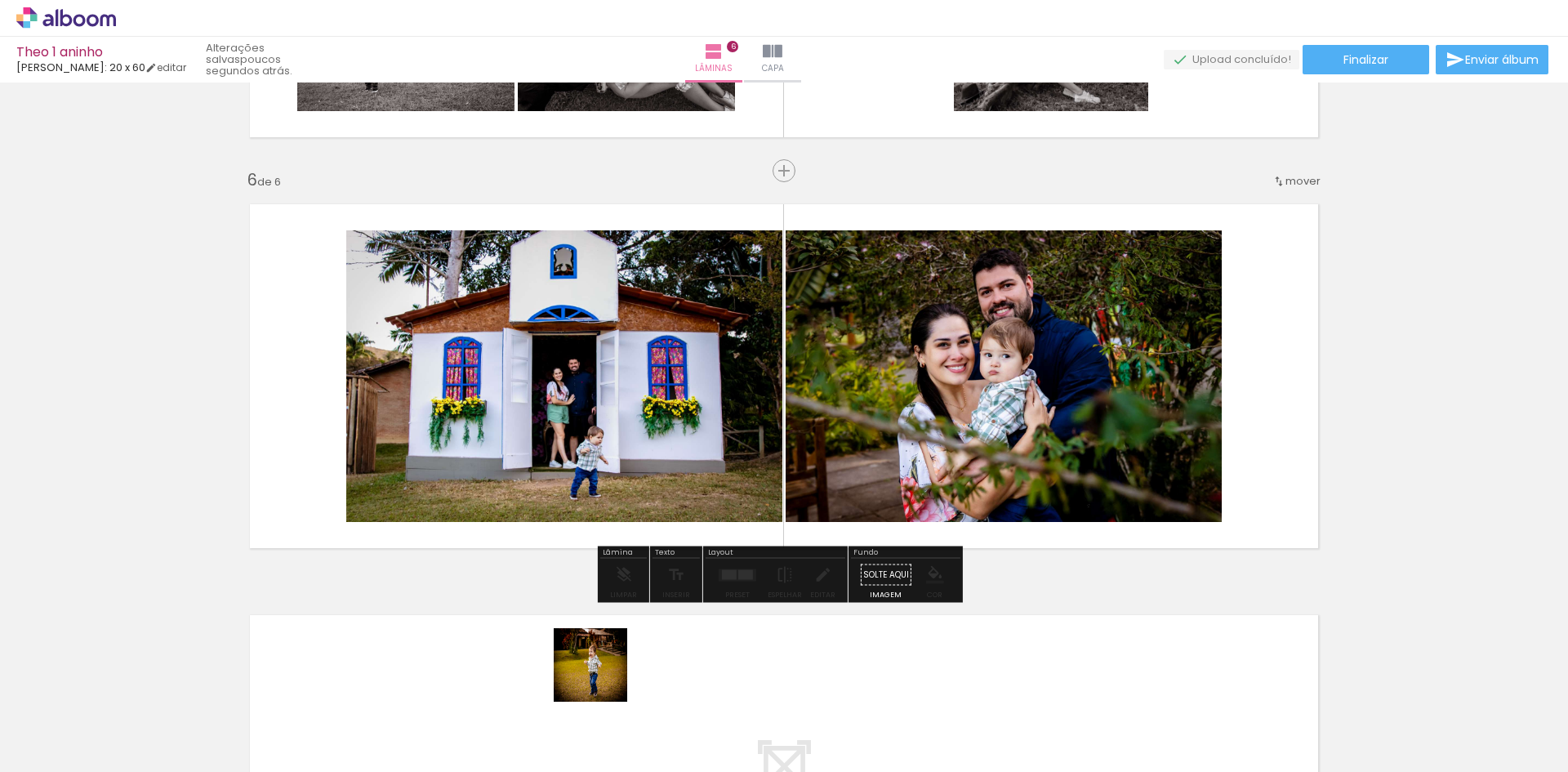
drag, startPoint x: 604, startPoint y: 730, endPoint x: 644, endPoint y: 523, distance: 210.8
click at [630, 427] on quentale-workspace at bounding box center [784, 386] width 1568 height 772
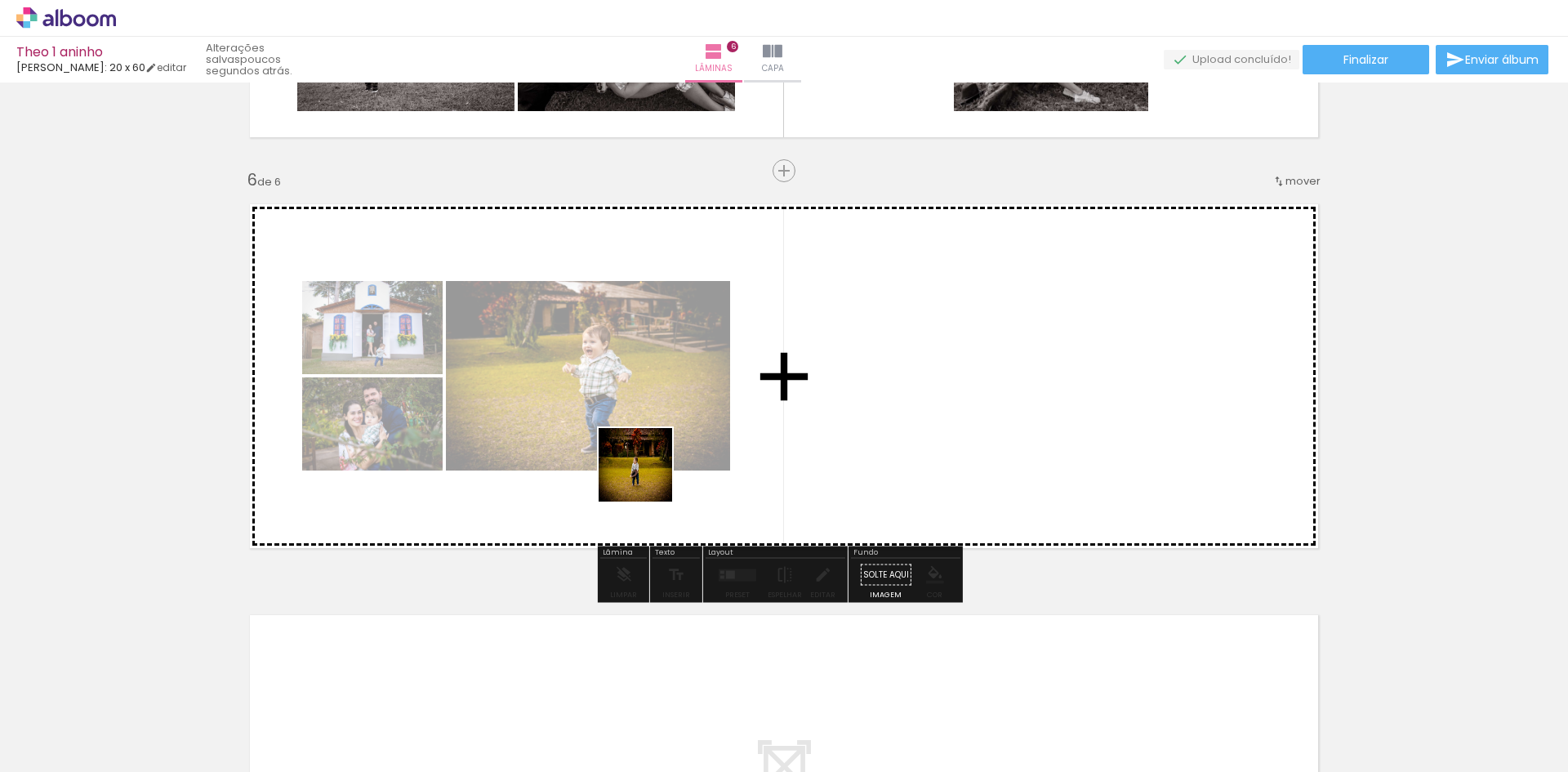
drag, startPoint x: 674, startPoint y: 715, endPoint x: 672, endPoint y: 527, distance: 188.0
click at [643, 409] on quentale-workspace at bounding box center [784, 386] width 1568 height 772
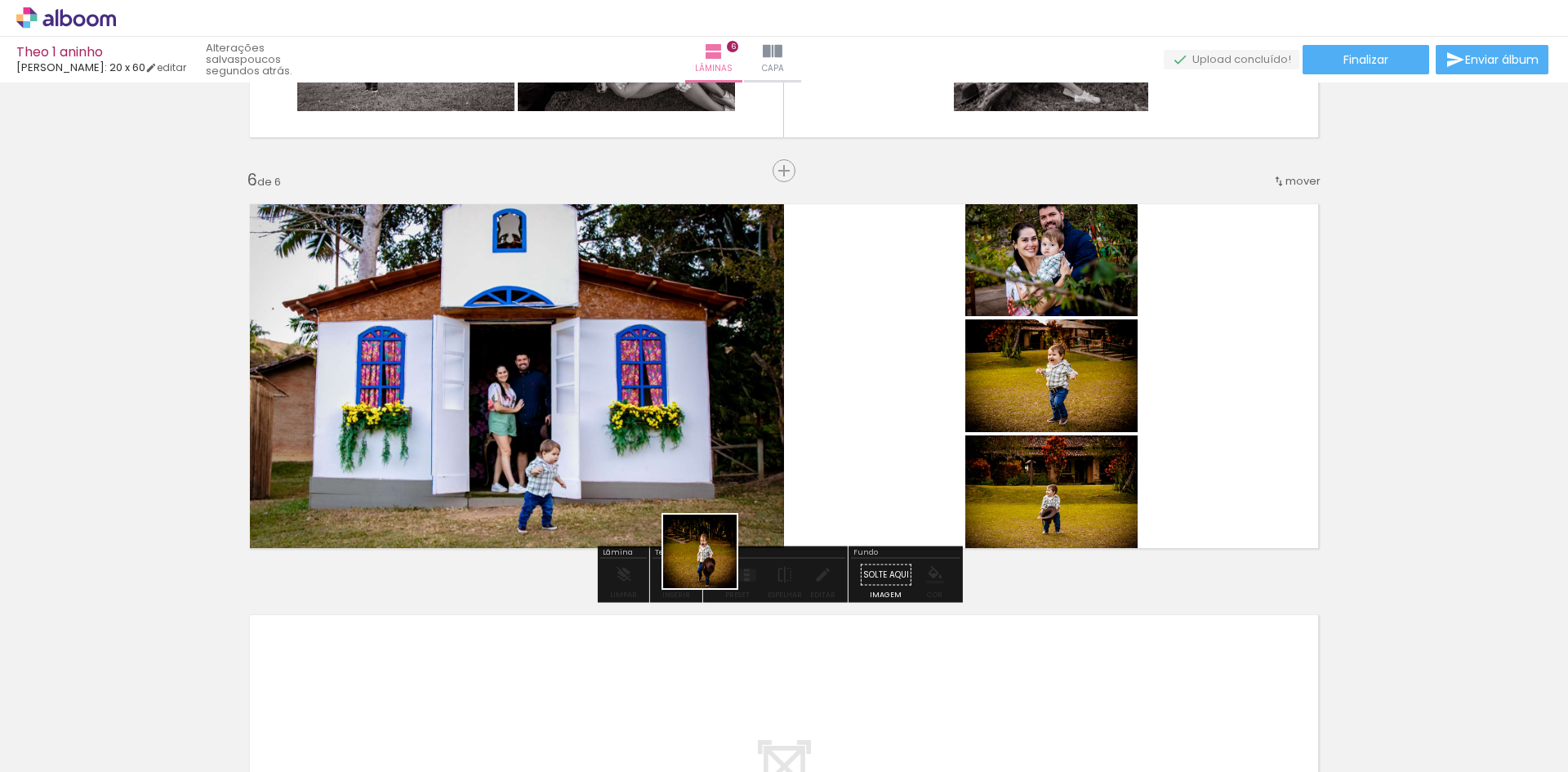
drag, startPoint x: 766, startPoint y: 722, endPoint x: 802, endPoint y: 608, distance: 119.5
click at [704, 430] on quentale-workspace at bounding box center [784, 386] width 1568 height 772
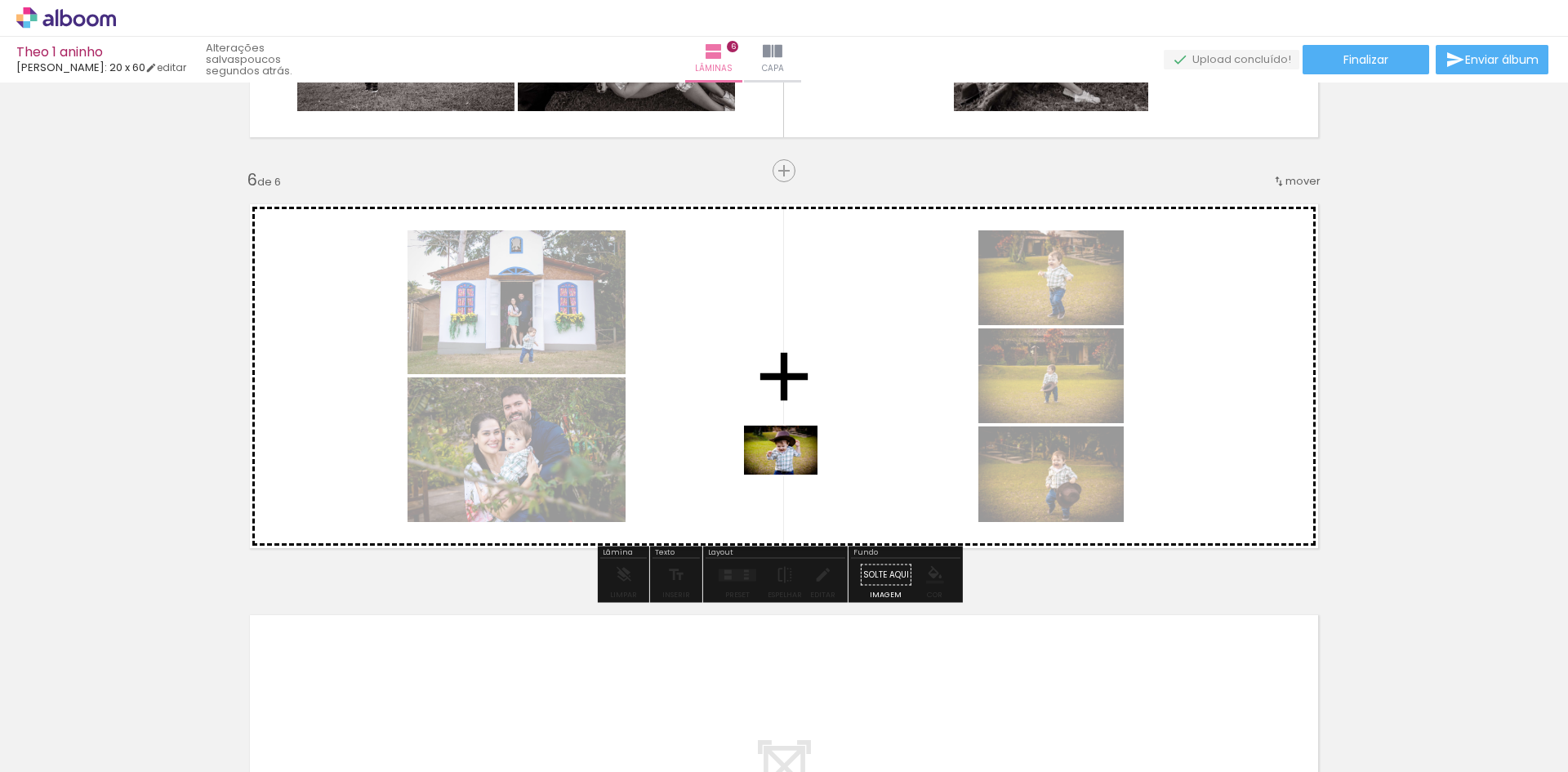
drag, startPoint x: 875, startPoint y: 727, endPoint x: 793, endPoint y: 475, distance: 265.0
click at [793, 475] on quentale-workspace at bounding box center [784, 386] width 1568 height 772
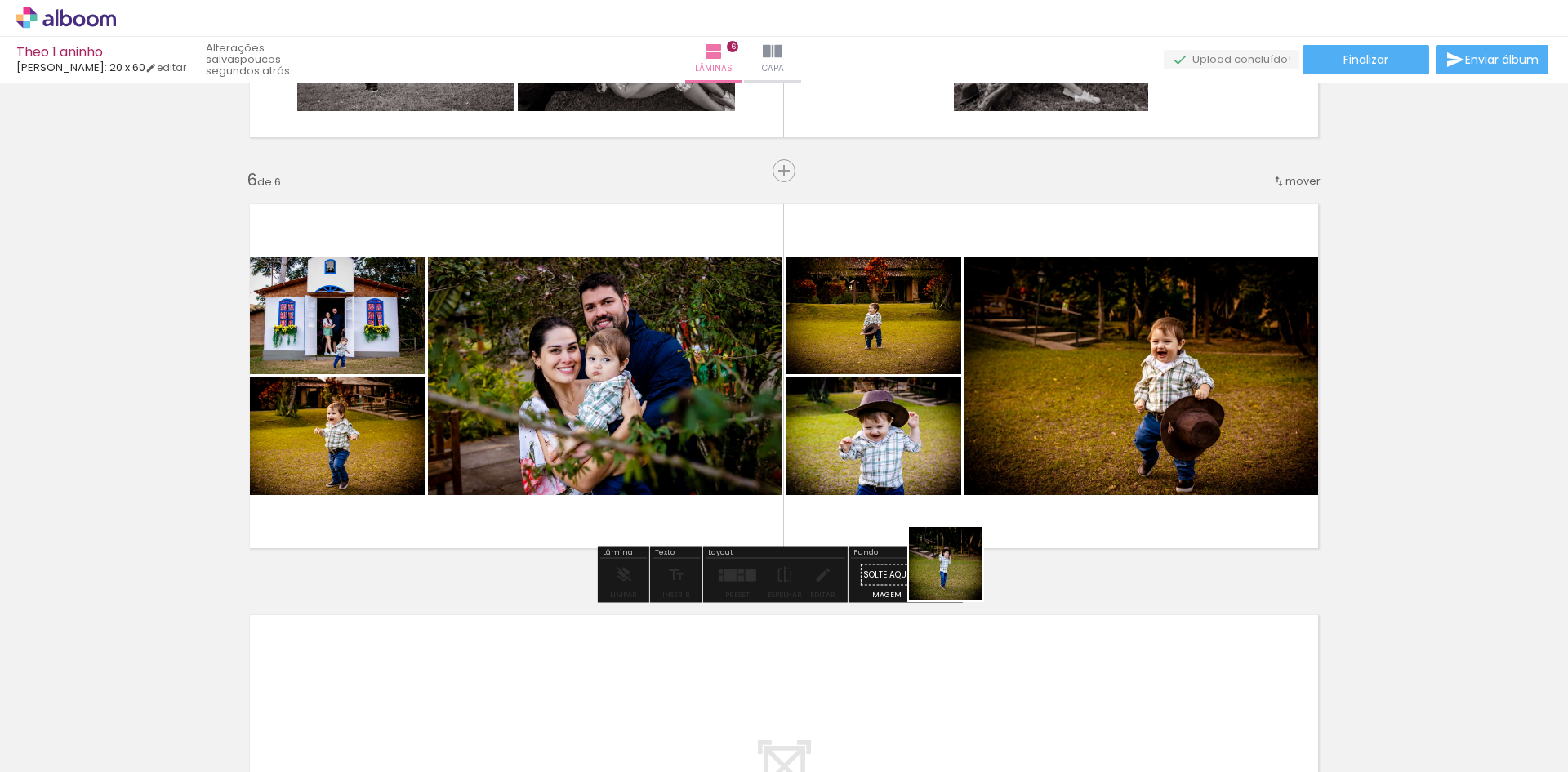
drag, startPoint x: 955, startPoint y: 730, endPoint x: 1009, endPoint y: 551, distance: 187.0
click at [977, 453] on quentale-workspace at bounding box center [784, 386] width 1568 height 772
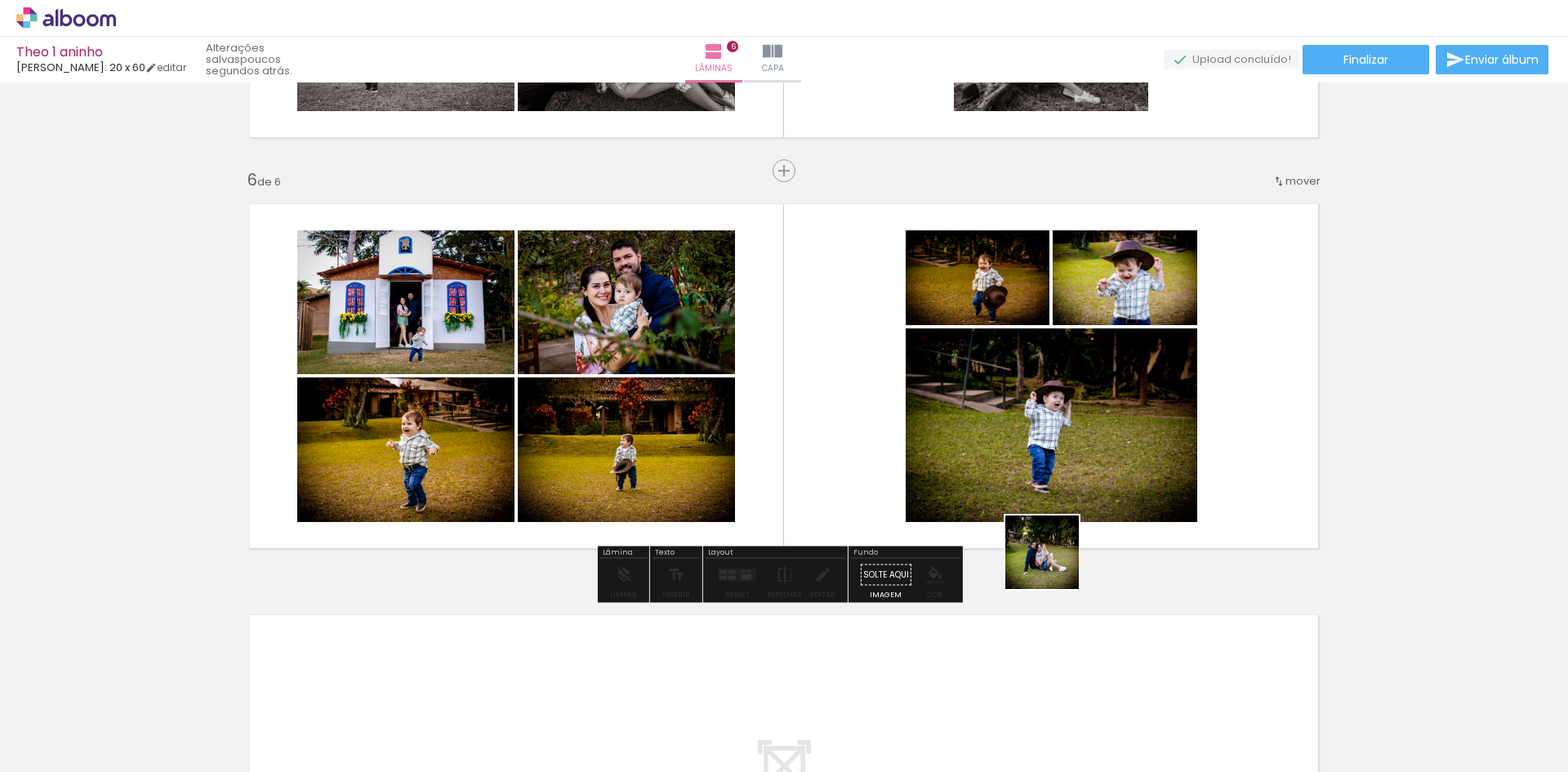
drag, startPoint x: 1055, startPoint y: 734, endPoint x: 1064, endPoint y: 471, distance: 263.2
click at [1065, 468] on quentale-workspace at bounding box center [784, 386] width 1568 height 772
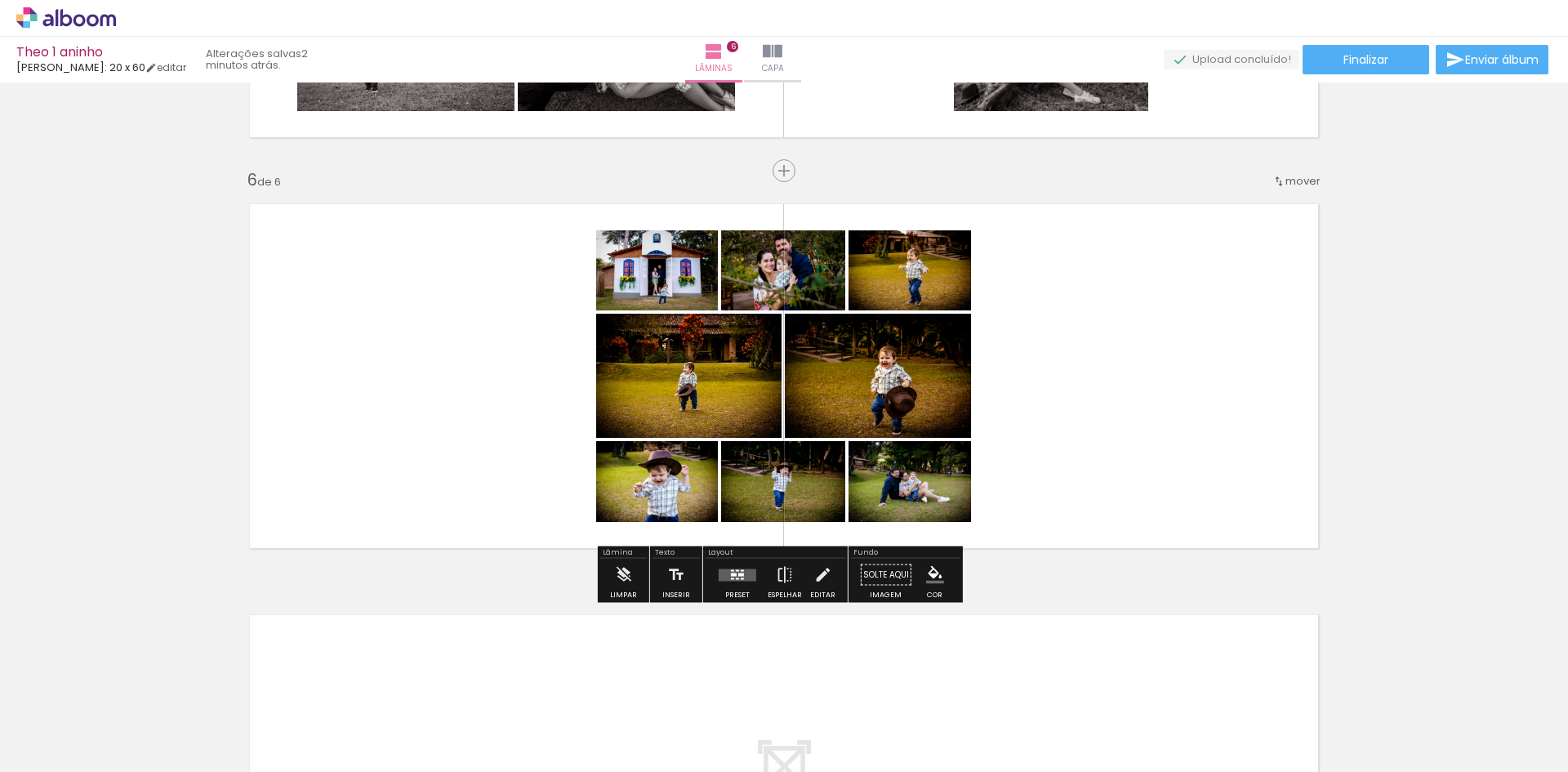
click at [739, 575] on div at bounding box center [741, 574] width 6 height 3
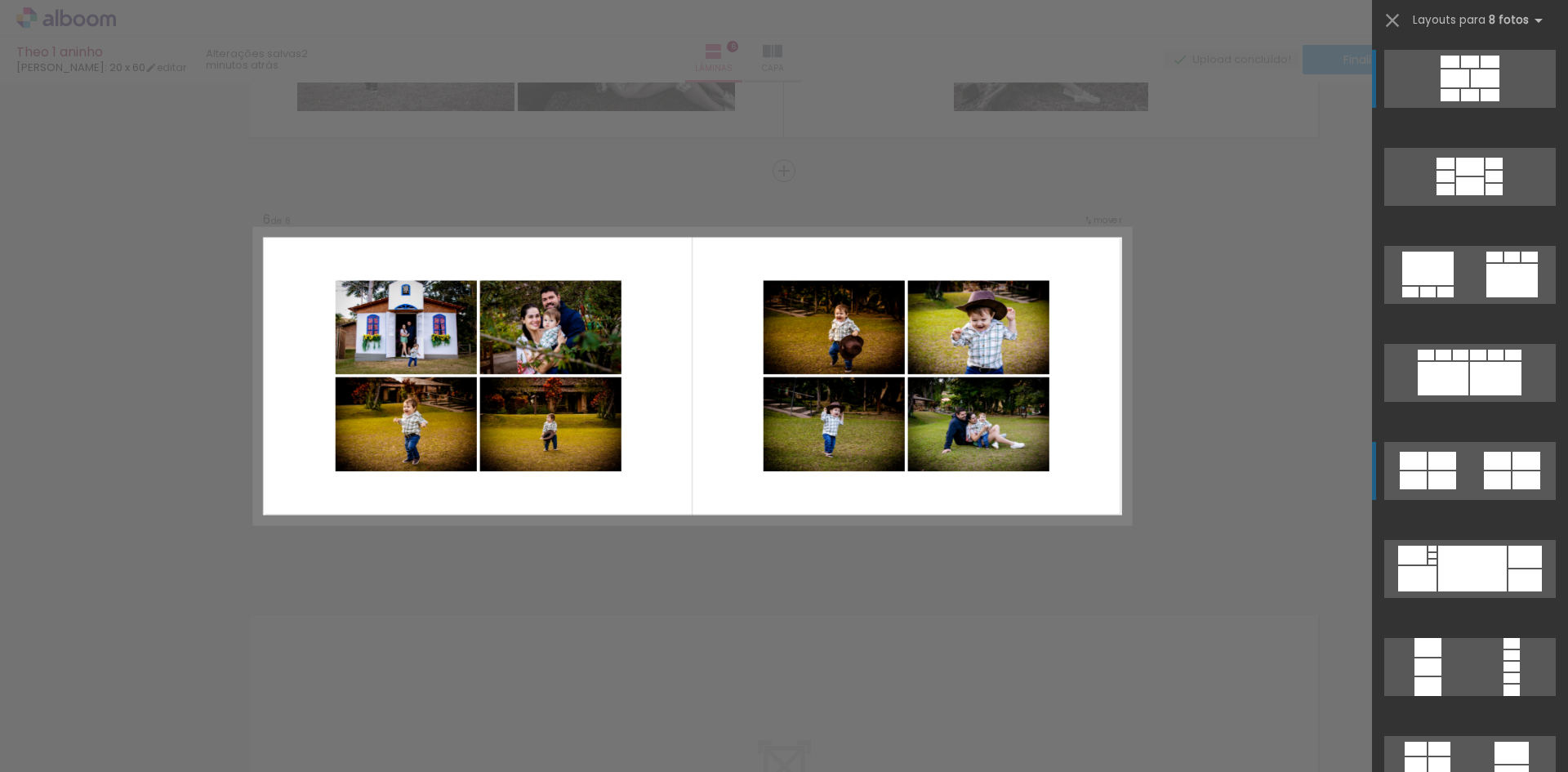
click at [1439, 108] on quentale-layouter at bounding box center [1470, 79] width 171 height 58
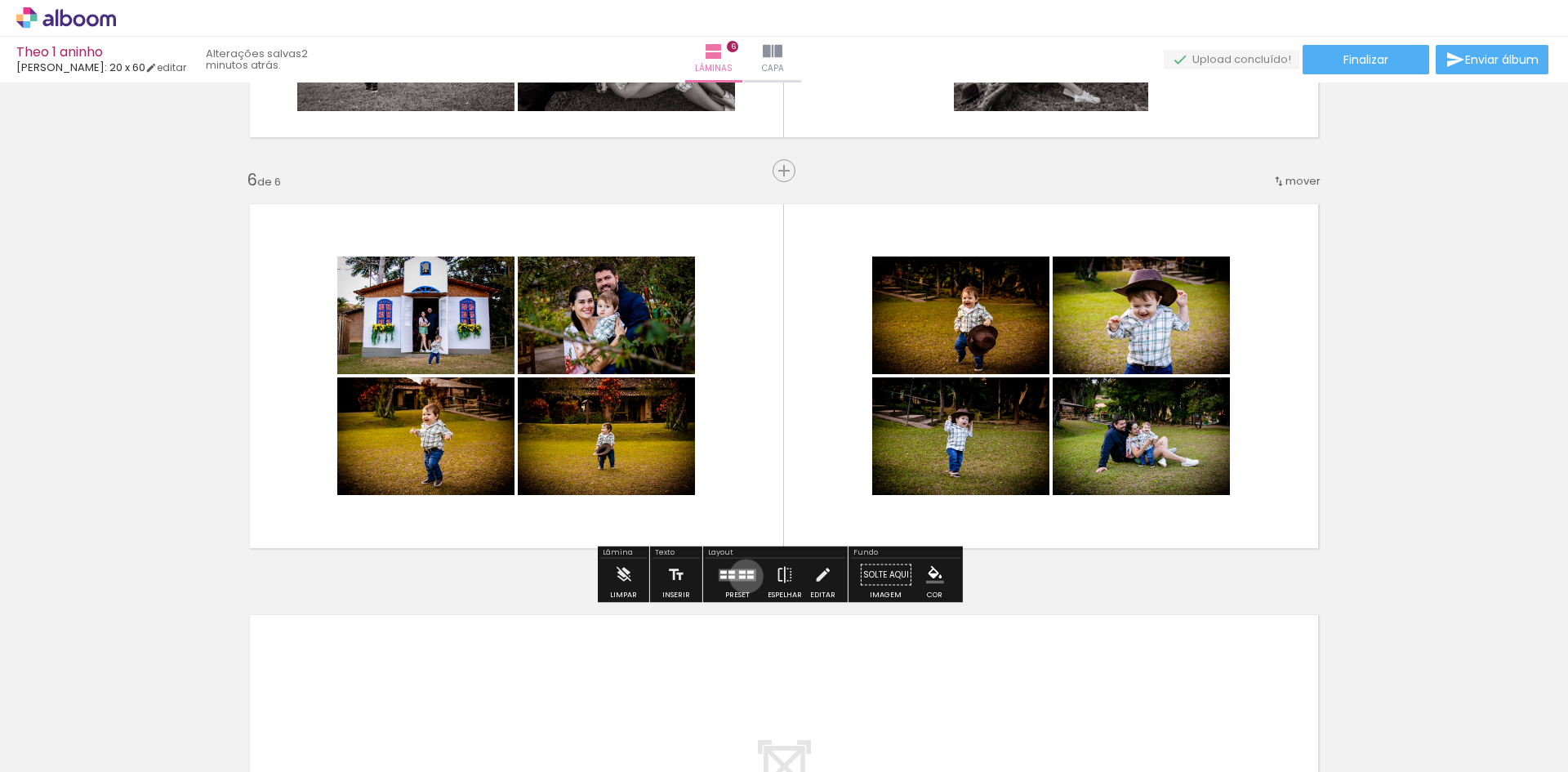
click at [742, 576] on quentale-layouter at bounding box center [737, 574] width 38 height 12
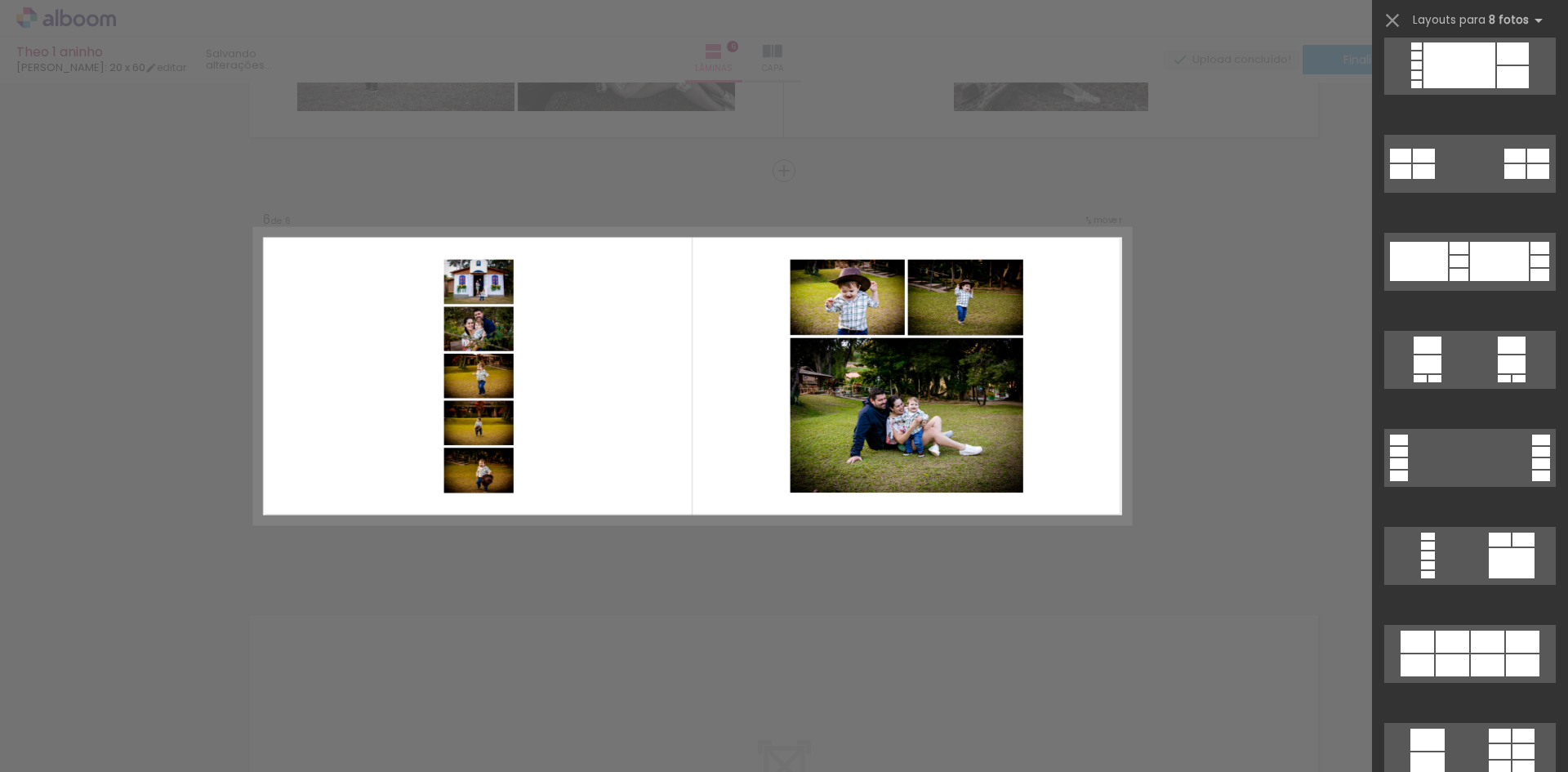
scroll to position [1209, 0]
